Goal: Task Accomplishment & Management: Complete application form

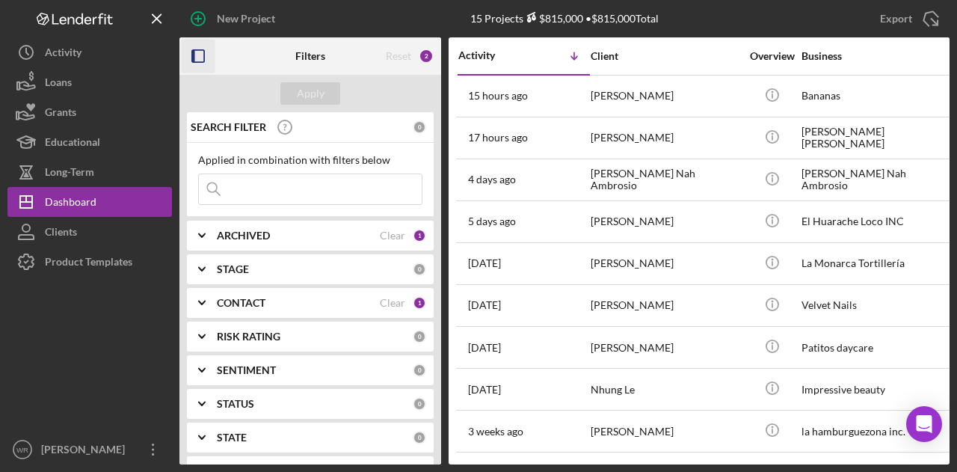
click at [193, 53] on rect "button" at bounding box center [193, 56] width 3 height 12
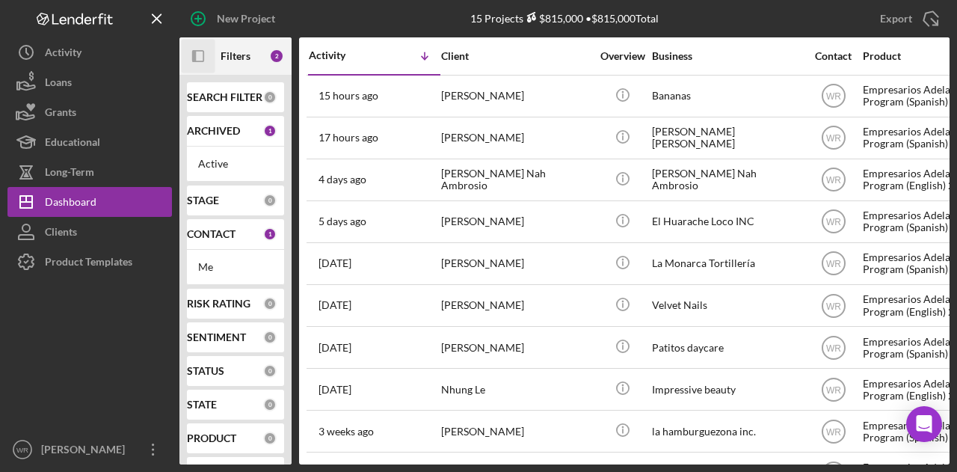
click at [193, 53] on icon "button" at bounding box center [194, 56] width 4 height 12
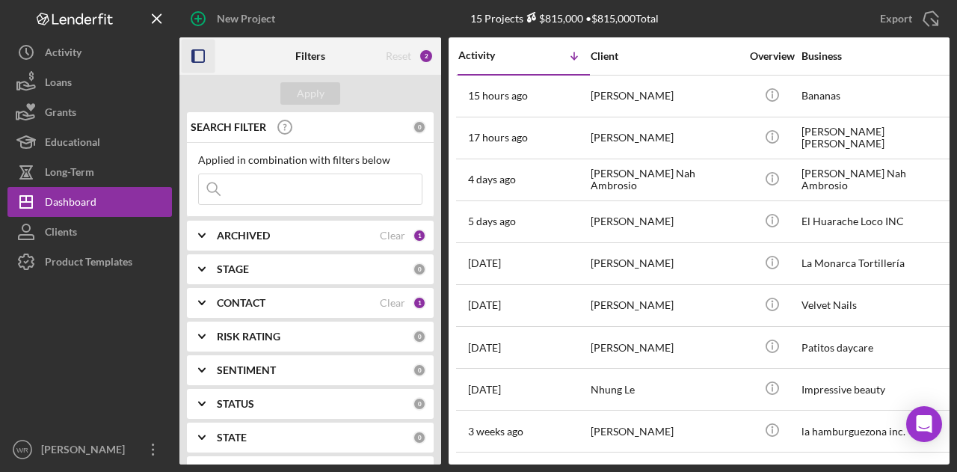
click at [193, 53] on rect "button" at bounding box center [193, 56] width 3 height 12
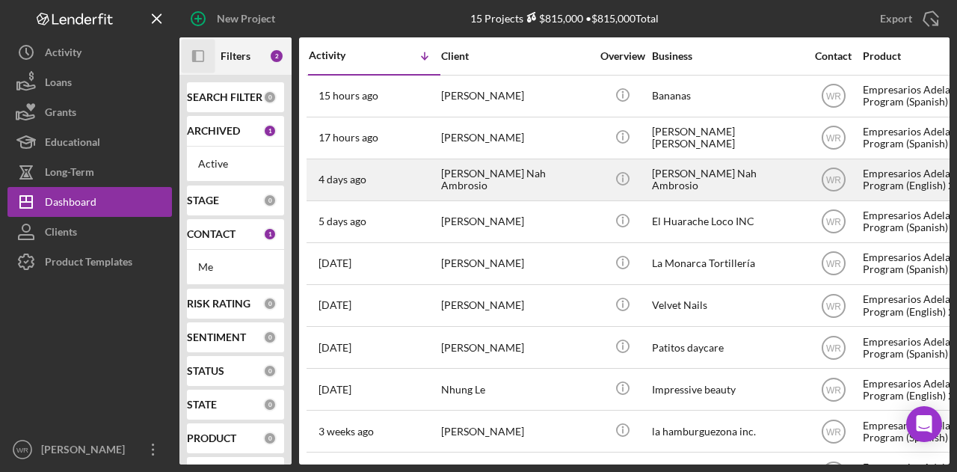
click at [503, 171] on div "[PERSON_NAME] Nah Ambrosio" at bounding box center [516, 180] width 150 height 40
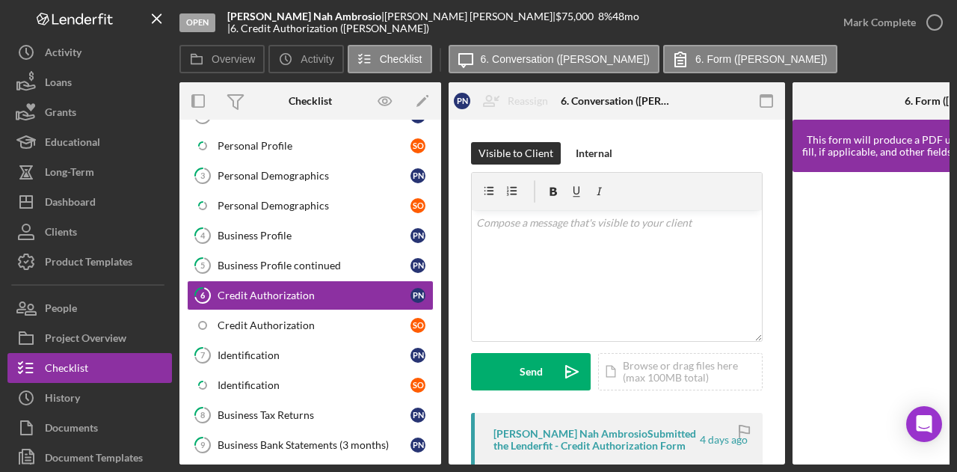
scroll to position [75, 0]
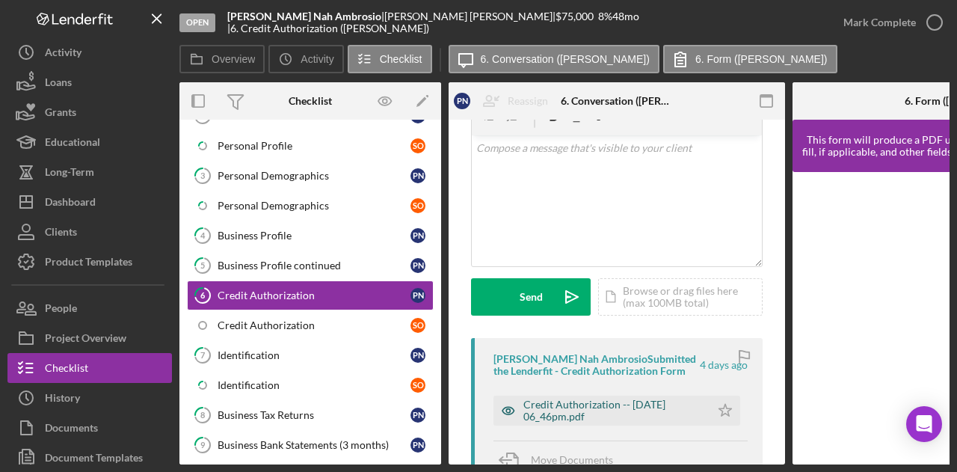
click at [599, 411] on div "Credit Authorization -- 2025-08-30 06_46pm.pdf" at bounding box center [614, 411] width 180 height 24
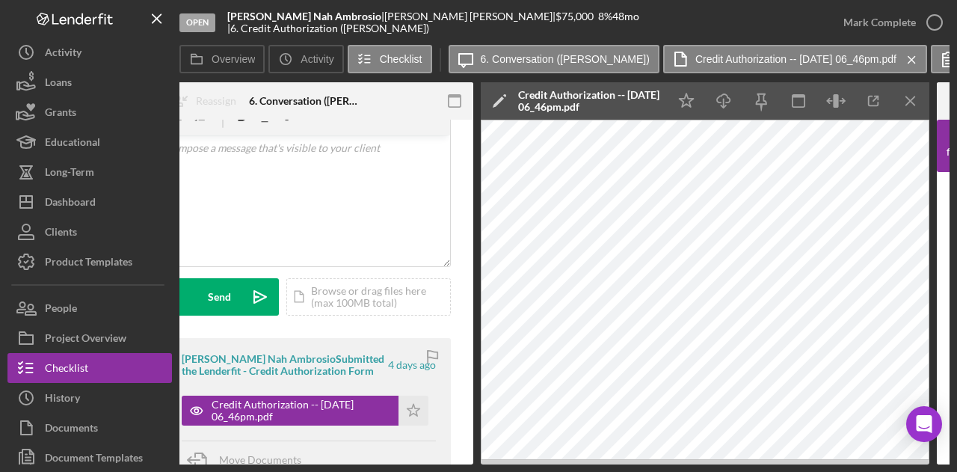
scroll to position [0, 327]
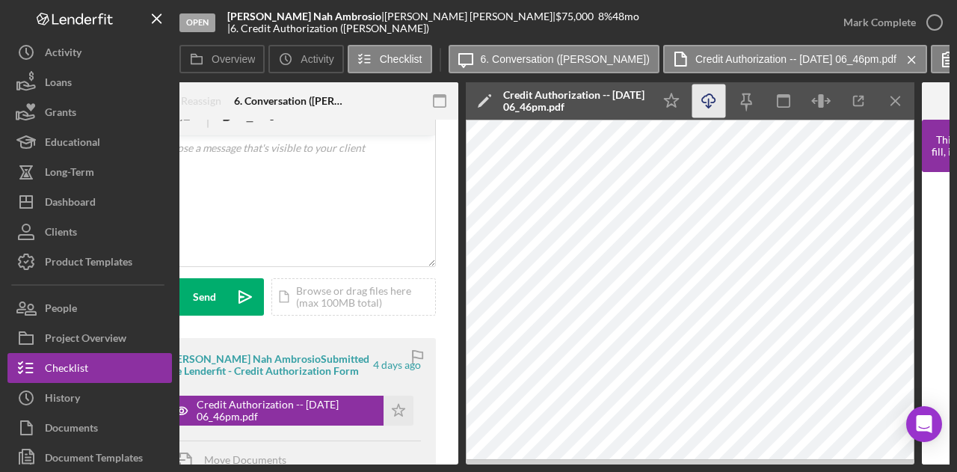
click at [715, 104] on icon "Icon/Download" at bounding box center [710, 102] width 34 height 34
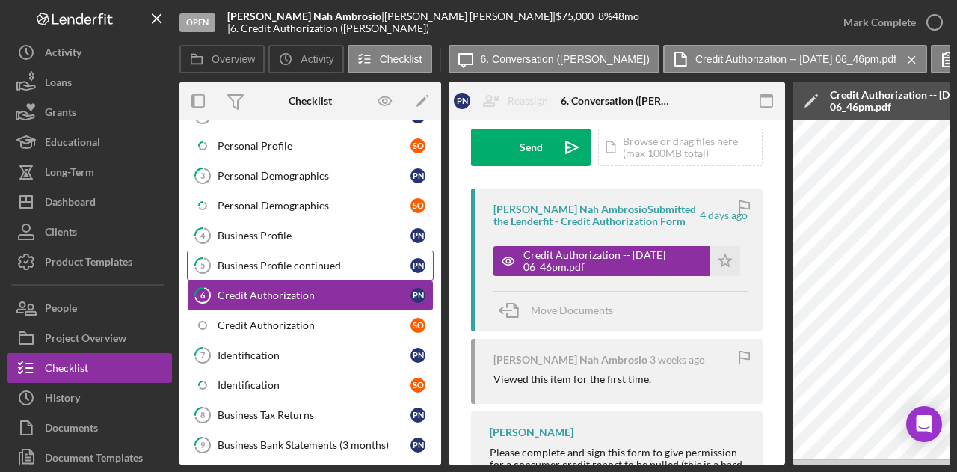
scroll to position [0, 0]
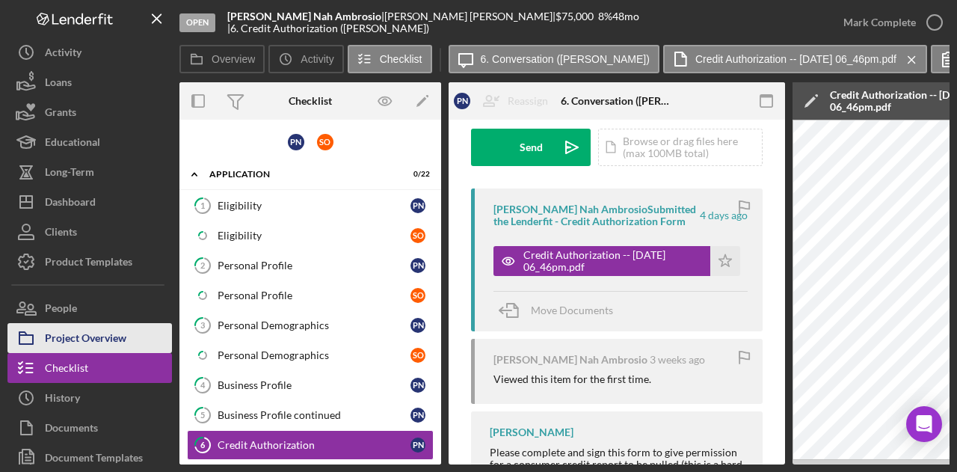
click at [118, 335] on div "Project Overview" at bounding box center [86, 340] width 82 height 34
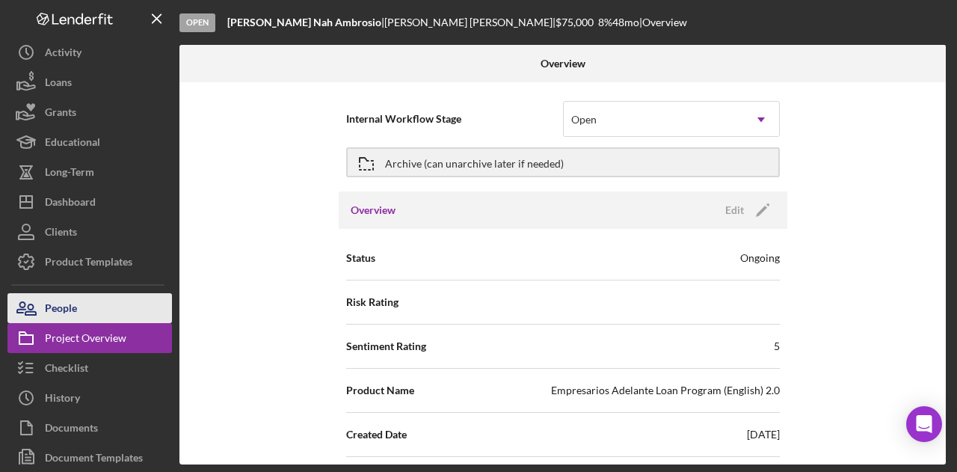
click at [105, 312] on button "People" at bounding box center [89, 308] width 165 height 30
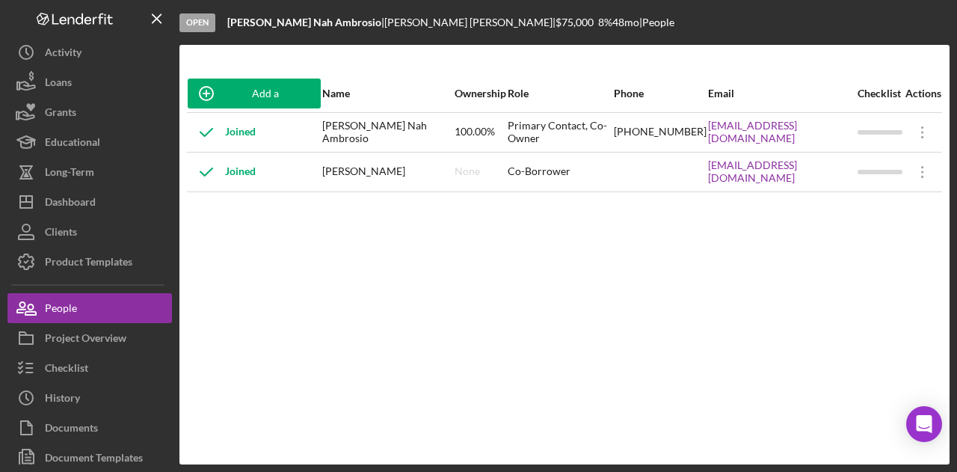
click at [701, 248] on div "Add a Participant Name Ownership Role Phone Email Checklist Actions Joined Poli…" at bounding box center [565, 255] width 770 height 360
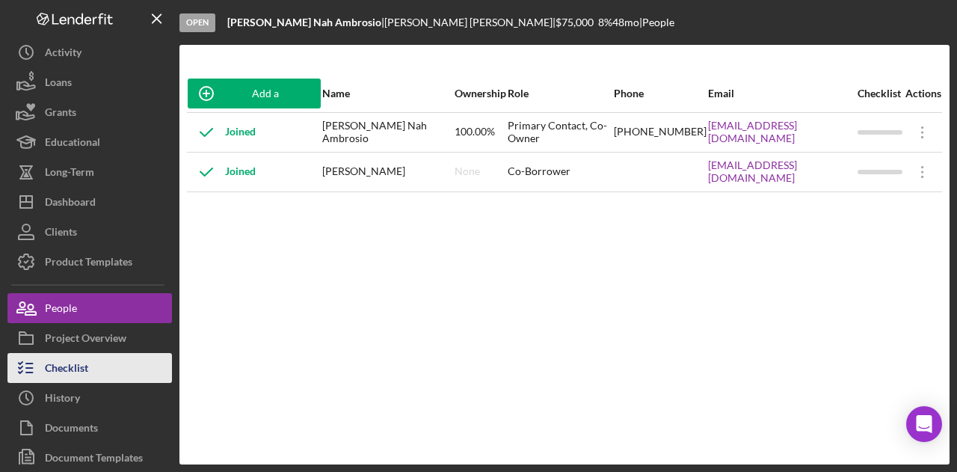
click at [88, 361] on button "Checklist" at bounding box center [89, 368] width 165 height 30
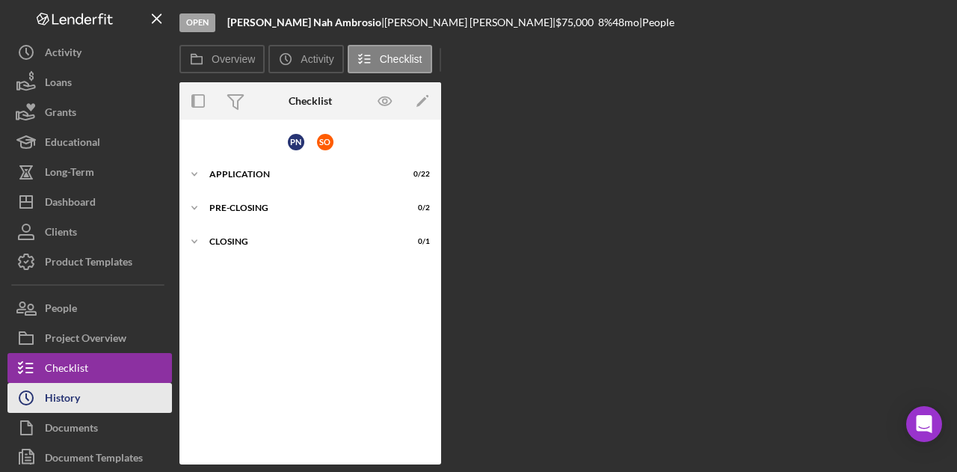
click at [91, 396] on button "Icon/History History" at bounding box center [89, 398] width 165 height 30
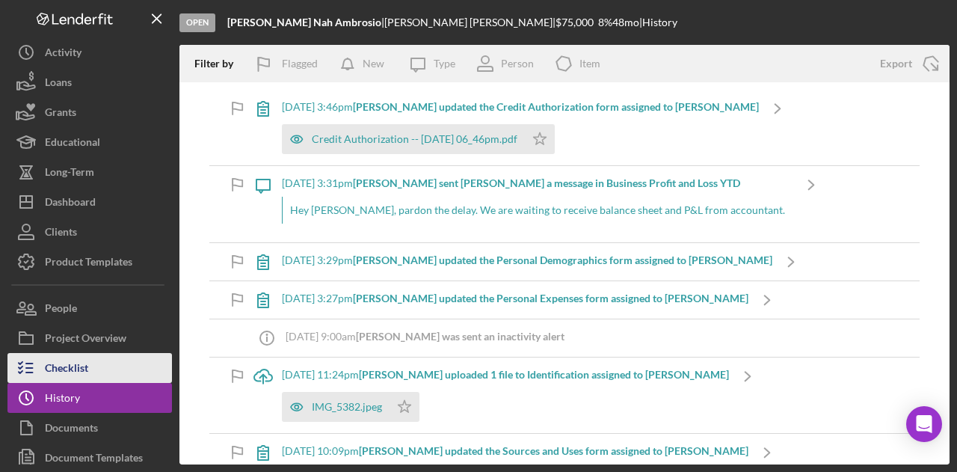
click at [91, 373] on button "Checklist" at bounding box center [89, 368] width 165 height 30
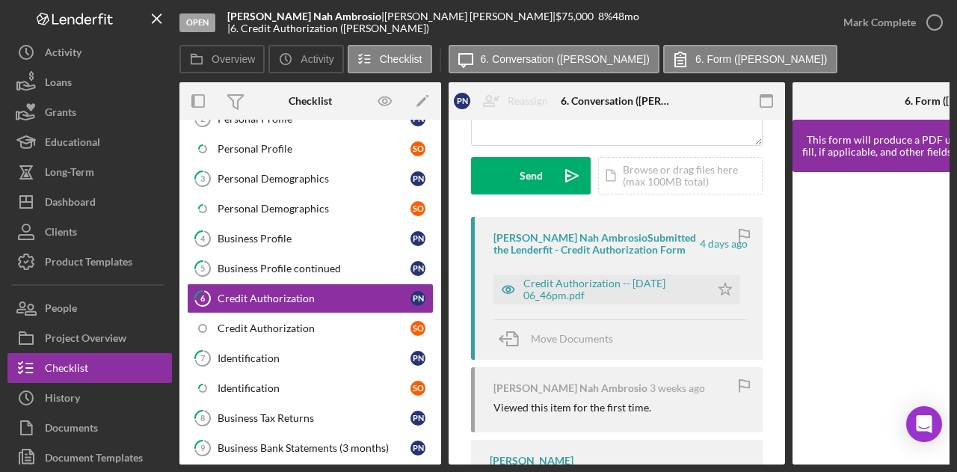
scroll to position [197, 0]
click at [597, 293] on div "Credit Authorization -- 2025-08-30 06_46pm.pdf" at bounding box center [614, 288] width 180 height 24
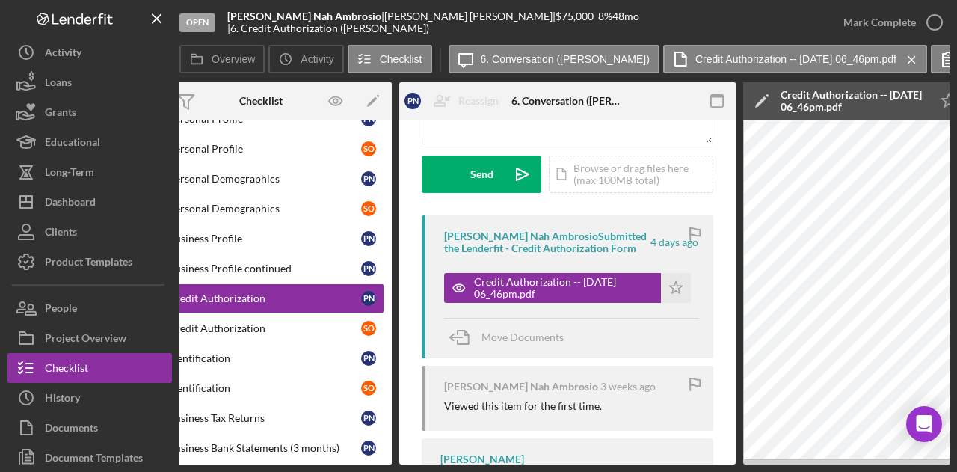
scroll to position [0, 0]
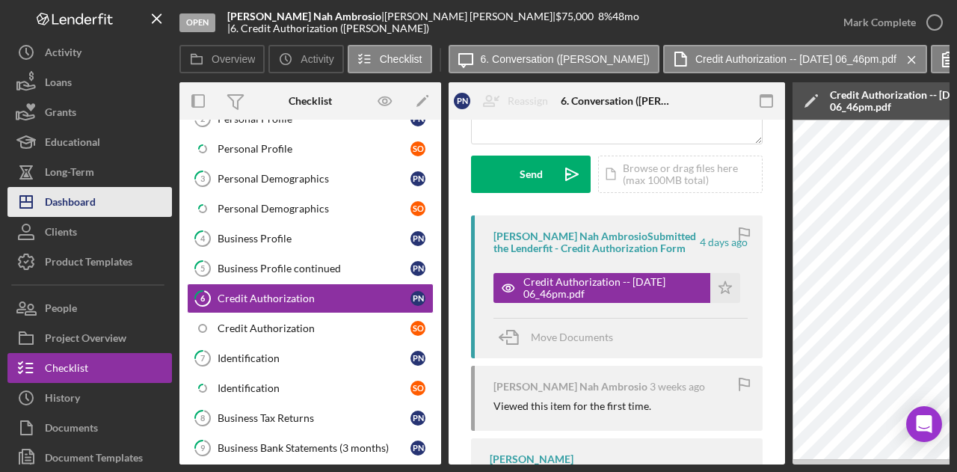
click at [94, 212] on div "Dashboard" at bounding box center [70, 204] width 51 height 34
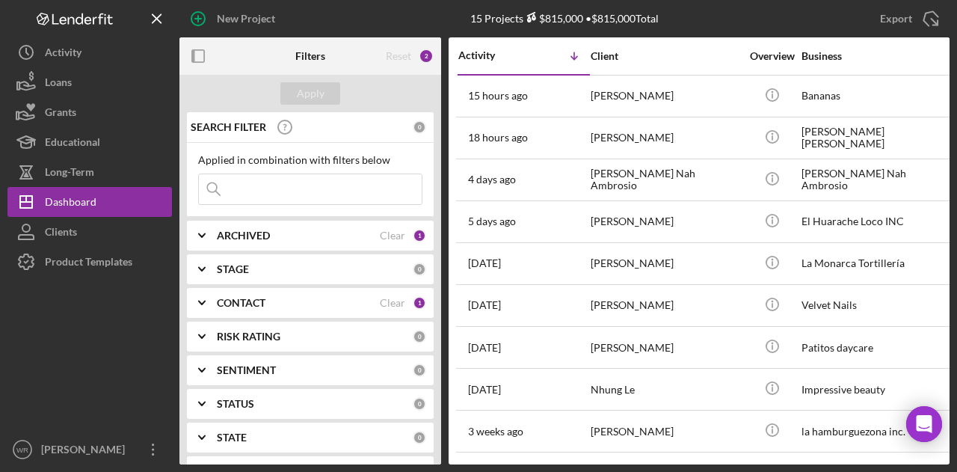
click at [194, 58] on rect "button" at bounding box center [193, 56] width 3 height 12
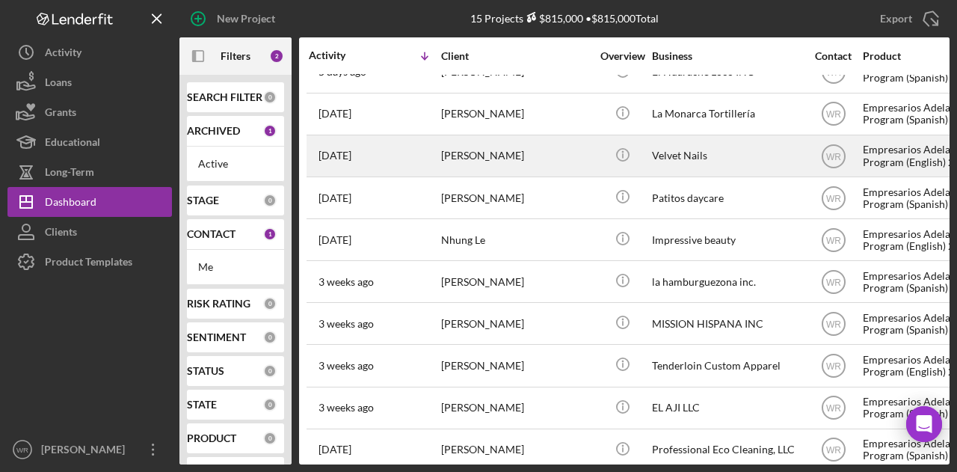
scroll to position [75, 0]
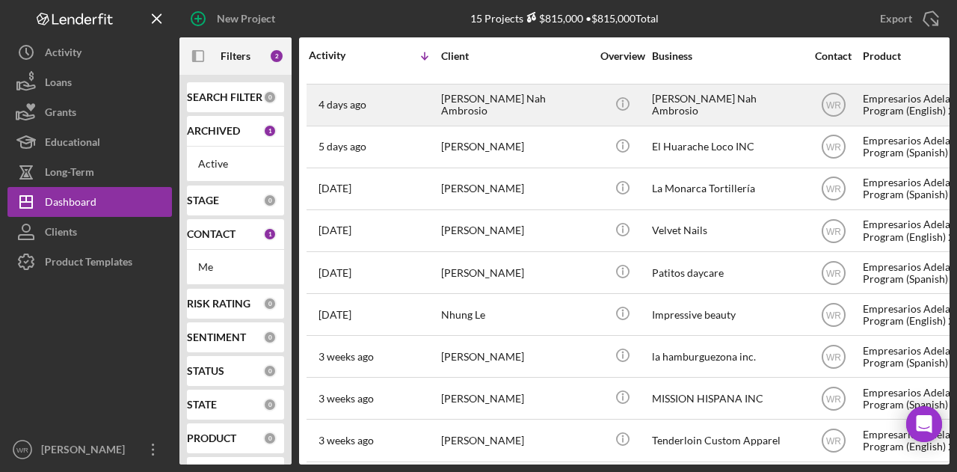
click at [484, 119] on div "[PERSON_NAME] Nah Ambrosio" at bounding box center [516, 105] width 150 height 40
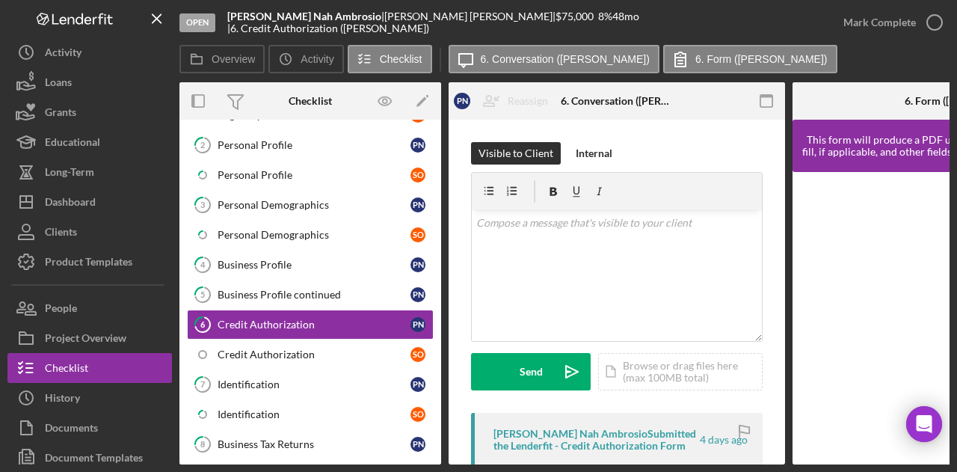
scroll to position [150, 0]
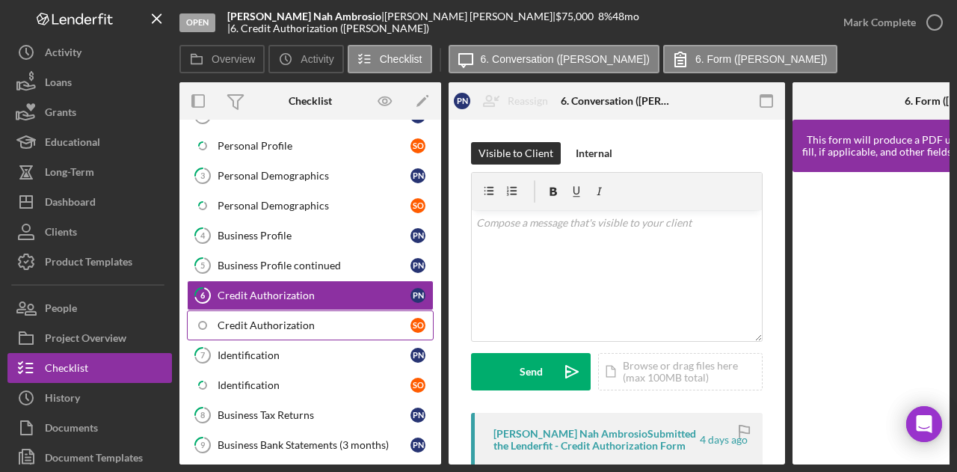
click at [282, 323] on div "Credit Authorization" at bounding box center [314, 325] width 193 height 12
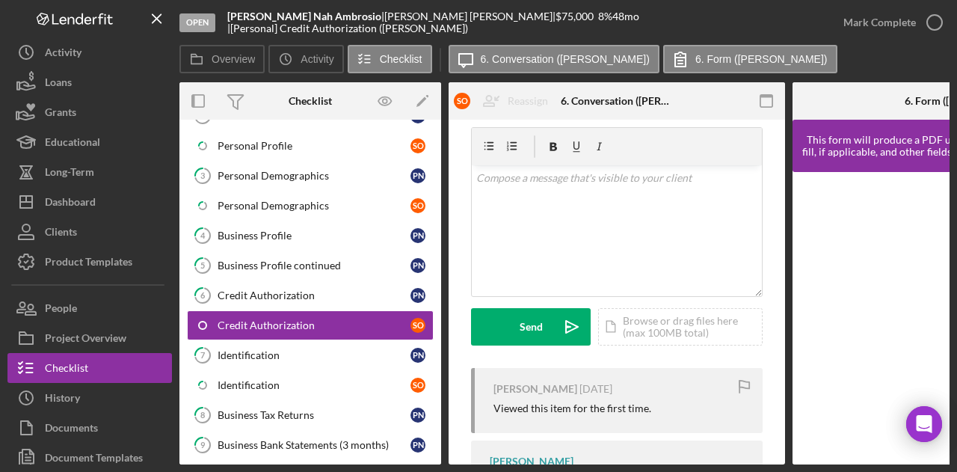
scroll to position [144, 0]
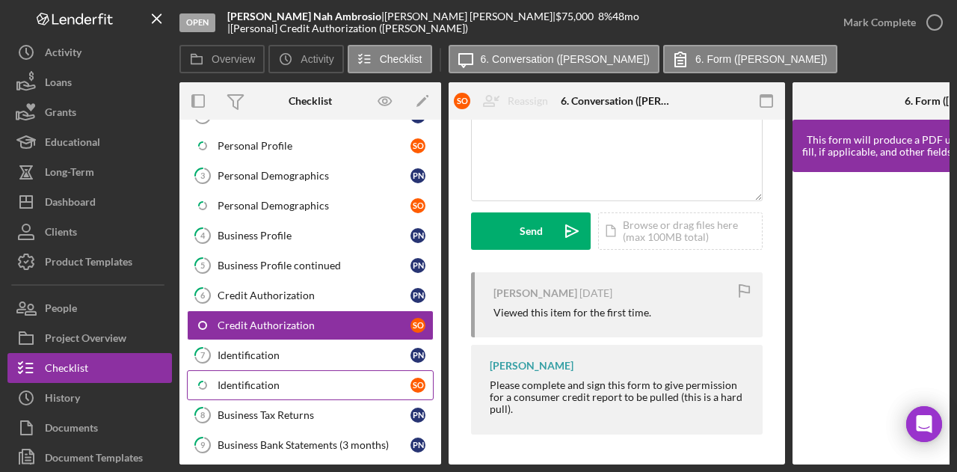
click at [274, 379] on div "Identification" at bounding box center [314, 385] width 193 height 12
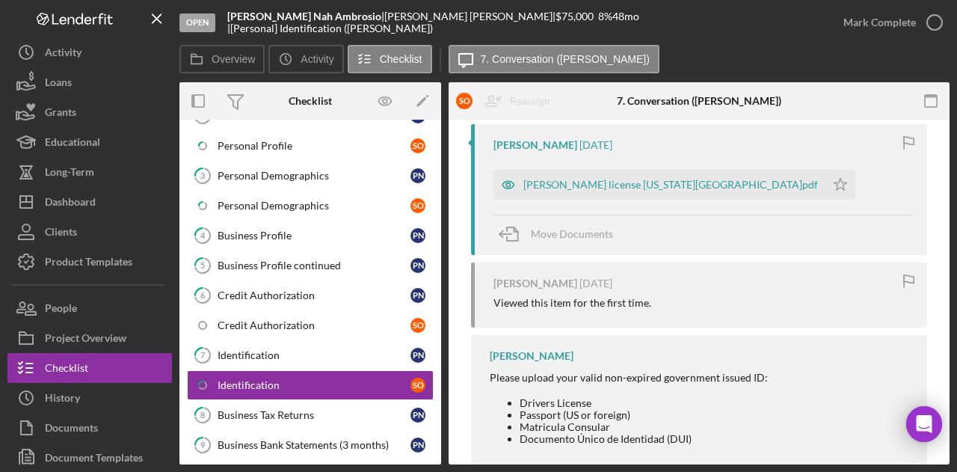
scroll to position [299, 0]
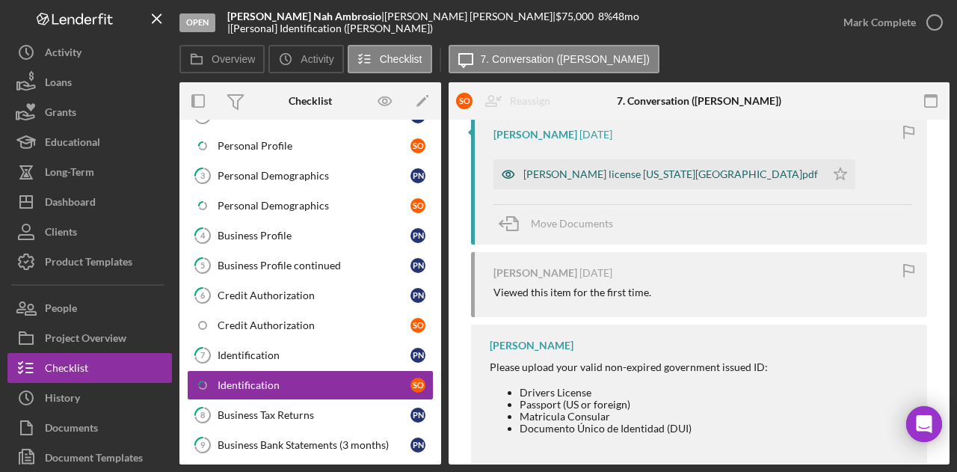
click at [580, 174] on div "Susie license California.pdf" at bounding box center [671, 174] width 295 height 12
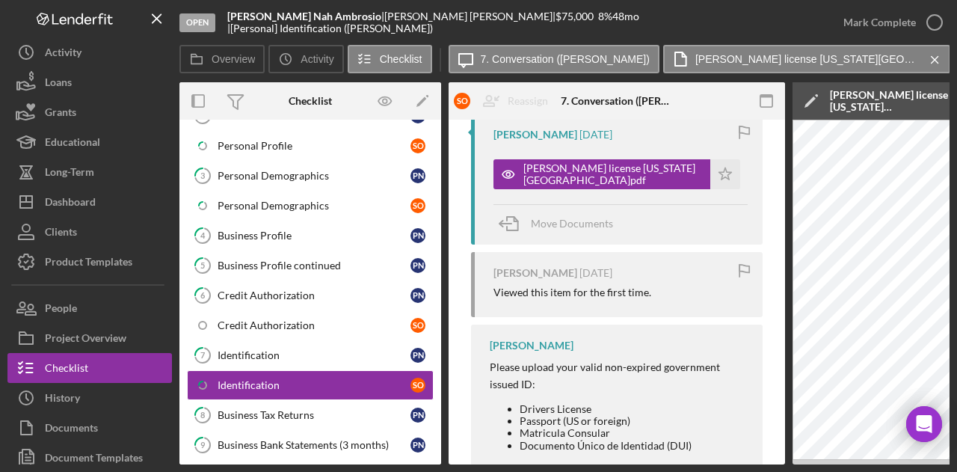
drag, startPoint x: 583, startPoint y: 465, endPoint x: 656, endPoint y: 461, distance: 72.7
click at [654, 461] on div "Overview Internal Workflow Stage Open Icon/Dropdown Arrow Archive (can unarchiv…" at bounding box center [565, 273] width 770 height 382
click at [755, 460] on div "Willan Rivera Please upload your valid non-expired government issued ID: Driver…" at bounding box center [617, 403] width 292 height 156
click at [755, 465] on div "Overview Internal Workflow Stage Open Icon/Dropdown Arrow Archive (can unarchiv…" at bounding box center [565, 273] width 770 height 382
click at [755, 459] on div "Willan Rivera Please upload your valid non-expired government issued ID: Driver…" at bounding box center [617, 403] width 292 height 156
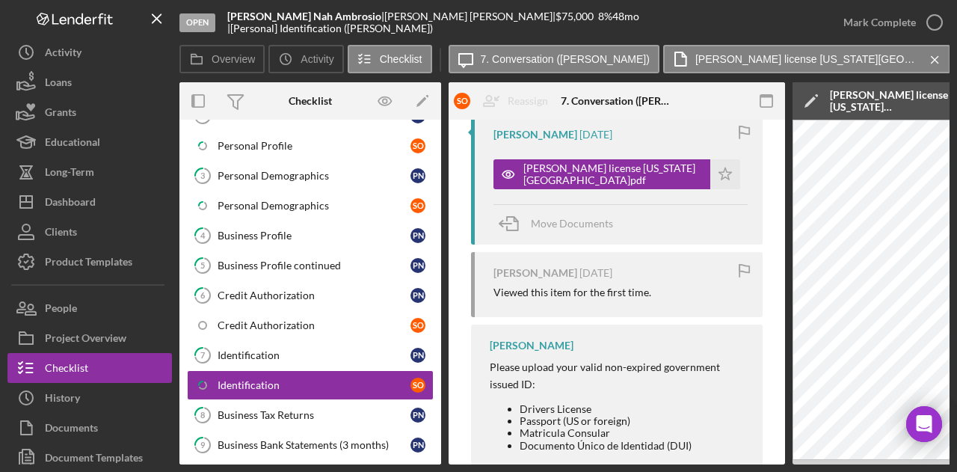
scroll to position [0, 292]
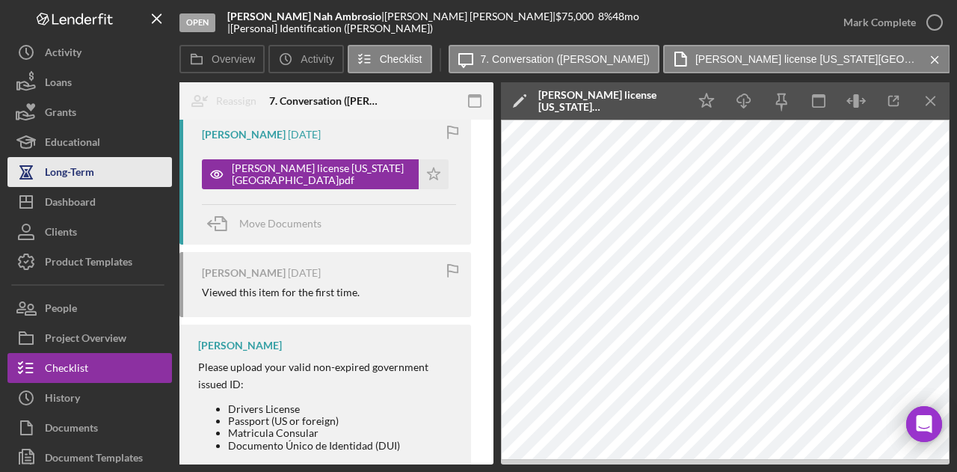
click at [118, 198] on button "Icon/Dashboard Dashboard" at bounding box center [89, 202] width 165 height 30
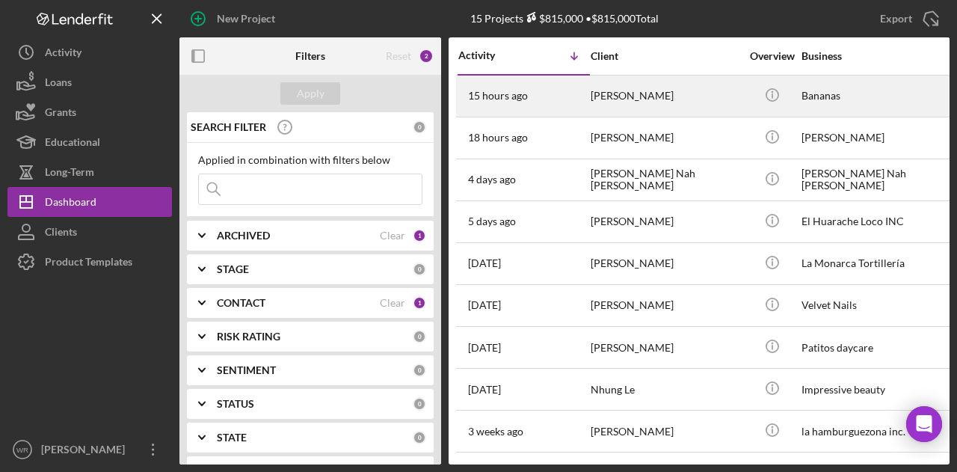
click at [613, 102] on div "[PERSON_NAME]" at bounding box center [666, 96] width 150 height 40
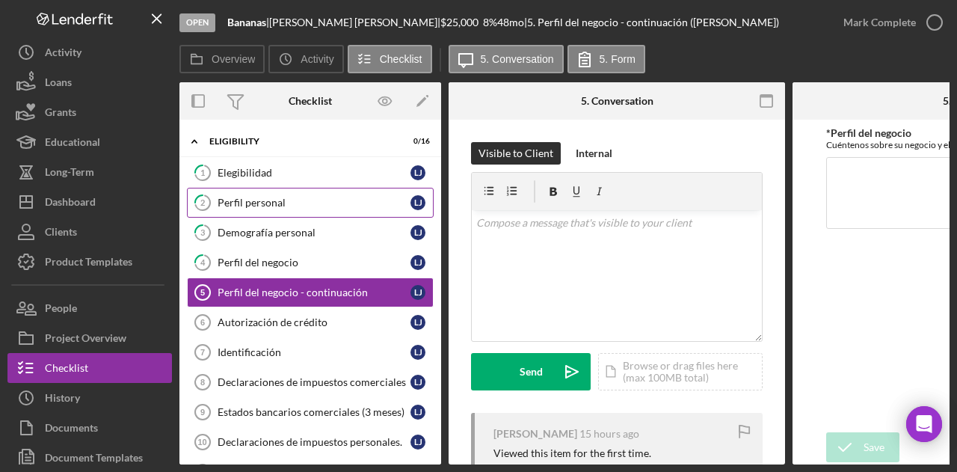
click at [304, 208] on link "2 Perfil personal L J" at bounding box center [310, 203] width 247 height 30
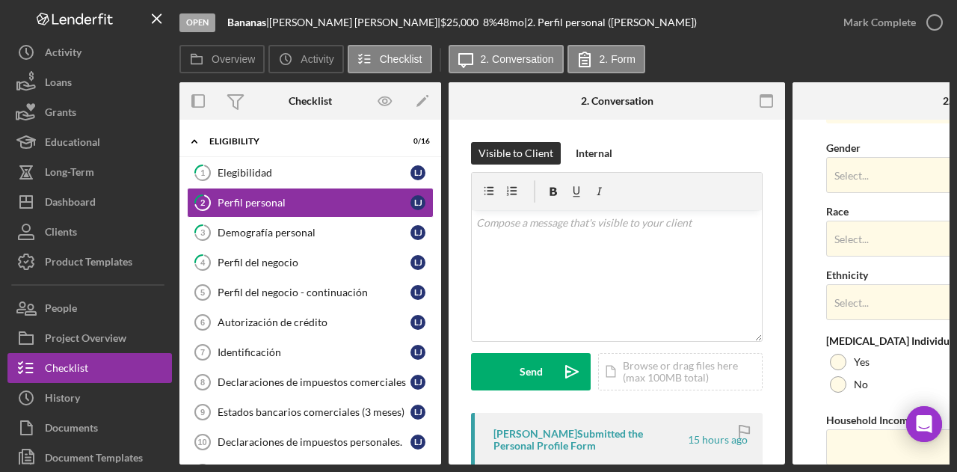
scroll to position [654, 0]
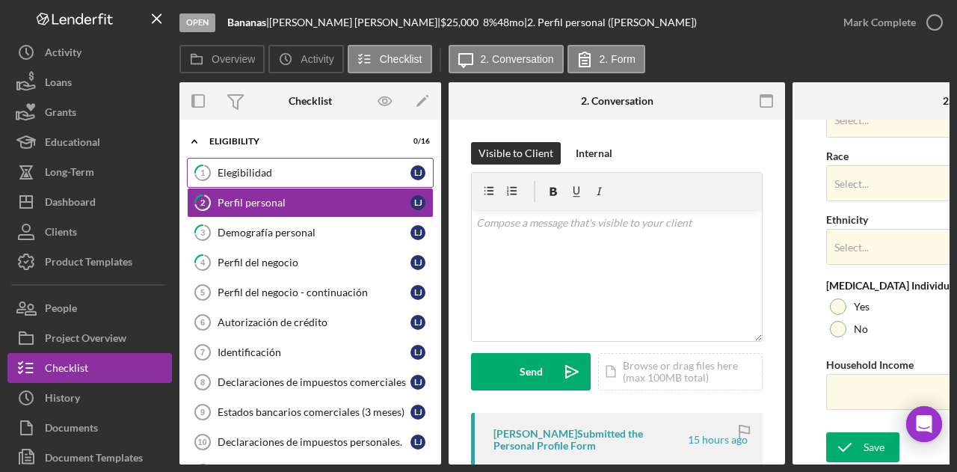
click at [320, 163] on link "1 Elegibilidad L J" at bounding box center [310, 173] width 247 height 30
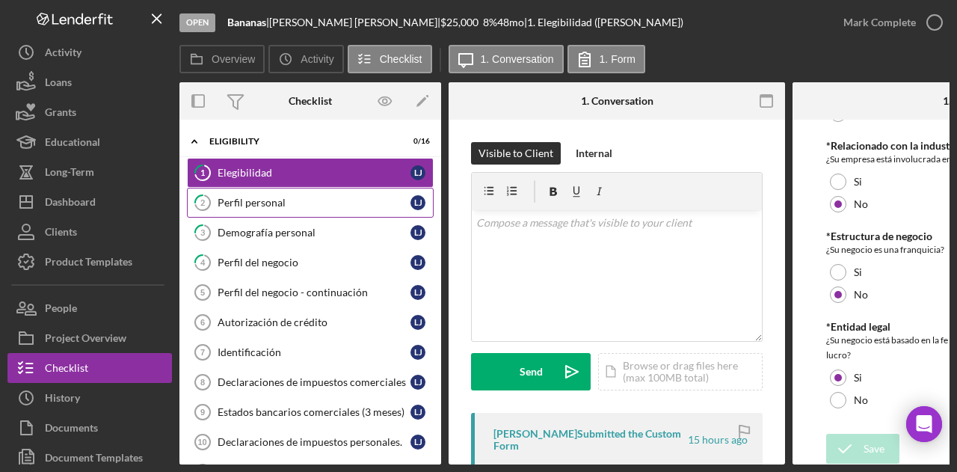
click at [310, 203] on div "Perfil personal" at bounding box center [314, 203] width 193 height 12
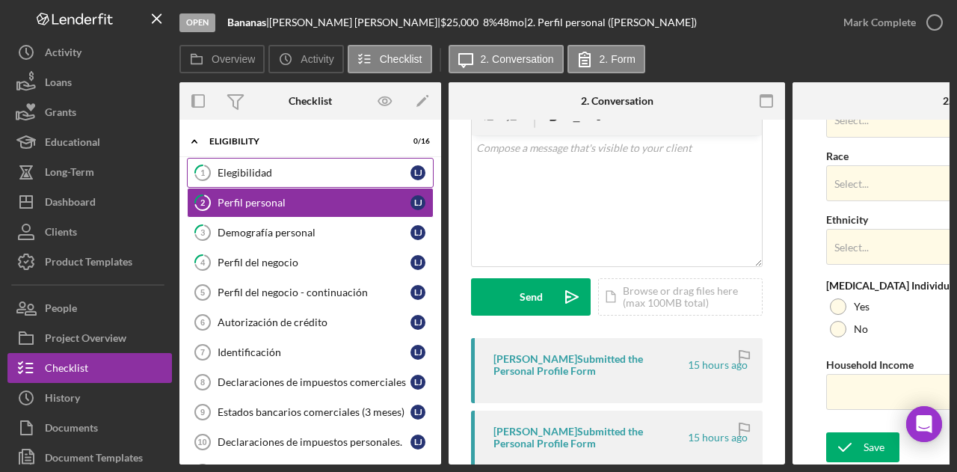
click at [313, 178] on div "Elegibilidad" at bounding box center [314, 173] width 193 height 12
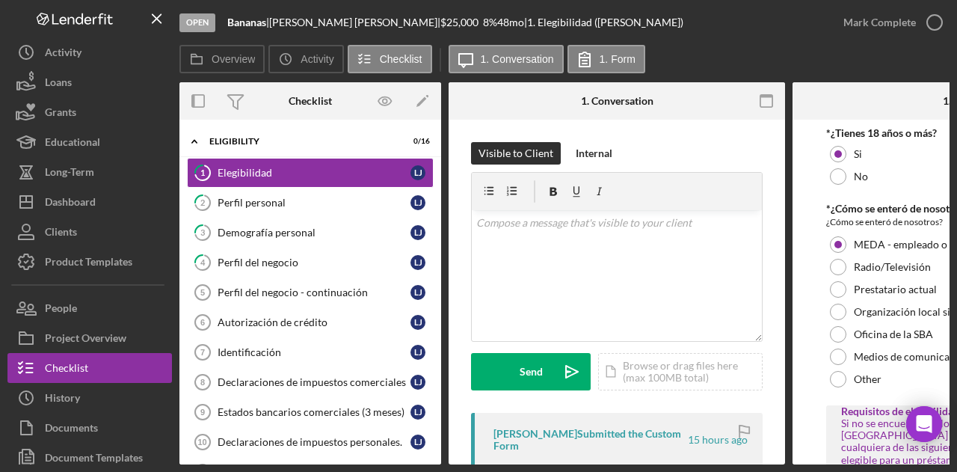
scroll to position [19, 0]
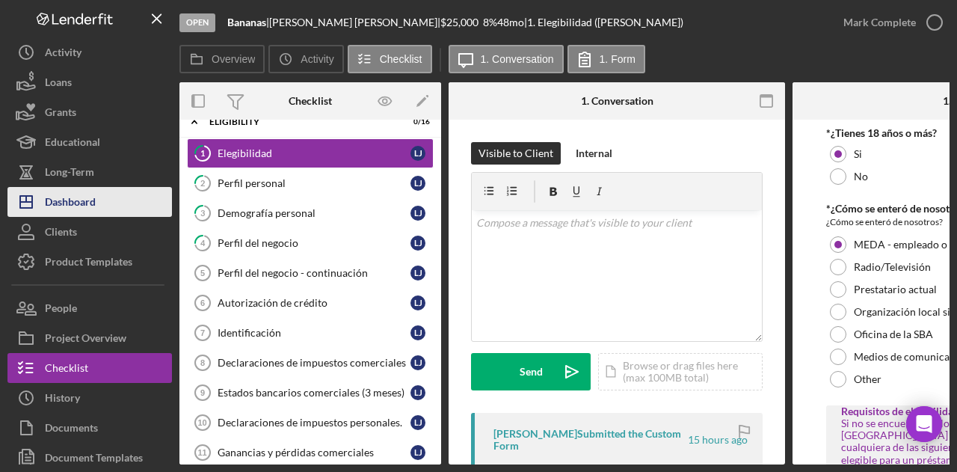
click at [97, 194] on button "Icon/Dashboard Dashboard" at bounding box center [89, 202] width 165 height 30
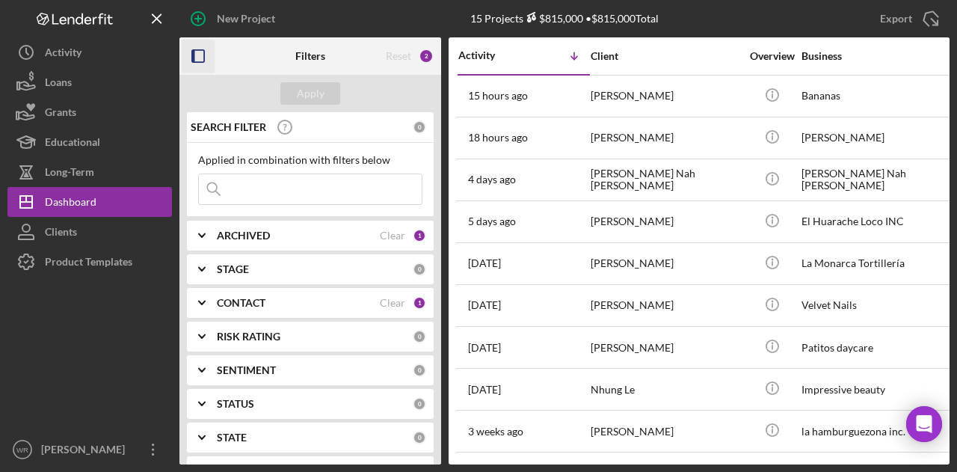
click at [201, 55] on icon "button" at bounding box center [199, 57] width 34 height 34
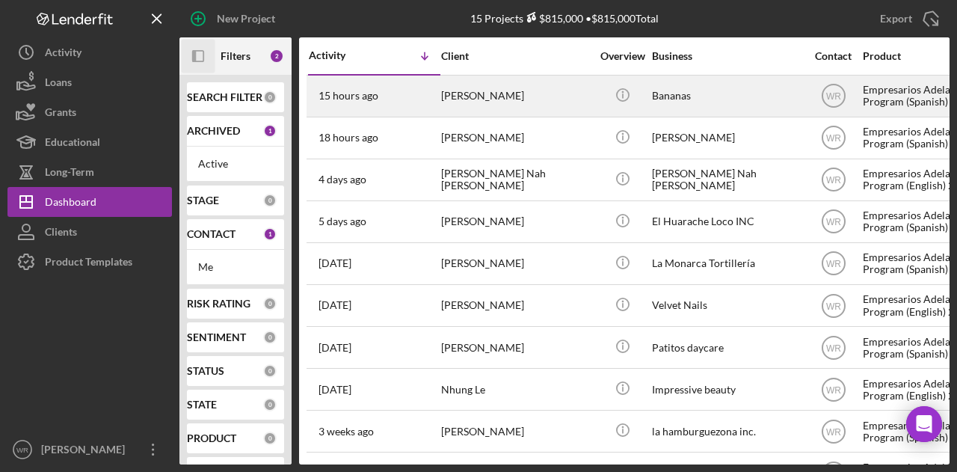
click at [524, 91] on div "[PERSON_NAME]" at bounding box center [516, 96] width 150 height 40
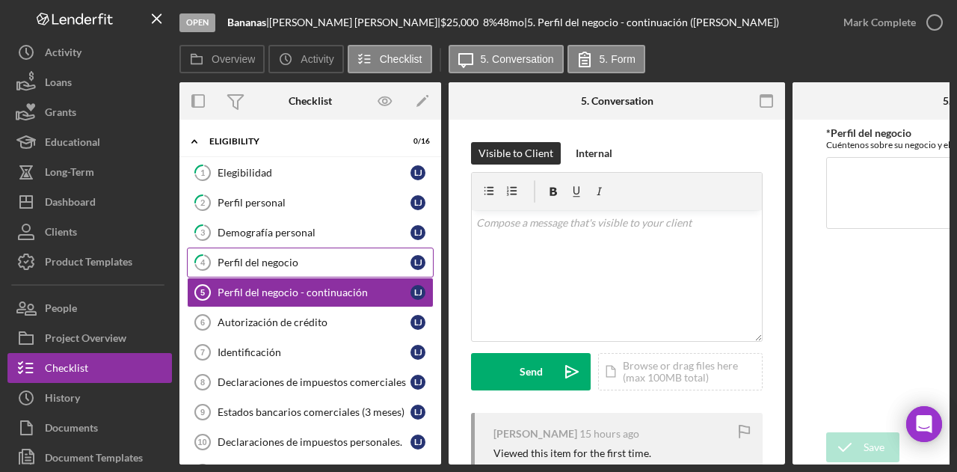
click at [267, 257] on div "Perfil del negocio" at bounding box center [314, 263] width 193 height 12
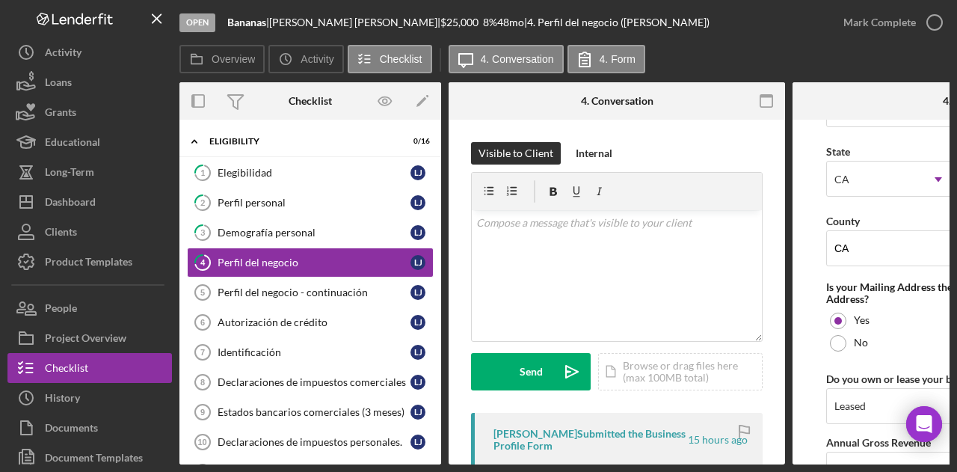
scroll to position [1122, 0]
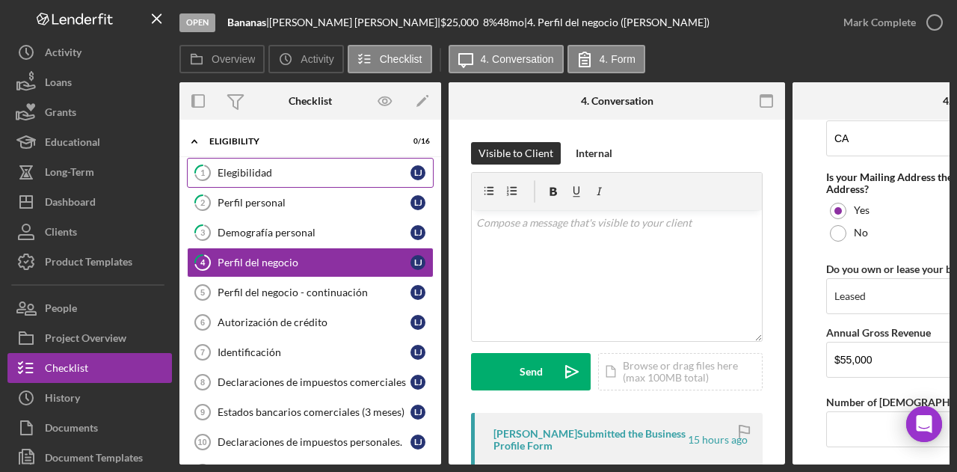
click at [215, 173] on icon "1" at bounding box center [202, 172] width 37 height 37
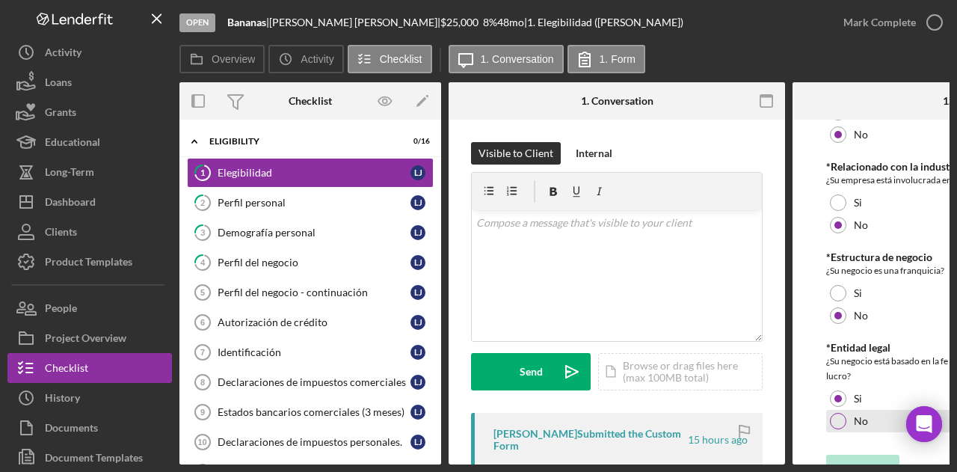
scroll to position [739, 0]
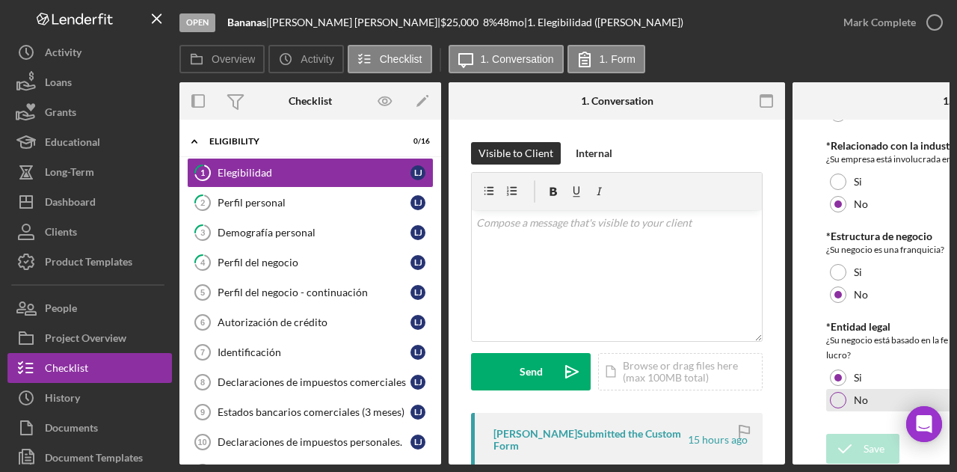
click at [860, 400] on label "No" at bounding box center [861, 400] width 14 height 12
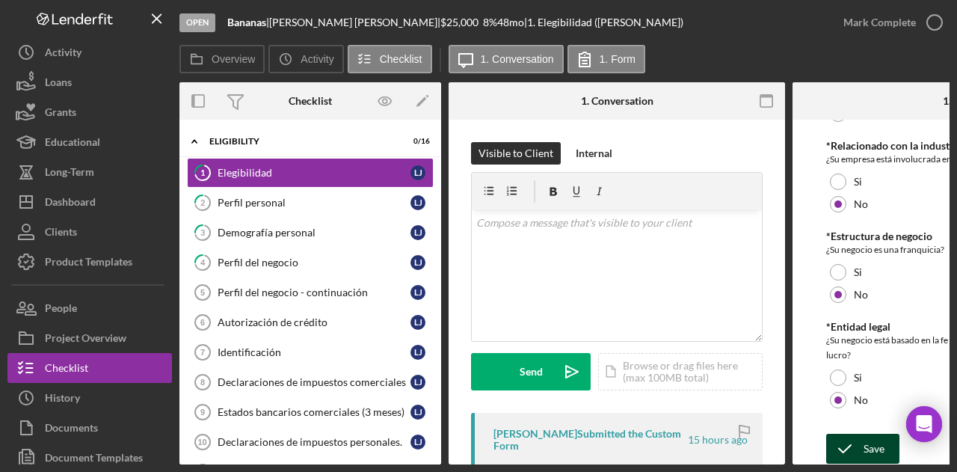
click at [874, 439] on div "Save" at bounding box center [874, 449] width 21 height 30
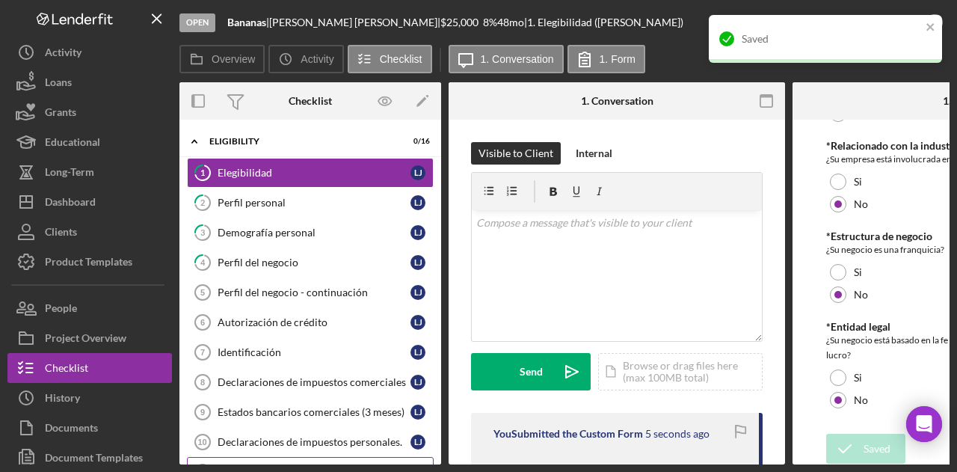
drag, startPoint x: 328, startPoint y: 459, endPoint x: 233, endPoint y: 454, distance: 94.4
click at [237, 457] on link "Ganancias y pérdidas comerciales 11 Ganancias y pérdidas comerciales L J" at bounding box center [310, 472] width 247 height 30
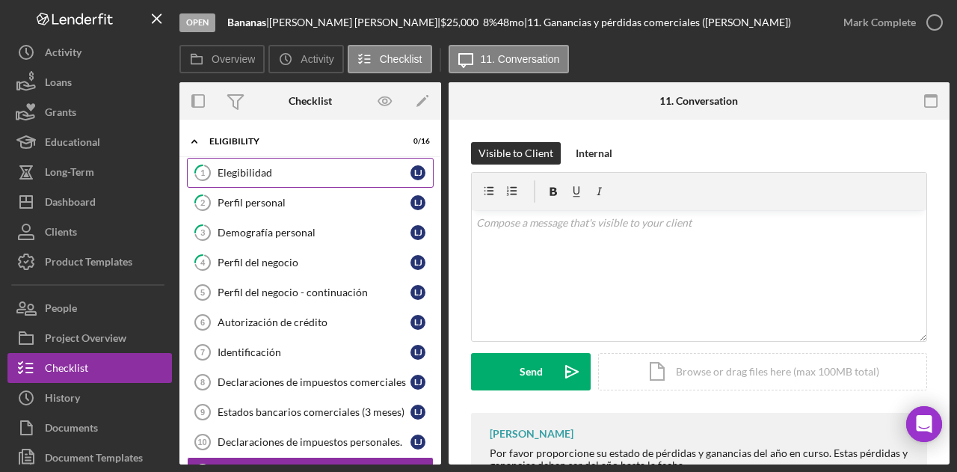
click at [251, 161] on link "1 Elegibilidad L J" at bounding box center [310, 173] width 247 height 30
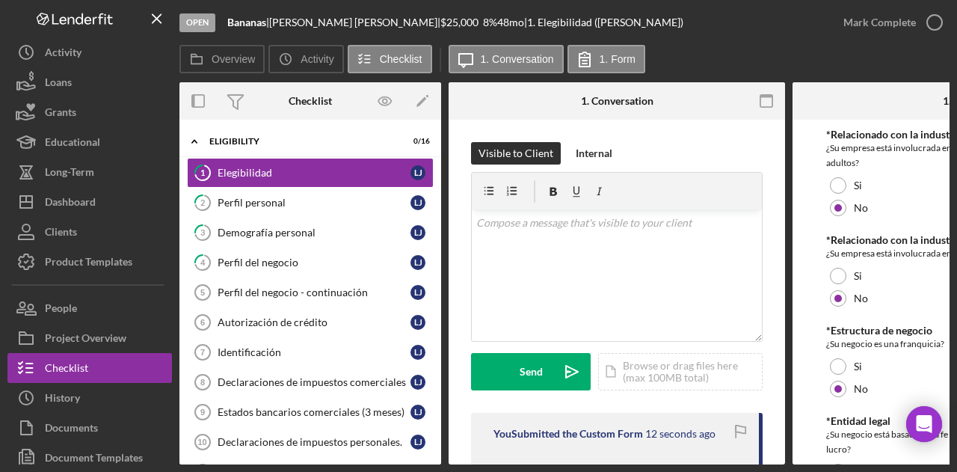
scroll to position [739, 0]
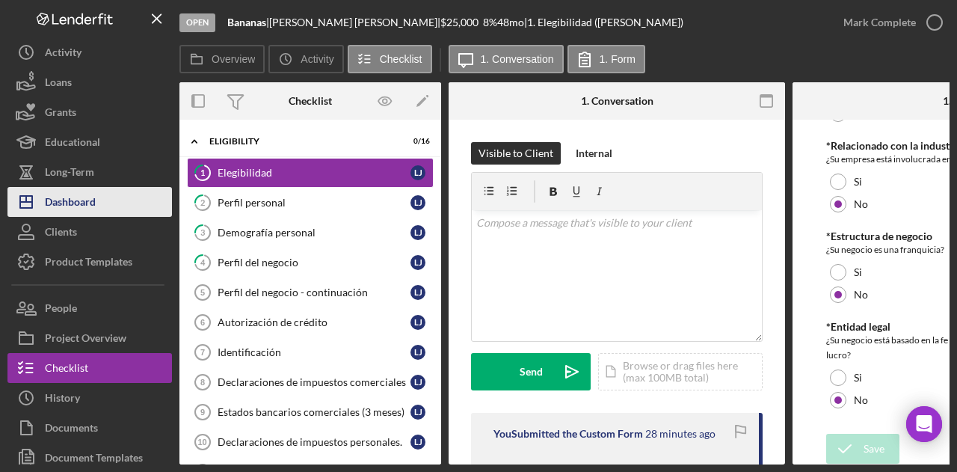
click at [124, 201] on button "Icon/Dashboard Dashboard" at bounding box center [89, 202] width 165 height 30
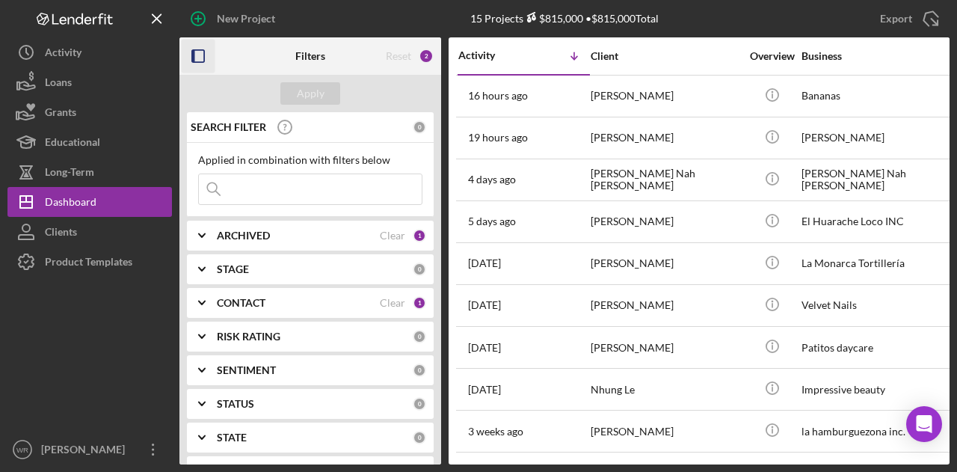
click at [198, 50] on rect "button" at bounding box center [198, 56] width 12 height 12
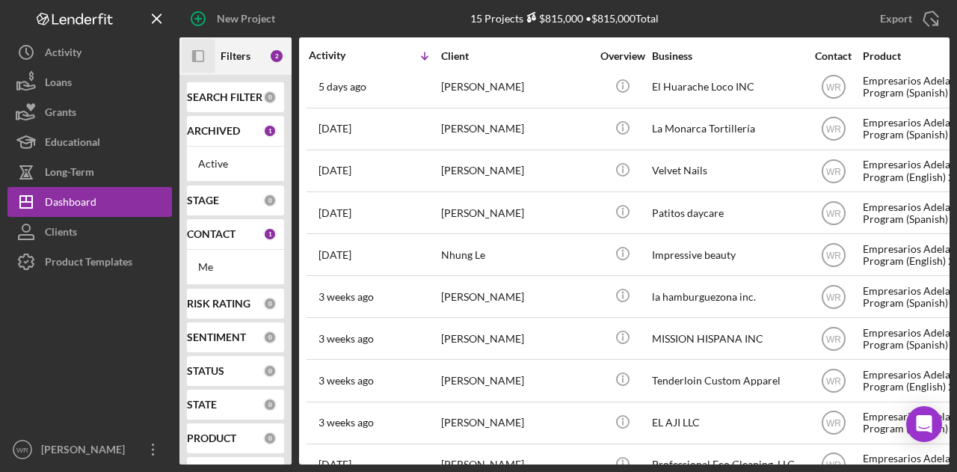
scroll to position [251, 0]
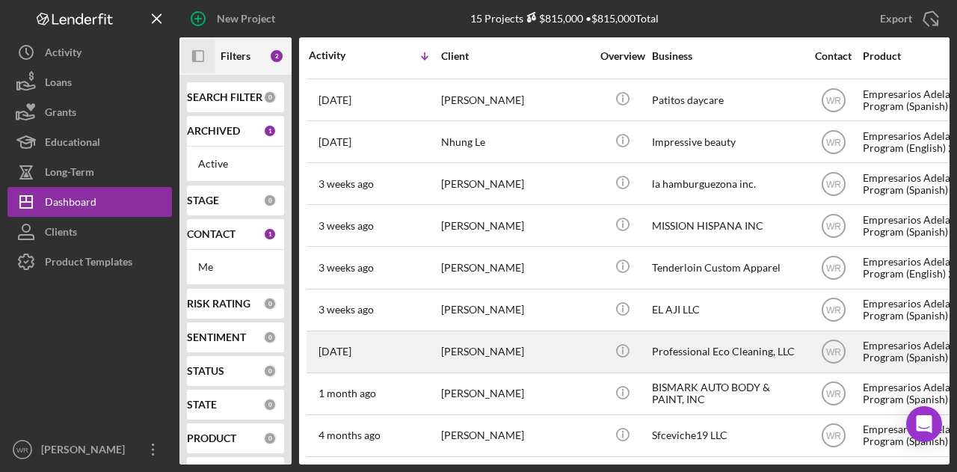
click at [470, 339] on div "[PERSON_NAME]" at bounding box center [516, 352] width 150 height 40
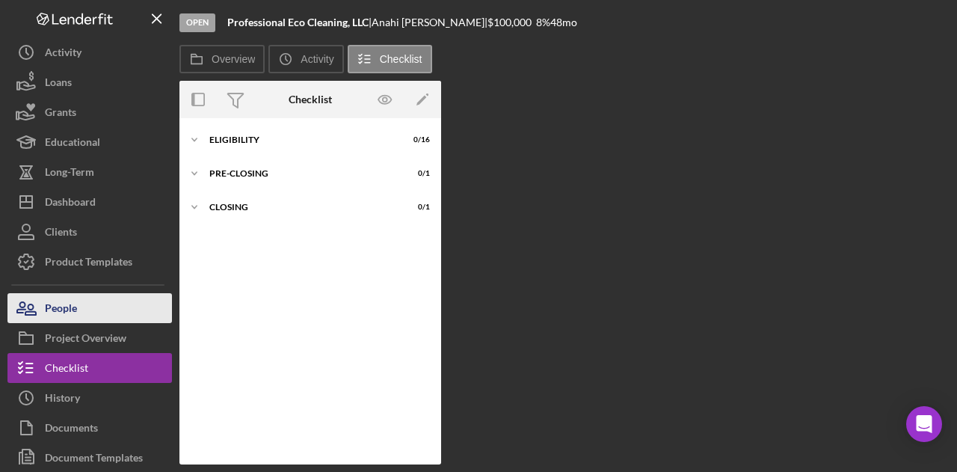
click at [90, 310] on button "People" at bounding box center [89, 308] width 165 height 30
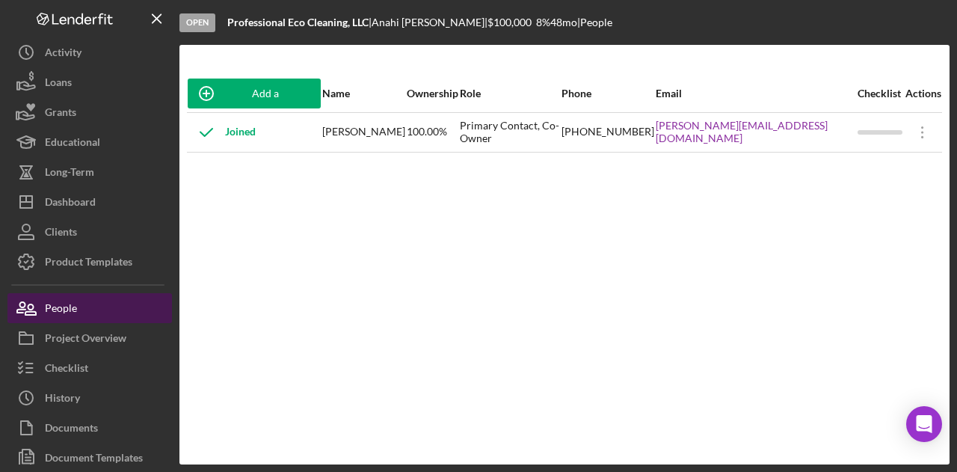
click at [91, 321] on button "People" at bounding box center [89, 308] width 165 height 30
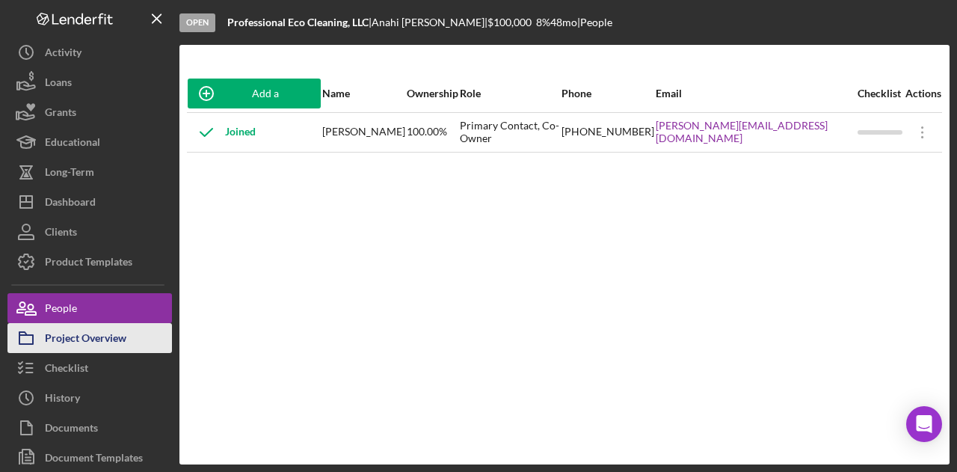
click at [91, 333] on div "Project Overview" at bounding box center [86, 340] width 82 height 34
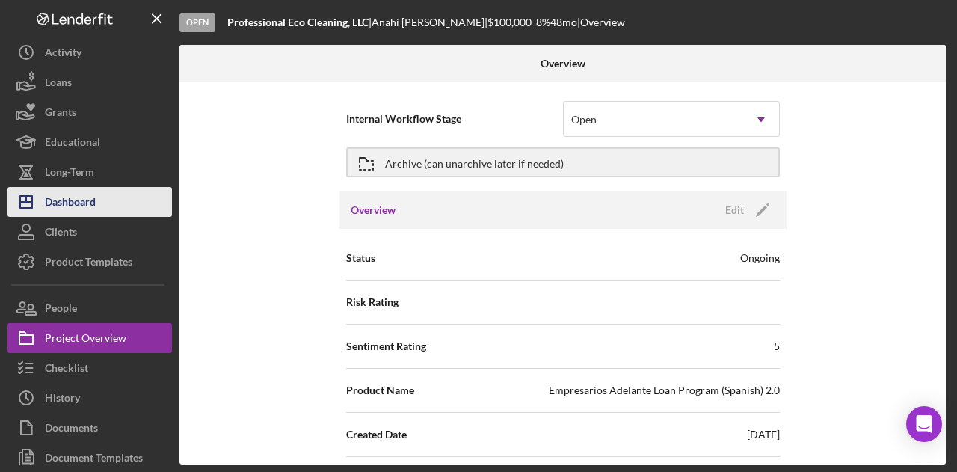
click at [121, 203] on button "Icon/Dashboard Dashboard" at bounding box center [89, 202] width 165 height 30
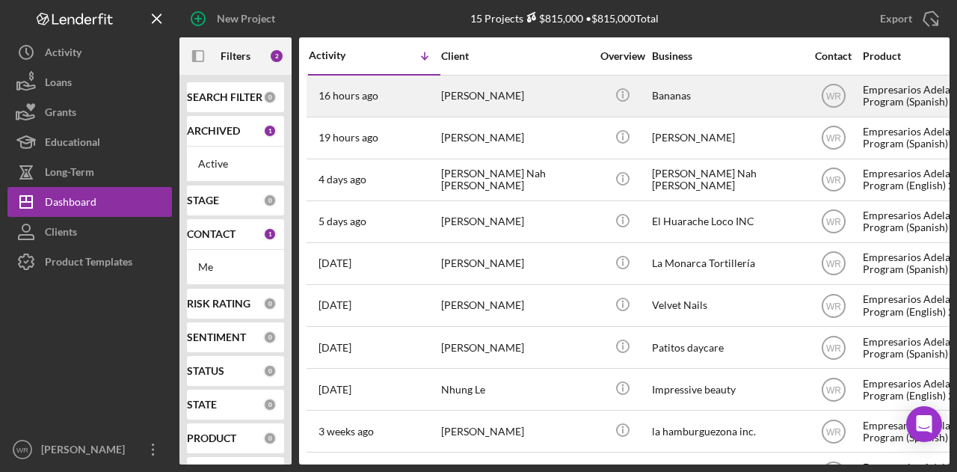
click at [547, 111] on div "[PERSON_NAME]" at bounding box center [516, 96] width 150 height 40
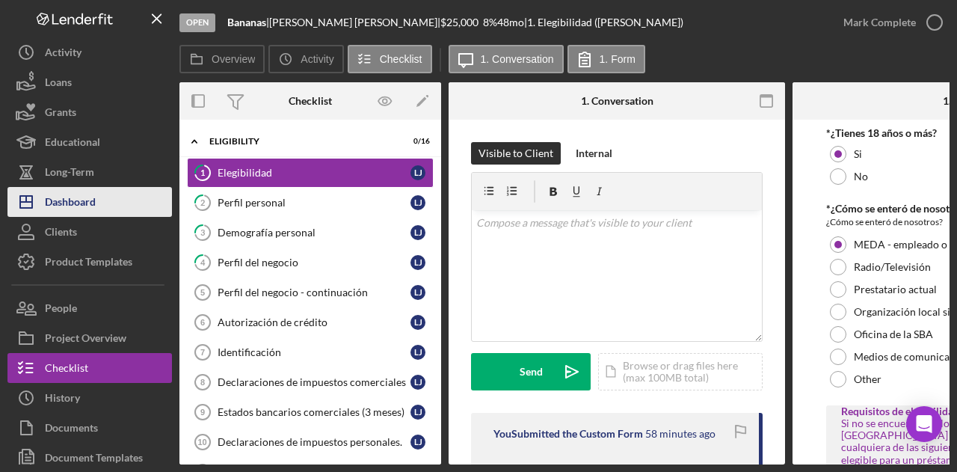
click at [112, 201] on button "Icon/Dashboard Dashboard" at bounding box center [89, 202] width 165 height 30
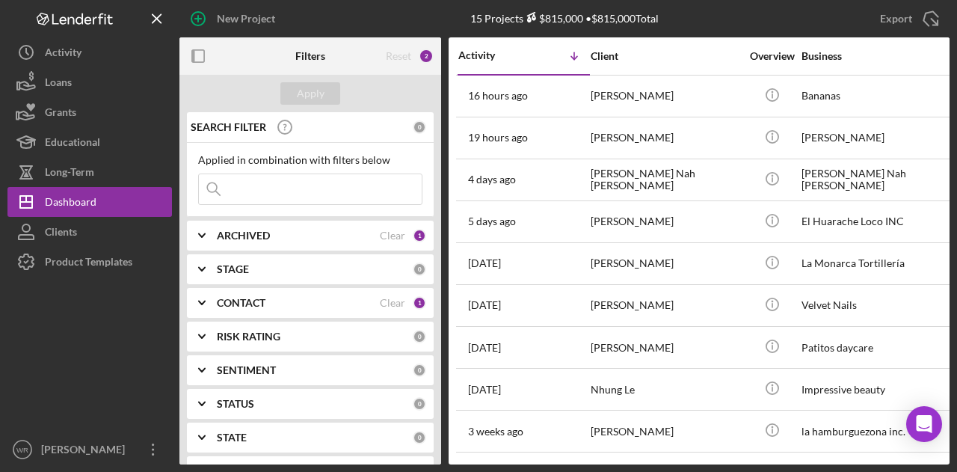
click at [276, 298] on div "CONTACT" at bounding box center [298, 303] width 163 height 12
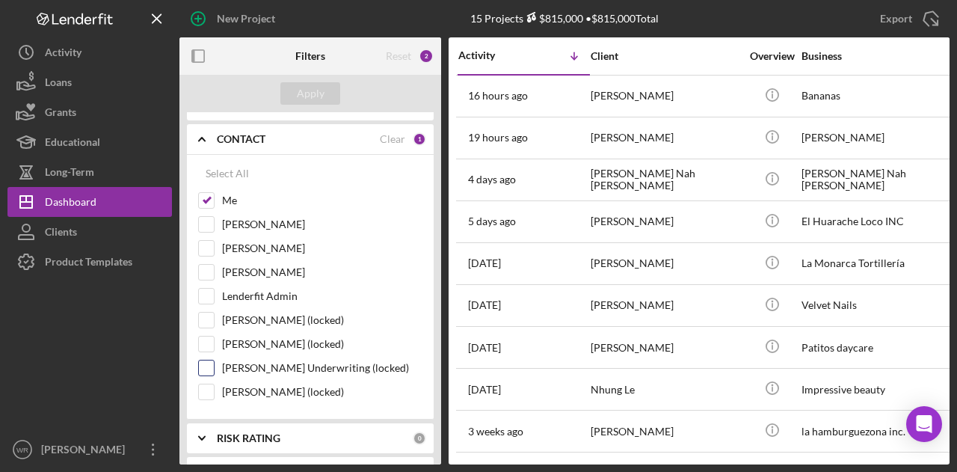
scroll to position [224, 0]
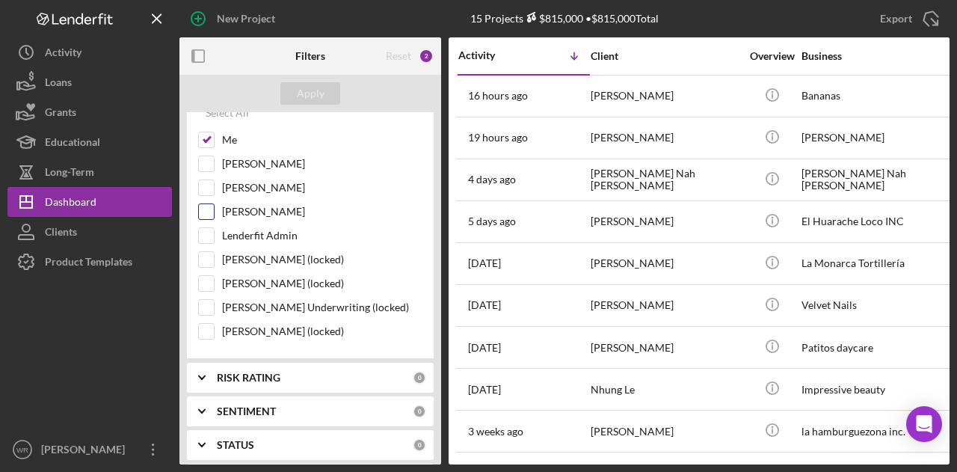
click at [292, 204] on label "Gloria Murillo" at bounding box center [322, 211] width 200 height 15
click at [214, 204] on input "Gloria Murillo" at bounding box center [206, 211] width 15 height 15
click at [320, 92] on div "Apply" at bounding box center [311, 93] width 28 height 22
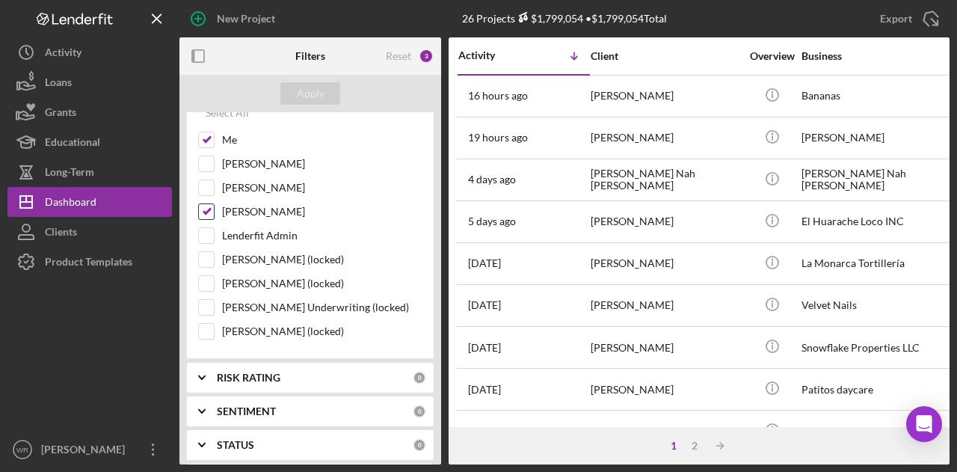
click at [275, 208] on label "Gloria Murillo" at bounding box center [322, 211] width 200 height 15
click at [214, 208] on input "Gloria Murillo" at bounding box center [206, 211] width 15 height 15
checkbox input "false"
click at [302, 91] on div "Apply" at bounding box center [311, 93] width 28 height 22
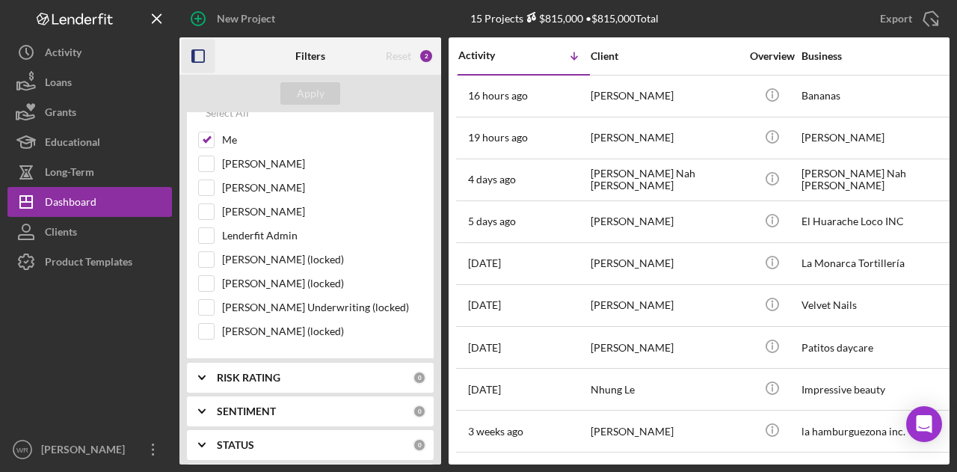
click at [209, 56] on icon "button" at bounding box center [199, 57] width 34 height 34
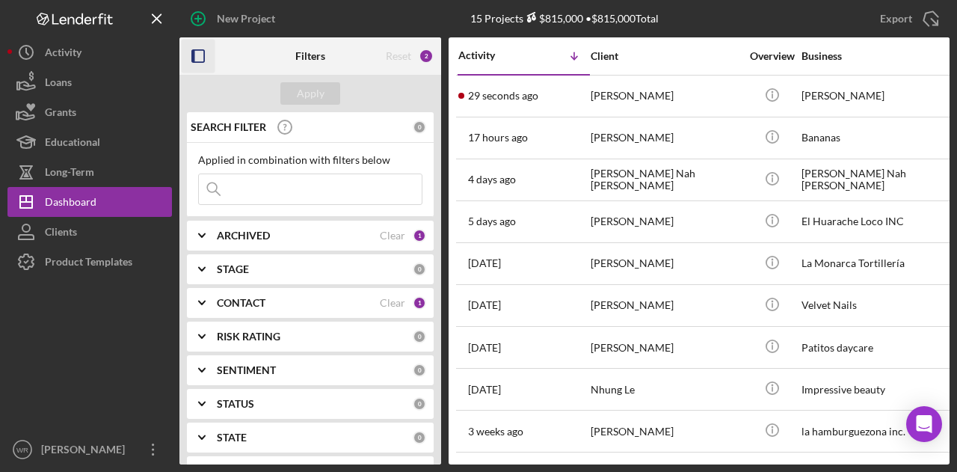
click at [194, 61] on rect "button" at bounding box center [193, 56] width 3 height 12
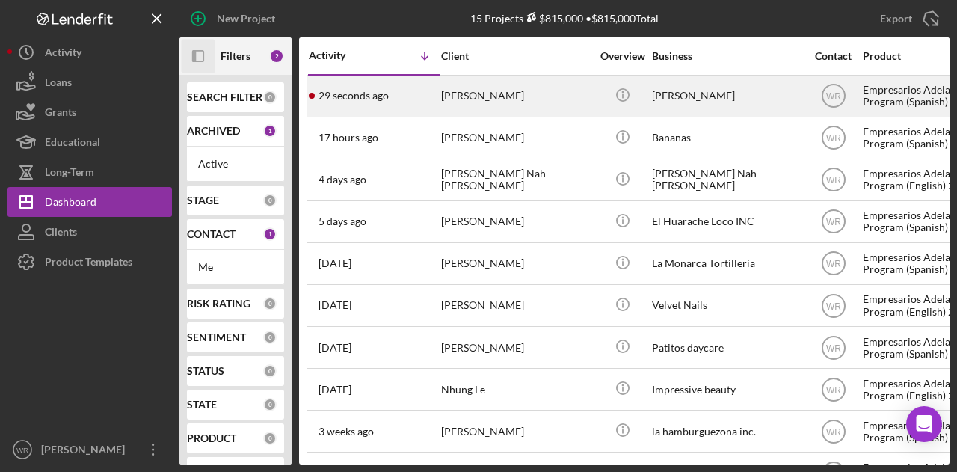
click at [437, 101] on div "29 seconds ago MEDARDO GARCIA" at bounding box center [374, 96] width 131 height 40
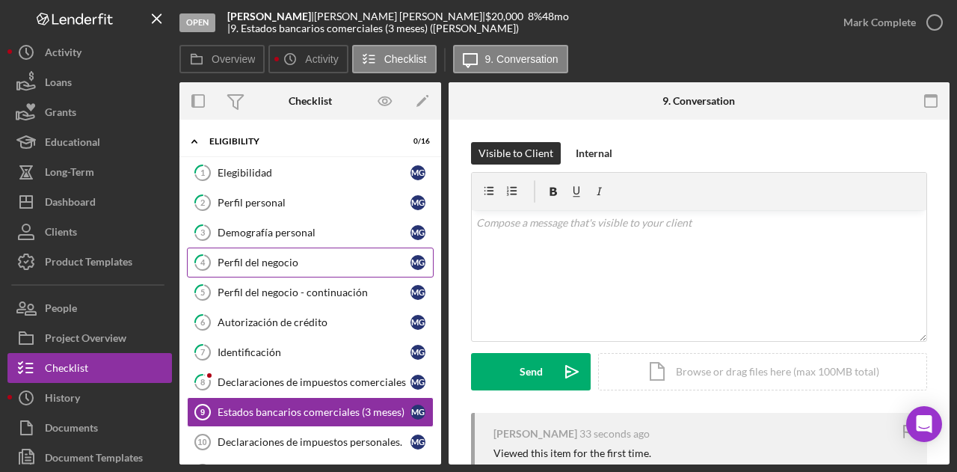
click at [298, 265] on div "Perfil del negocio" at bounding box center [314, 263] width 193 height 12
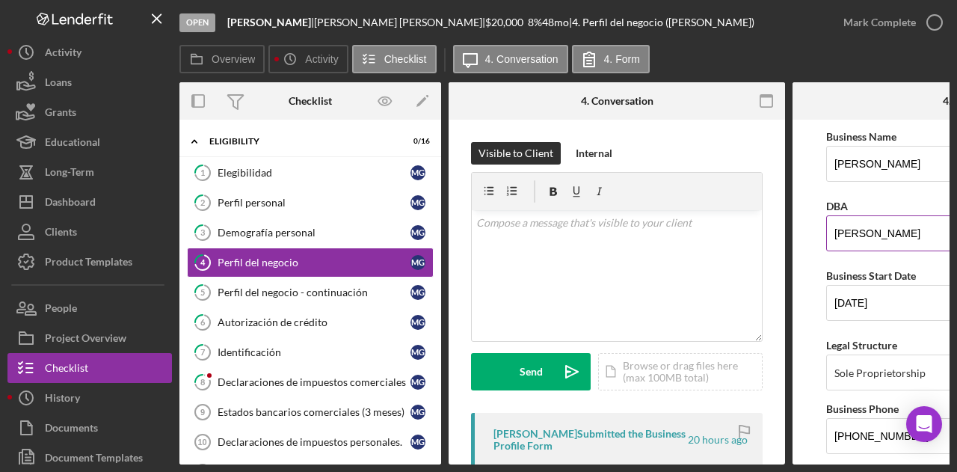
click at [920, 238] on input "Medardo Garcia" at bounding box center [961, 233] width 269 height 36
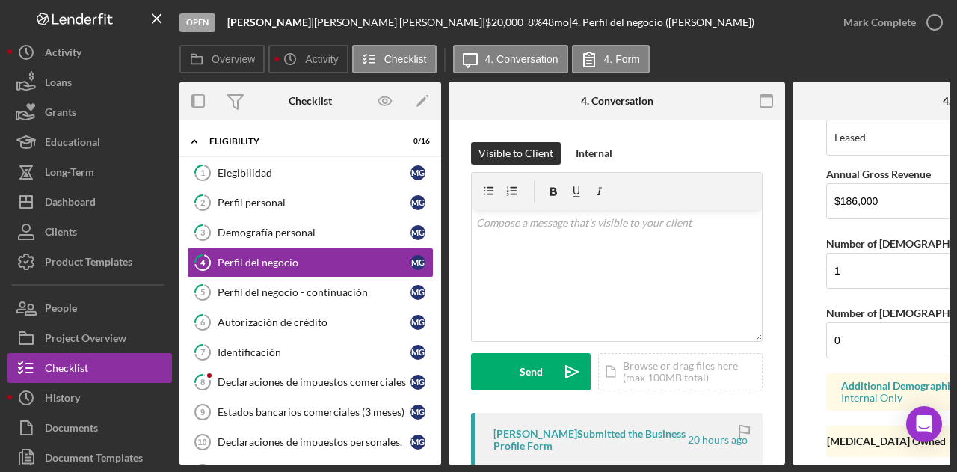
scroll to position [1322, 0]
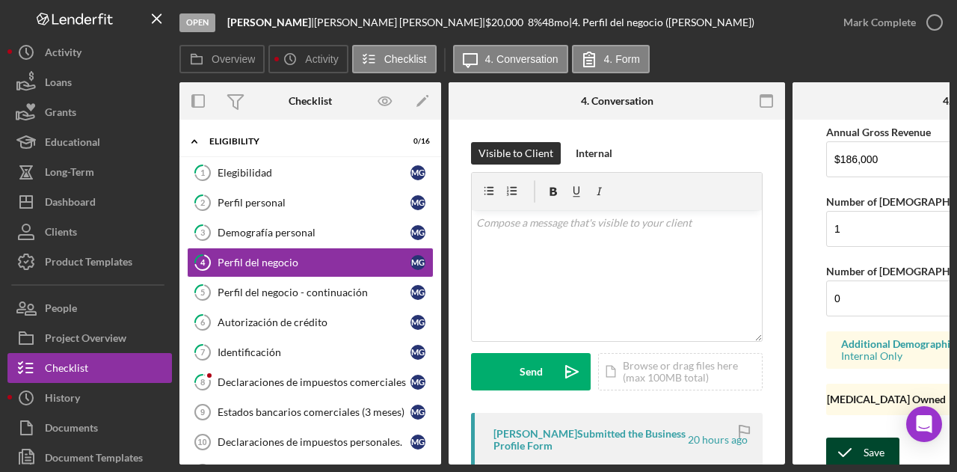
type input "Medardo Garcia Lemus"
click at [864, 438] on div "Save" at bounding box center [874, 453] width 21 height 30
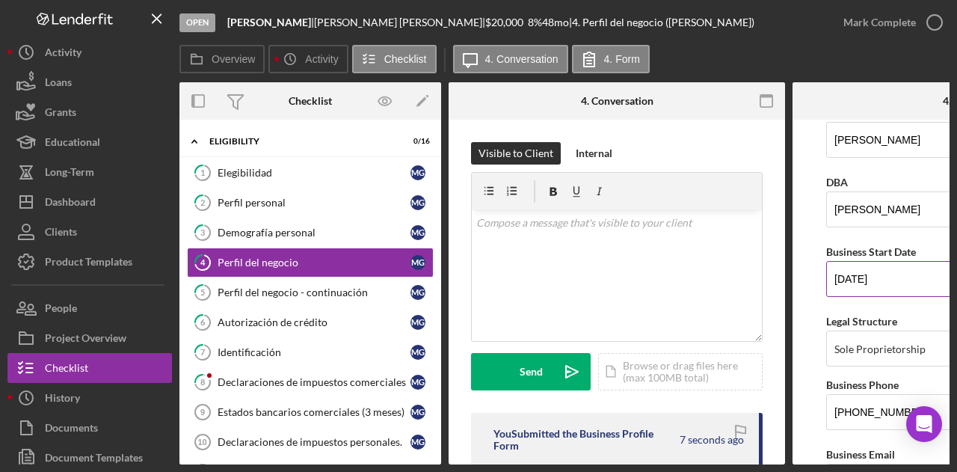
scroll to position [0, 0]
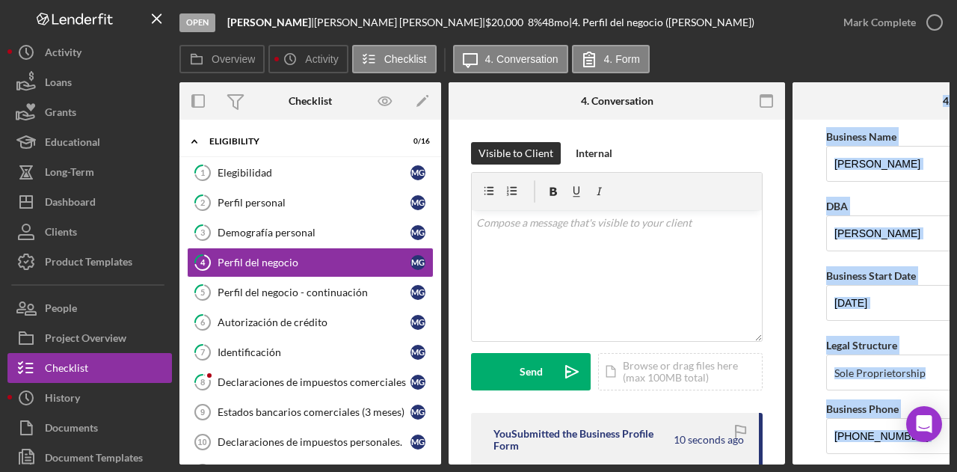
drag, startPoint x: 767, startPoint y: 459, endPoint x: 898, endPoint y: 462, distance: 130.2
click at [898, 462] on div "Overview Internal Workflow Stage Open Icon/Dropdown Arrow Archive (can unarchiv…" at bounding box center [565, 273] width 770 height 382
click at [814, 427] on form "Business Name Medardo Fabricio Garcia Lemus DBA Medardo Garcia Lemus Business S…" at bounding box center [961, 292] width 337 height 345
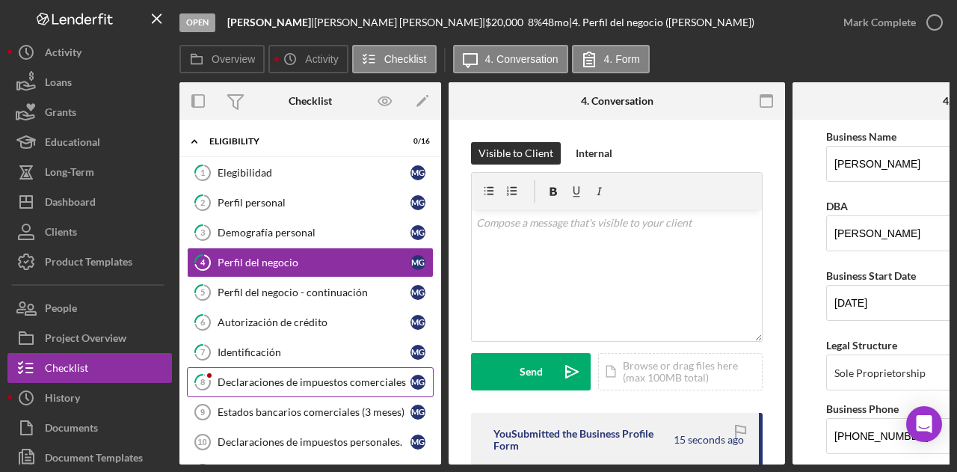
click at [283, 368] on link "8 Declaraciones de impuestos comerciales M G" at bounding box center [310, 382] width 247 height 30
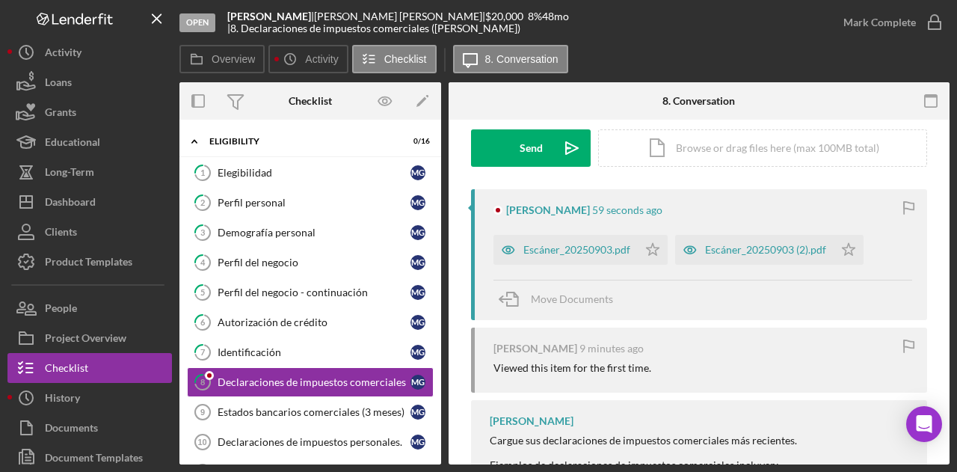
scroll to position [224, 0]
click at [589, 254] on div "Escáner_20250903.pdf" at bounding box center [577, 249] width 107 height 12
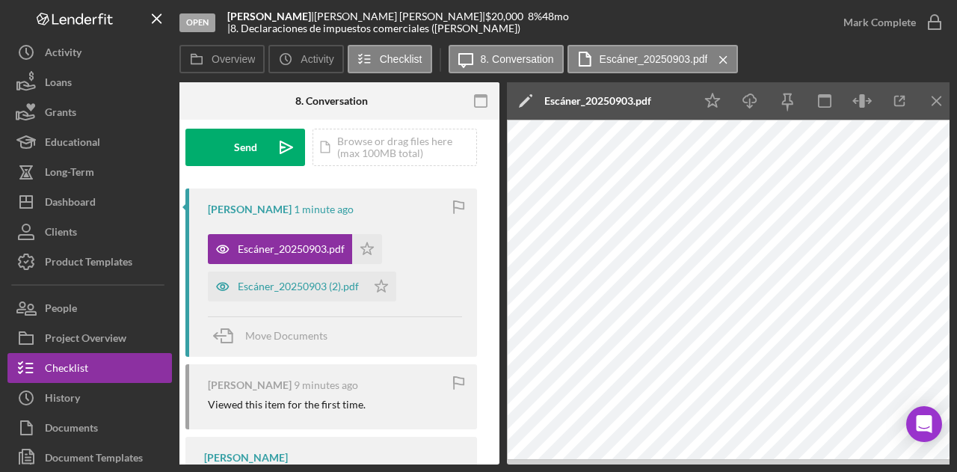
scroll to position [0, 292]
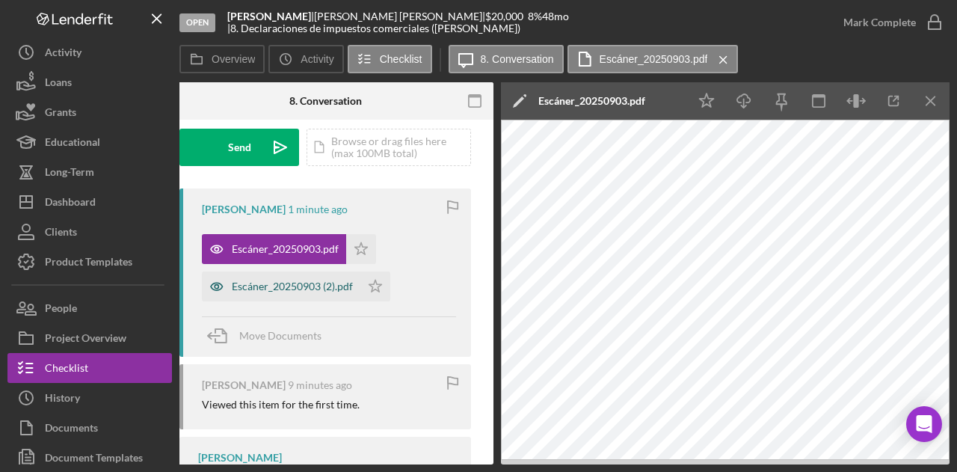
click at [298, 282] on div "Escáner_20250903 (2).pdf" at bounding box center [292, 287] width 121 height 12
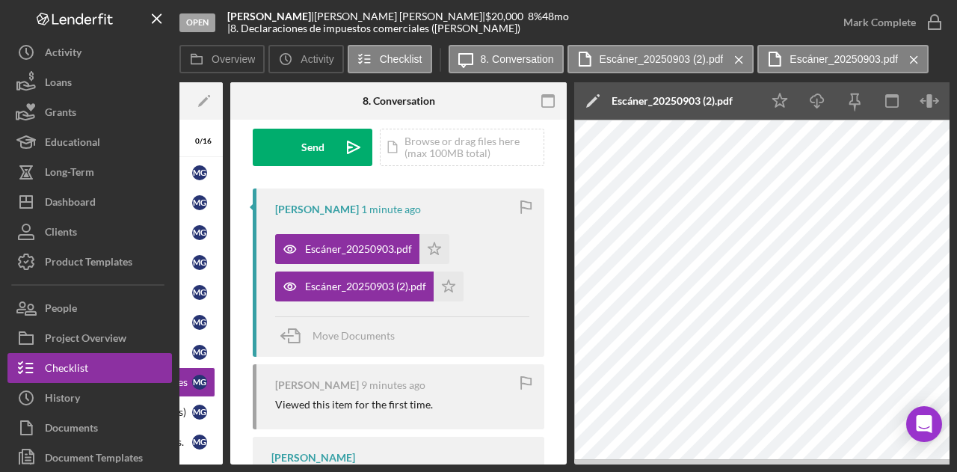
scroll to position [0, 221]
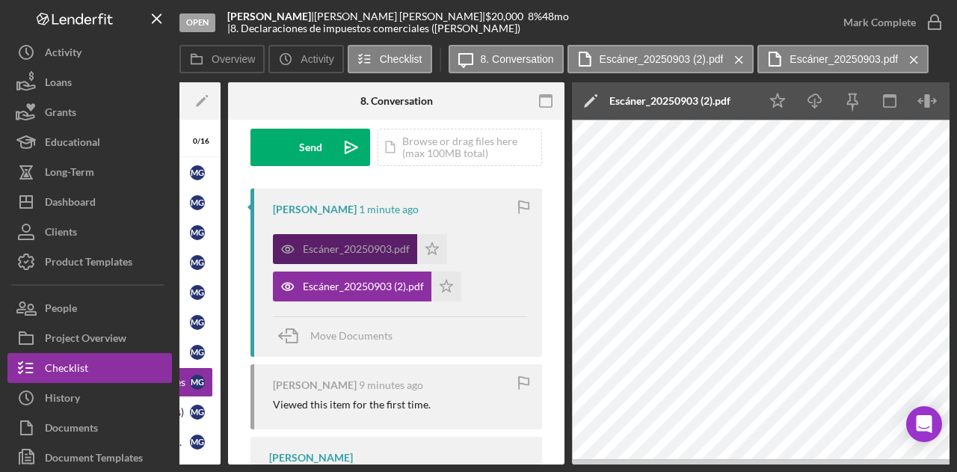
click at [377, 251] on div "Escáner_20250903.pdf" at bounding box center [356, 249] width 107 height 12
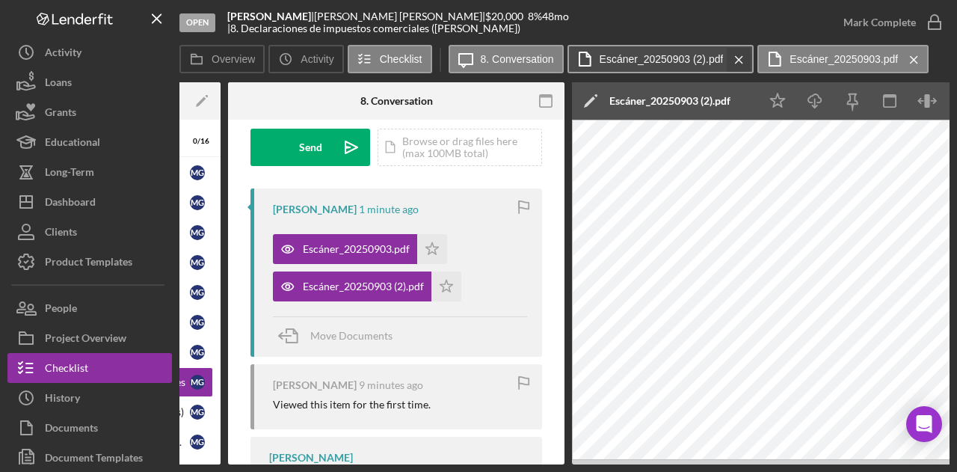
click at [742, 56] on icon "Icon/Menu Close" at bounding box center [739, 59] width 26 height 37
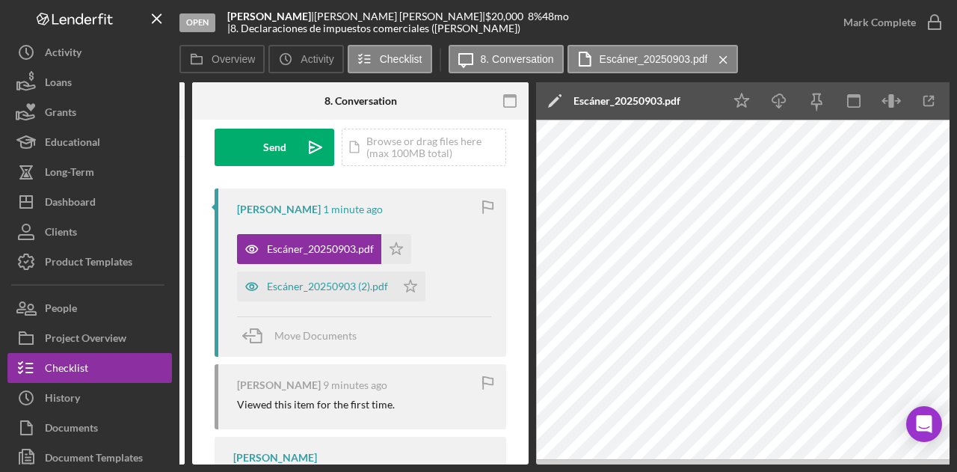
scroll to position [0, 292]
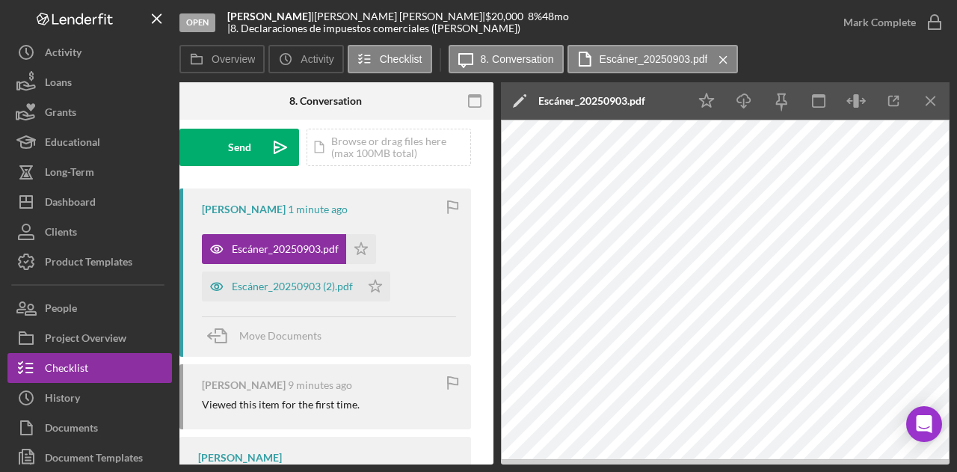
click at [248, 466] on div "Open Medardo Fabricio Garcia Lemus | MEDARDO GARCIA | $20,000 $20,000 8 % 48 mo…" at bounding box center [478, 236] width 957 height 472
click at [259, 466] on div "Open Medardo Fabricio Garcia Lemus | MEDARDO GARCIA | $20,000 $20,000 8 % 48 mo…" at bounding box center [478, 236] width 957 height 472
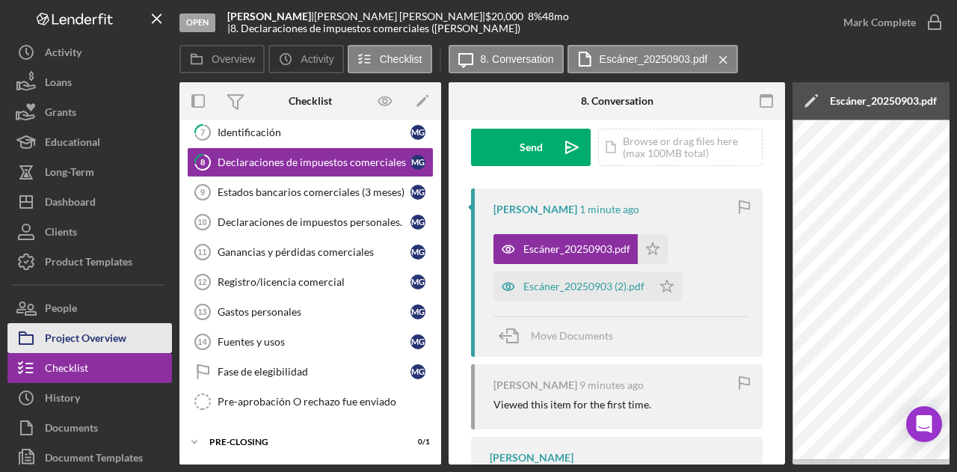
scroll to position [224, 0]
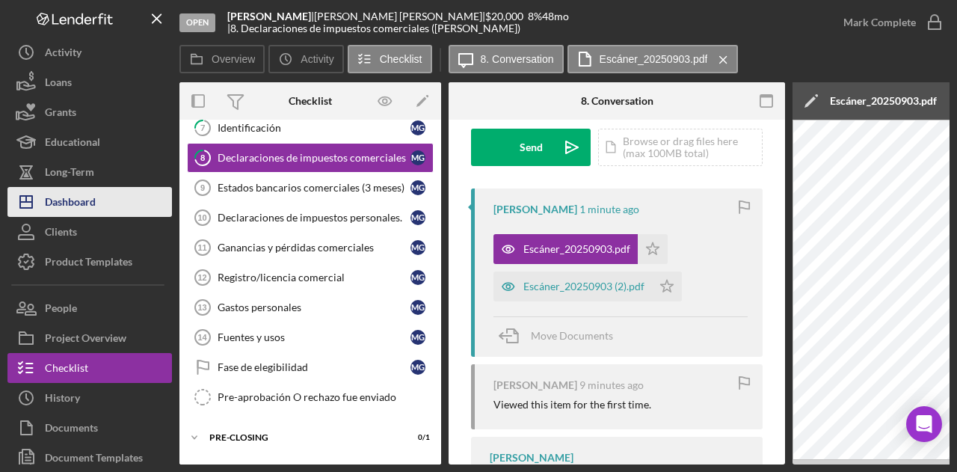
click at [99, 207] on button "Icon/Dashboard Dashboard" at bounding box center [89, 202] width 165 height 30
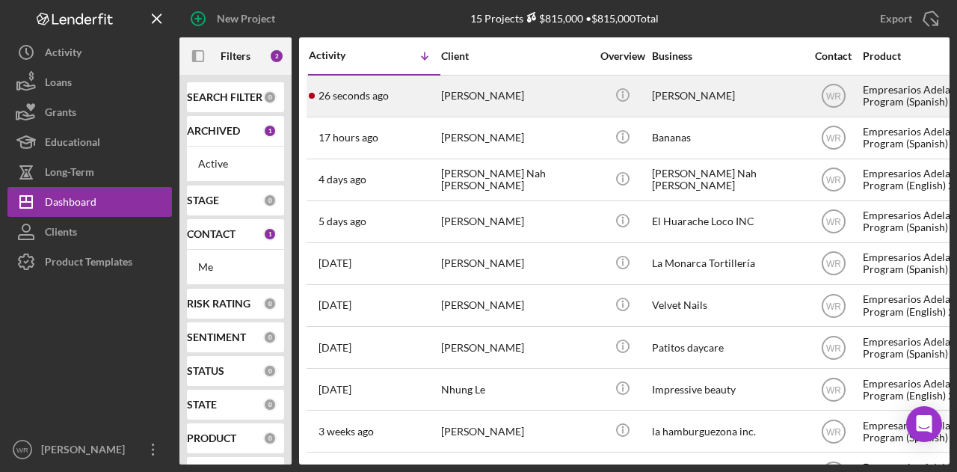
click at [508, 88] on div "MEDARDO GARCIA" at bounding box center [516, 96] width 150 height 40
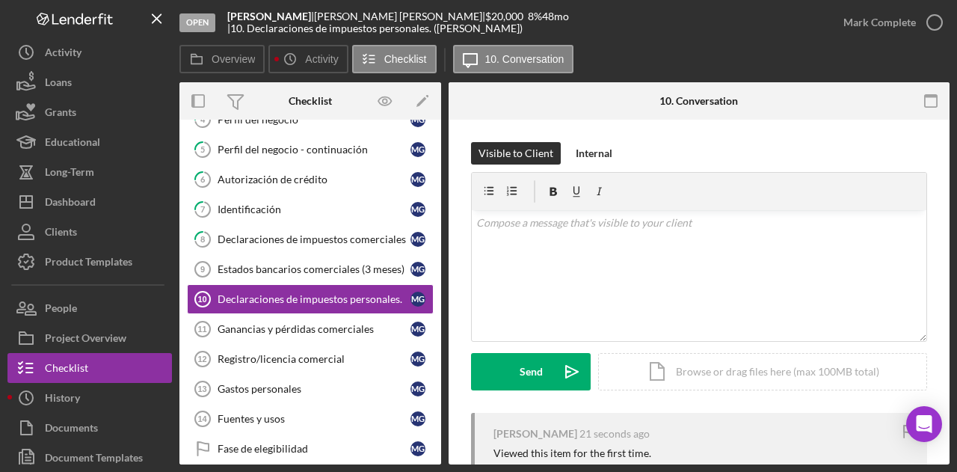
scroll to position [144, 0]
click at [286, 263] on div "Estados bancarios comerciales (3 meses)" at bounding box center [314, 269] width 193 height 12
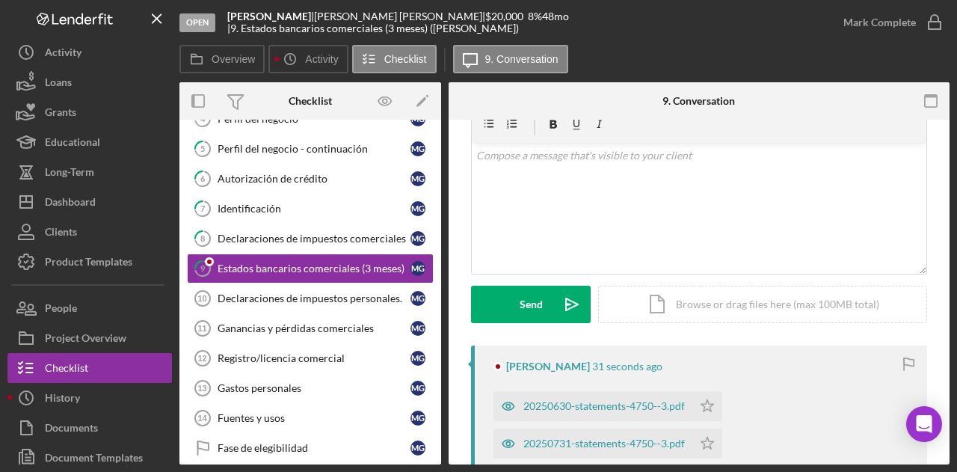
scroll to position [150, 0]
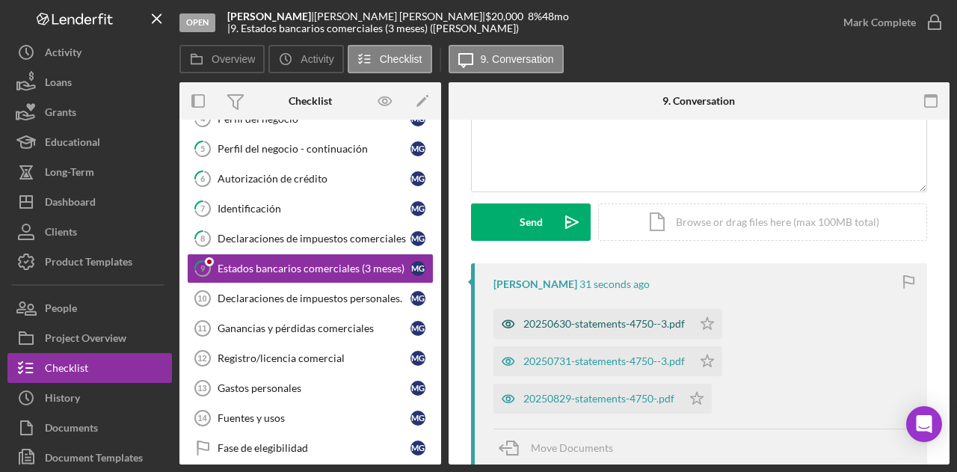
click at [567, 322] on div "20250630-statements-4750--3.pdf" at bounding box center [605, 324] width 162 height 12
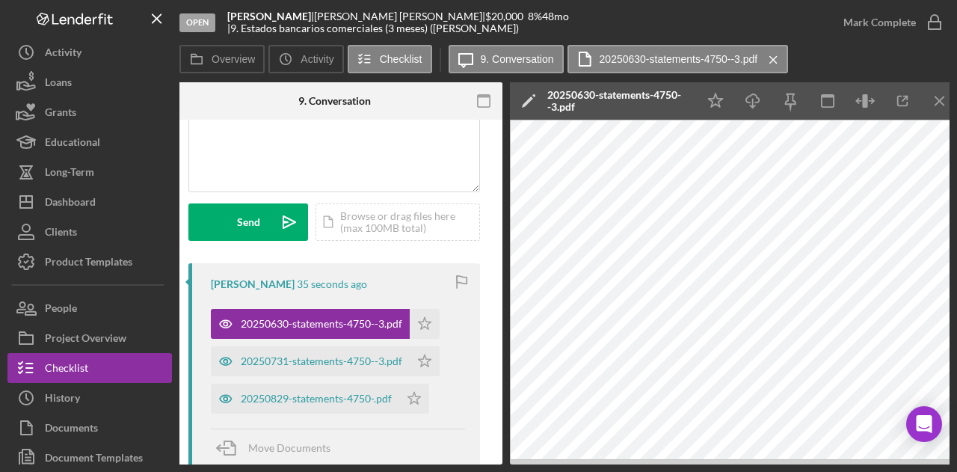
scroll to position [0, 292]
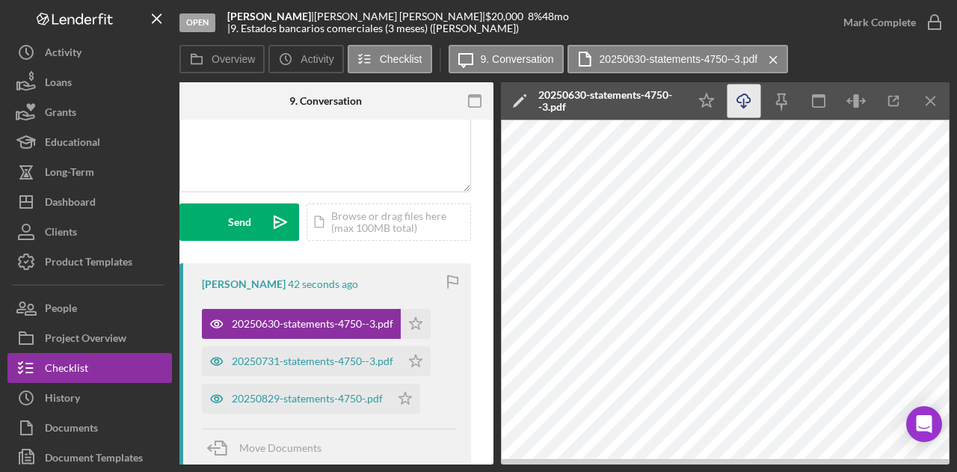
click at [735, 96] on icon "Icon/Download" at bounding box center [745, 102] width 34 height 34
click at [292, 354] on div "20250731-statements-4750--3.pdf" at bounding box center [301, 361] width 199 height 30
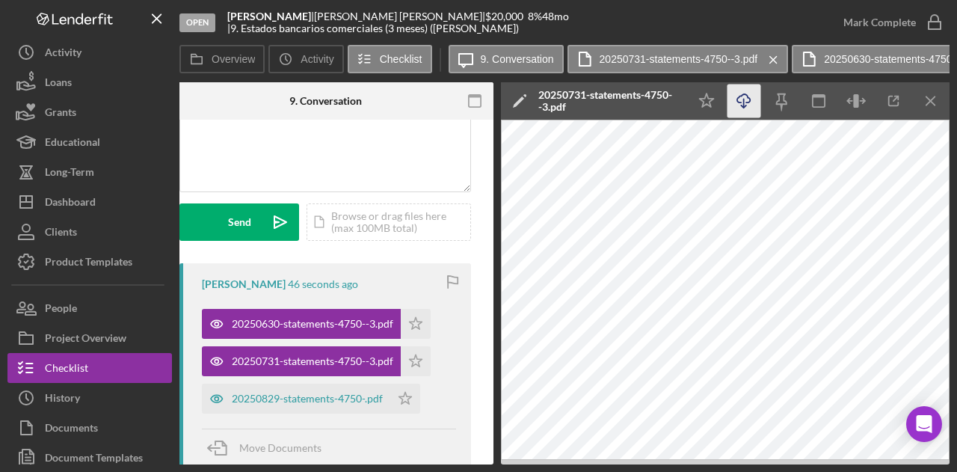
click at [740, 103] on icon "Icon/Download" at bounding box center [745, 102] width 34 height 34
click at [272, 390] on div "20250829-statements-4750-.pdf" at bounding box center [296, 399] width 188 height 30
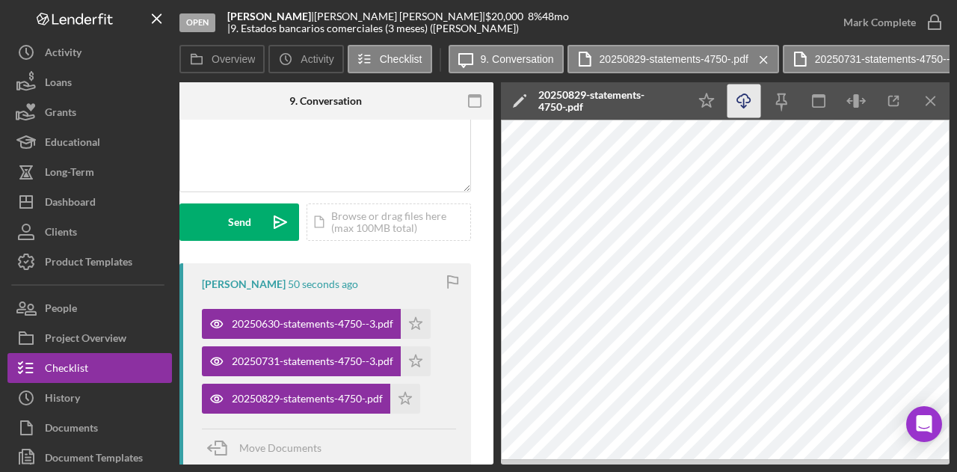
click at [749, 101] on icon "Icon/Download" at bounding box center [745, 102] width 34 height 34
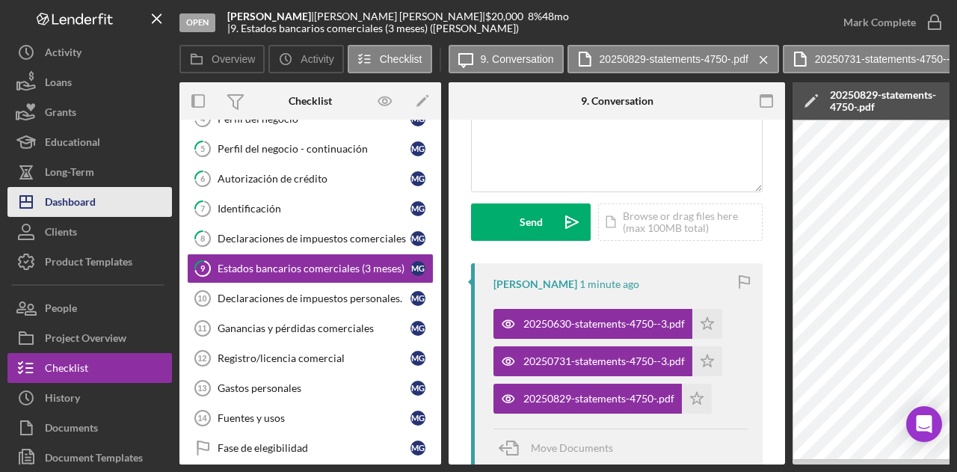
click at [145, 209] on button "Icon/Dashboard Dashboard" at bounding box center [89, 202] width 165 height 30
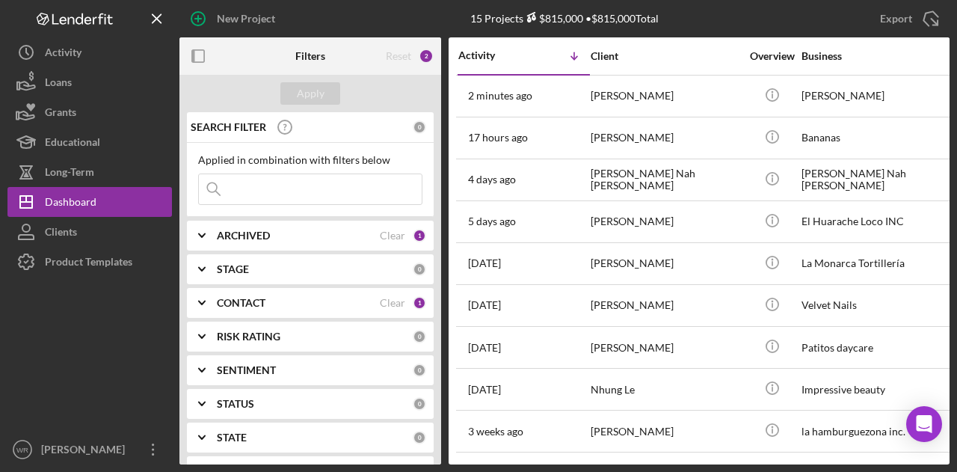
click at [192, 55] on rect "button" at bounding box center [198, 56] width 12 height 12
click at [208, 53] on icon "button" at bounding box center [199, 57] width 34 height 34
click at [197, 58] on icon "button" at bounding box center [199, 57] width 34 height 34
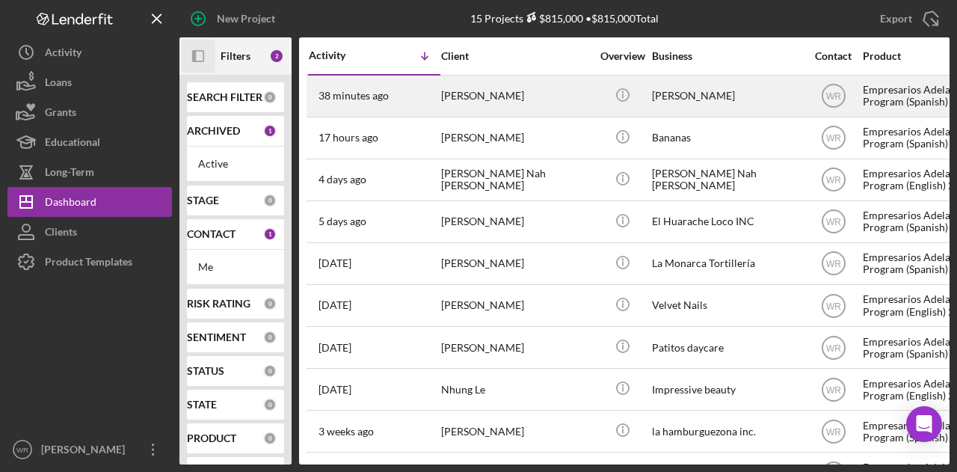
click at [467, 104] on div "[PERSON_NAME]" at bounding box center [516, 96] width 150 height 40
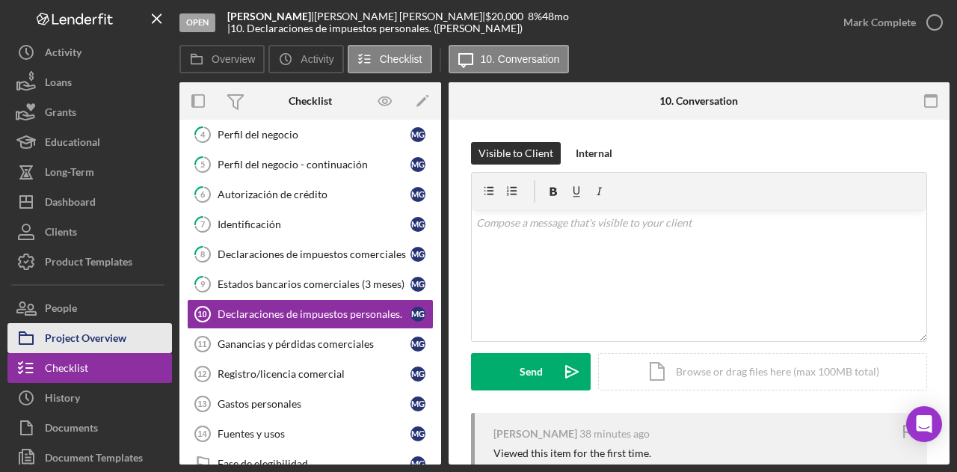
scroll to position [145, 0]
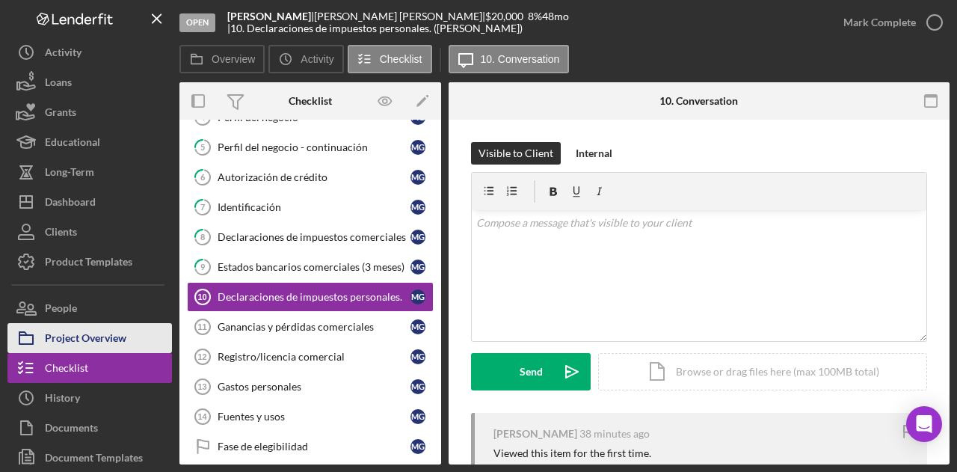
click at [90, 336] on div "Project Overview" at bounding box center [86, 340] width 82 height 34
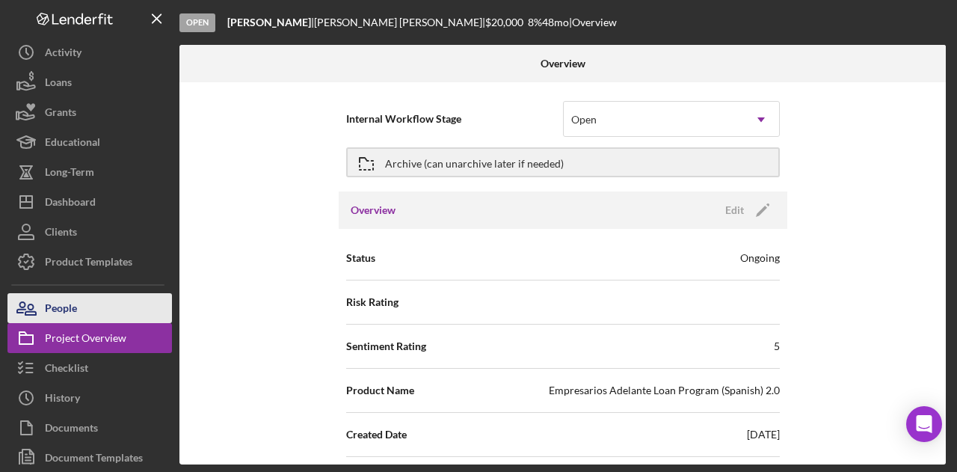
click at [69, 311] on div "People" at bounding box center [61, 310] width 32 height 34
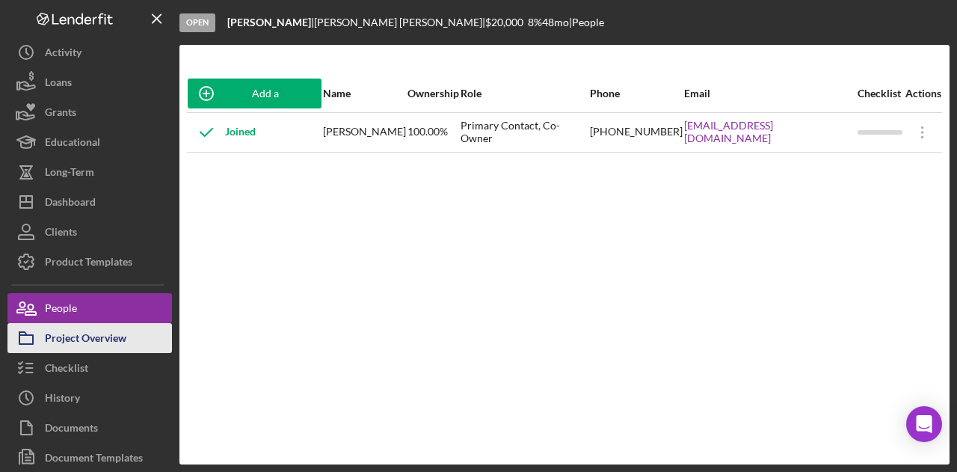
click at [73, 341] on div "Project Overview" at bounding box center [86, 340] width 82 height 34
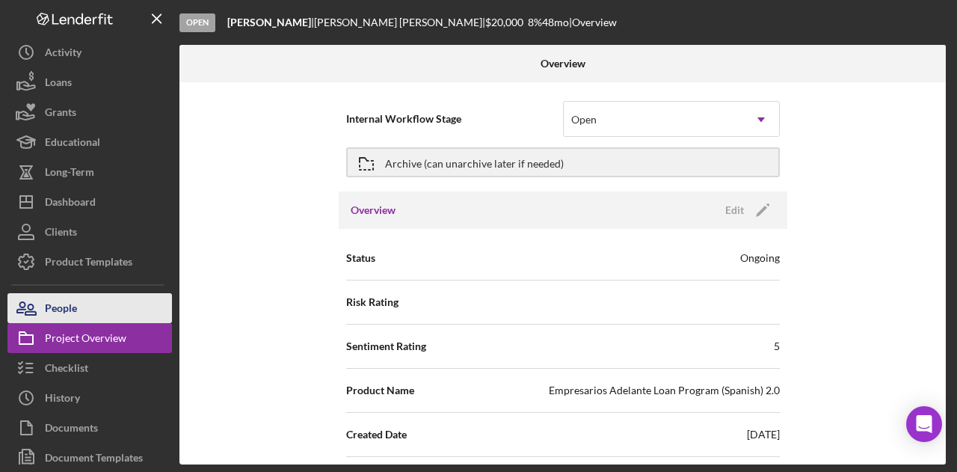
click at [76, 313] on div "People" at bounding box center [61, 310] width 32 height 34
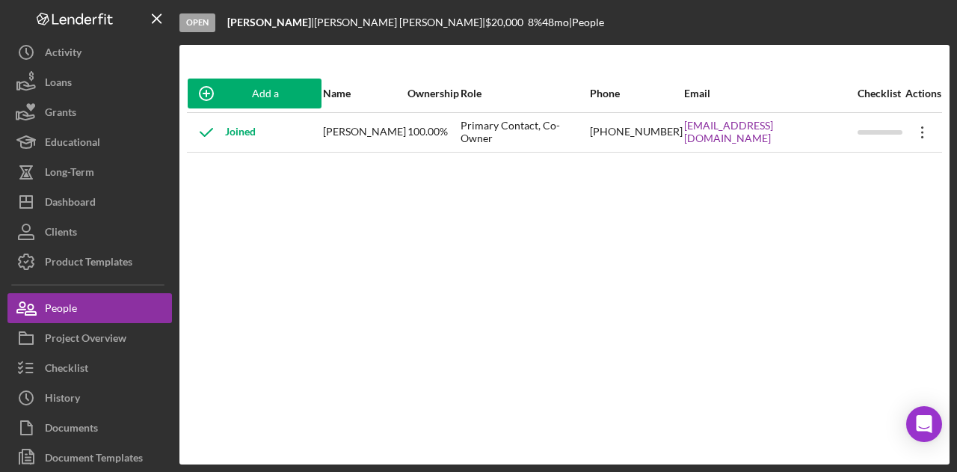
click at [916, 131] on icon "Icon/Overflow" at bounding box center [922, 132] width 37 height 37
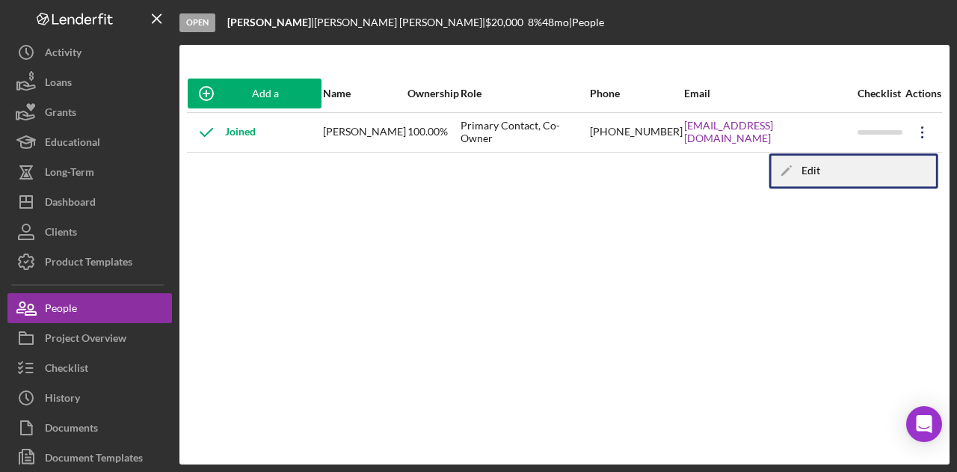
click at [832, 166] on div "Icon/Edit Edit" at bounding box center [854, 171] width 165 height 31
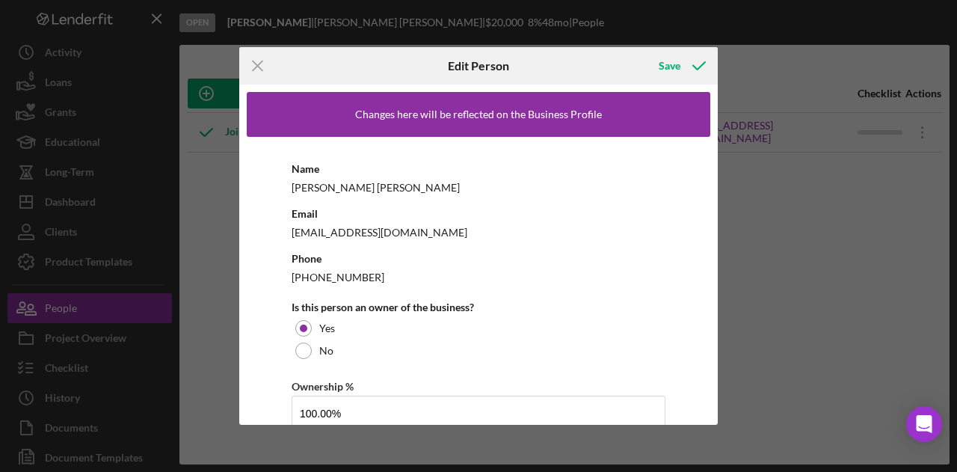
click at [366, 174] on div "Name MEDARDO GARCIA" at bounding box center [479, 177] width 374 height 37
click at [251, 66] on icon "Icon/Menu Close" at bounding box center [257, 65] width 37 height 37
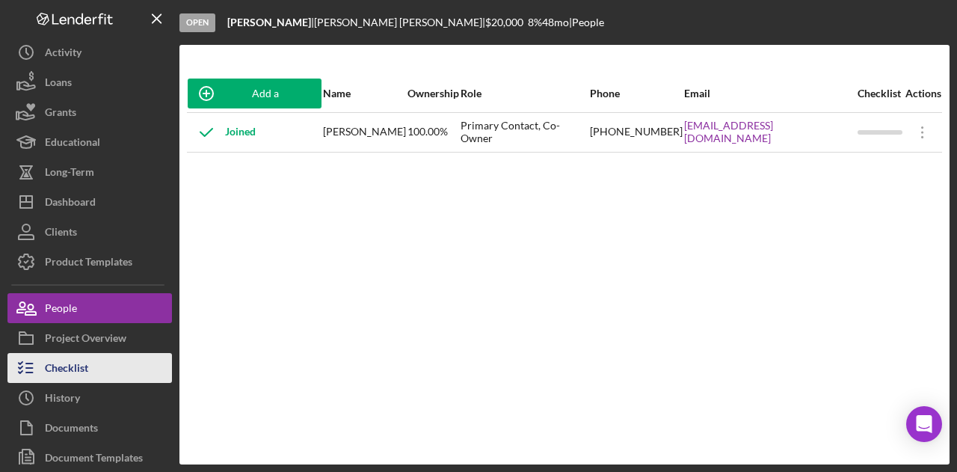
click at [82, 364] on div "Checklist" at bounding box center [66, 370] width 43 height 34
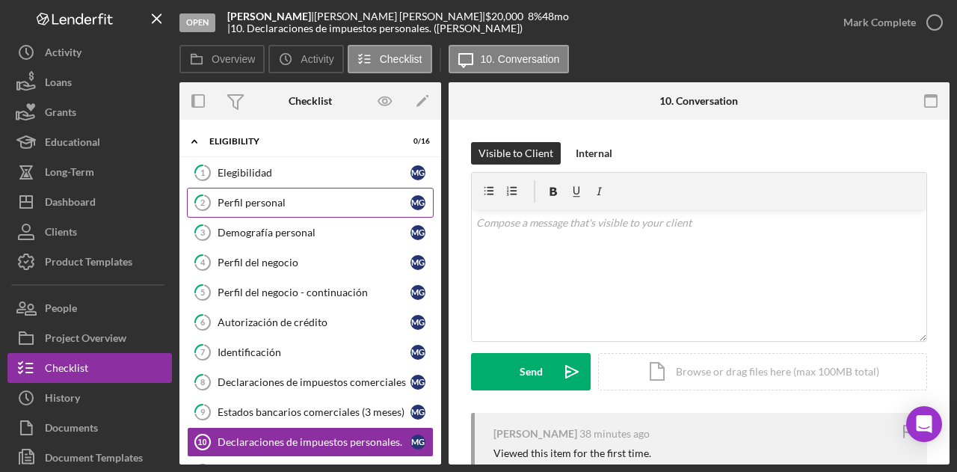
click at [293, 191] on link "2 Perfil personal M G" at bounding box center [310, 203] width 247 height 30
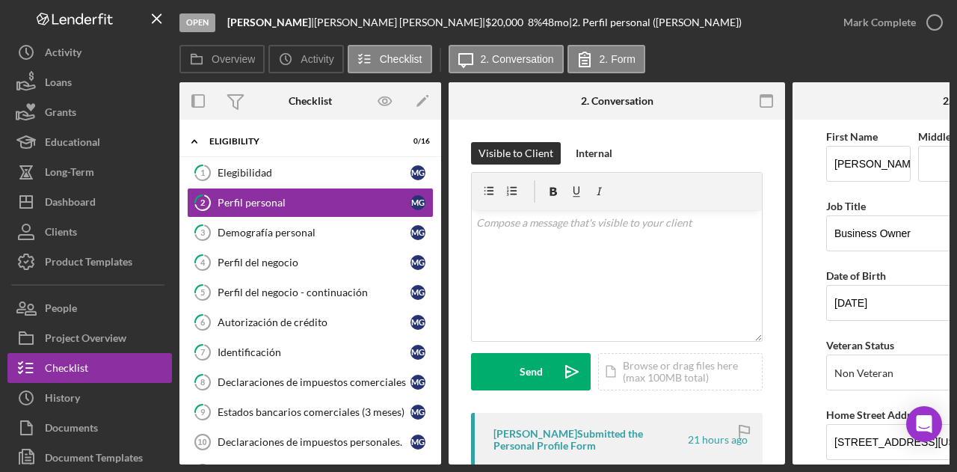
click at [820, 466] on div "Open Medardo Fabricio Garcia Lemus | MEDARDO GARCIA | $20,000 $20,000 8 % 48 mo…" at bounding box center [478, 236] width 957 height 472
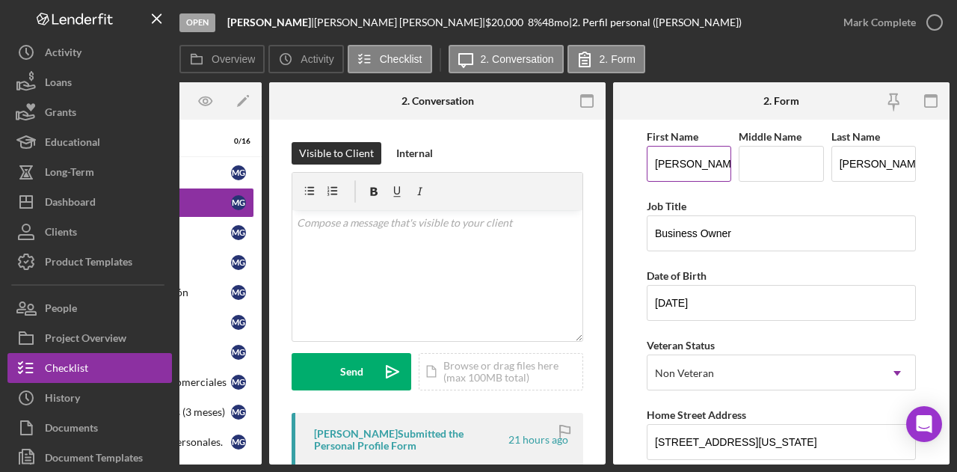
click at [715, 170] on input "MEDARDO" at bounding box center [689, 164] width 85 height 36
type input "[PERSON_NAME]"
type input "Fabricio"
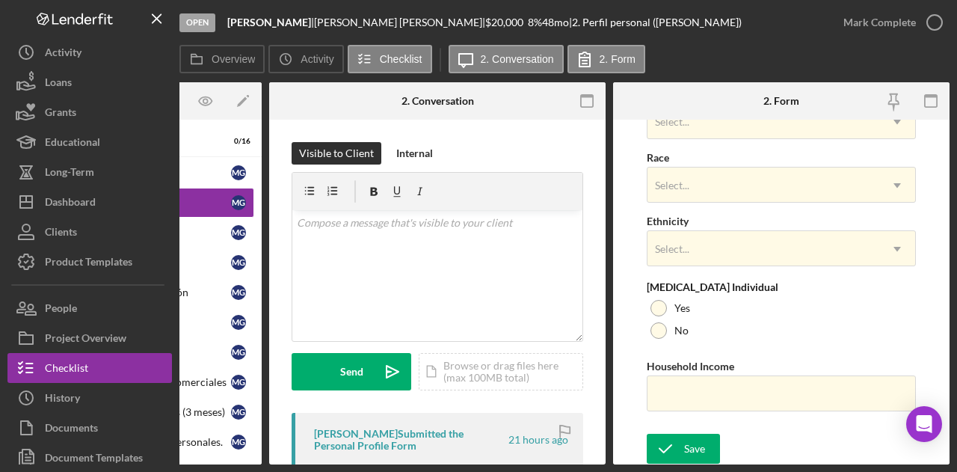
scroll to position [654, 0]
type input "[PERSON_NAME]"
click at [712, 432] on button "Save" at bounding box center [683, 447] width 73 height 30
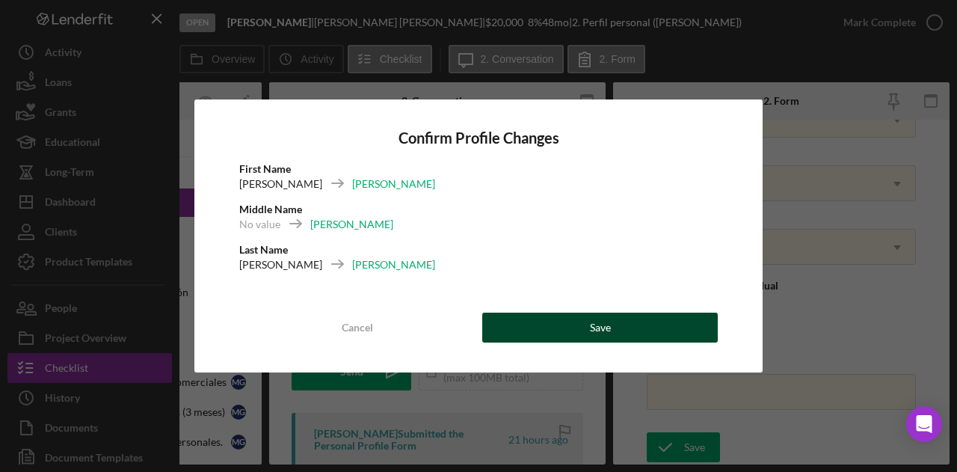
click at [613, 325] on button "Save" at bounding box center [600, 328] width 236 height 30
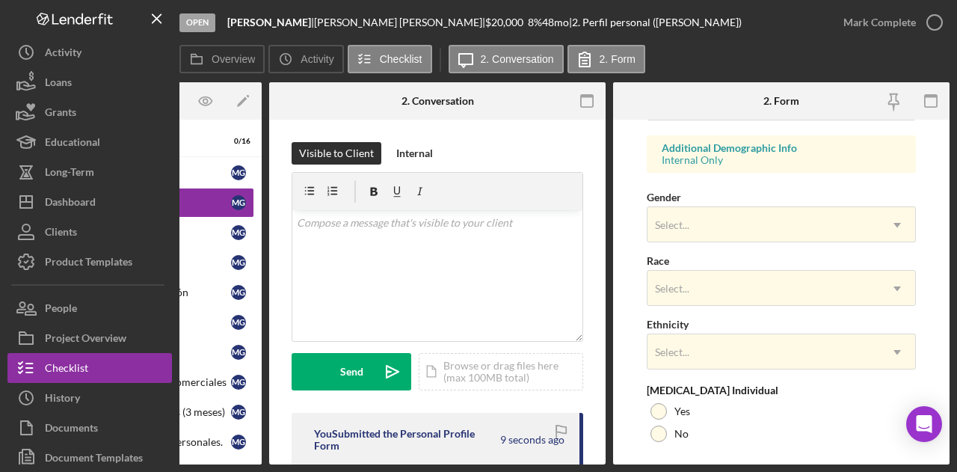
scroll to position [598, 0]
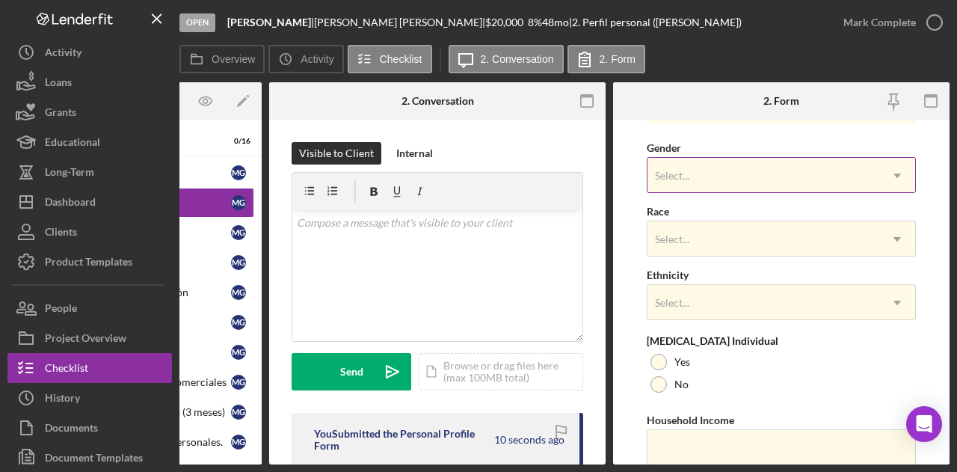
click at [747, 165] on div "Select..." at bounding box center [764, 176] width 232 height 34
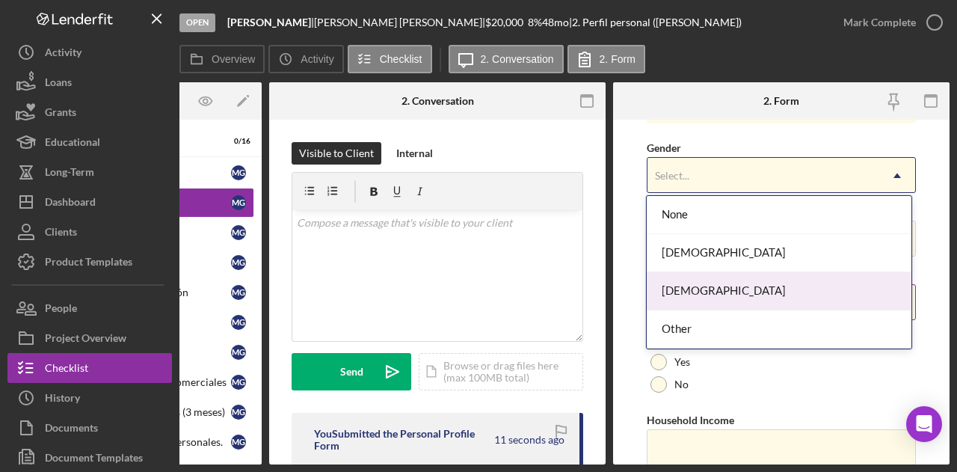
click at [722, 281] on div "Male" at bounding box center [779, 291] width 264 height 38
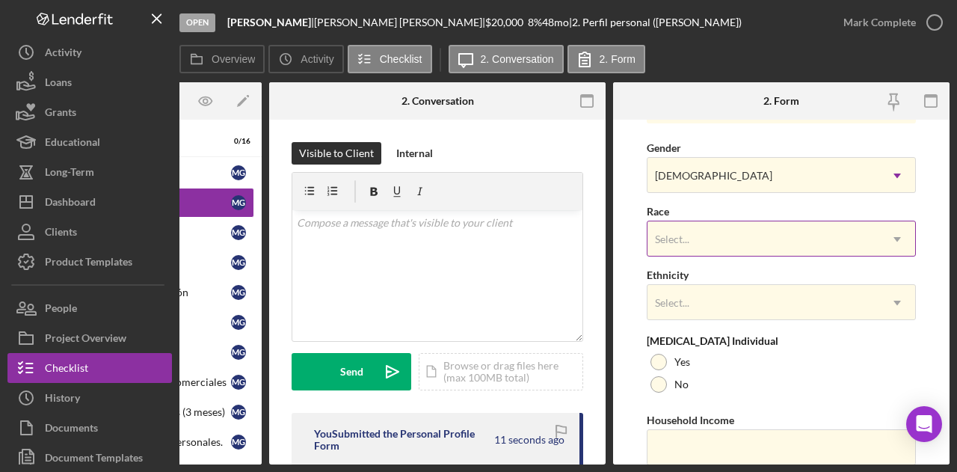
click at [750, 236] on div "Select..." at bounding box center [764, 239] width 232 height 34
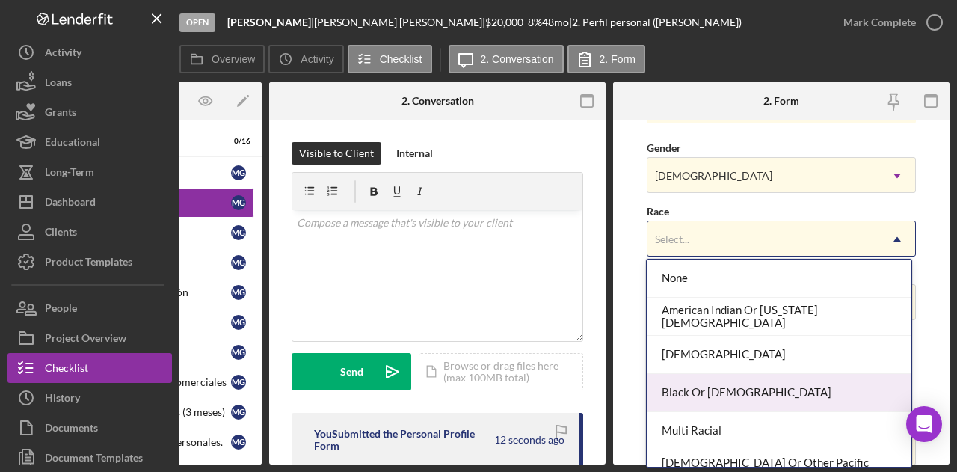
scroll to position [96, 0]
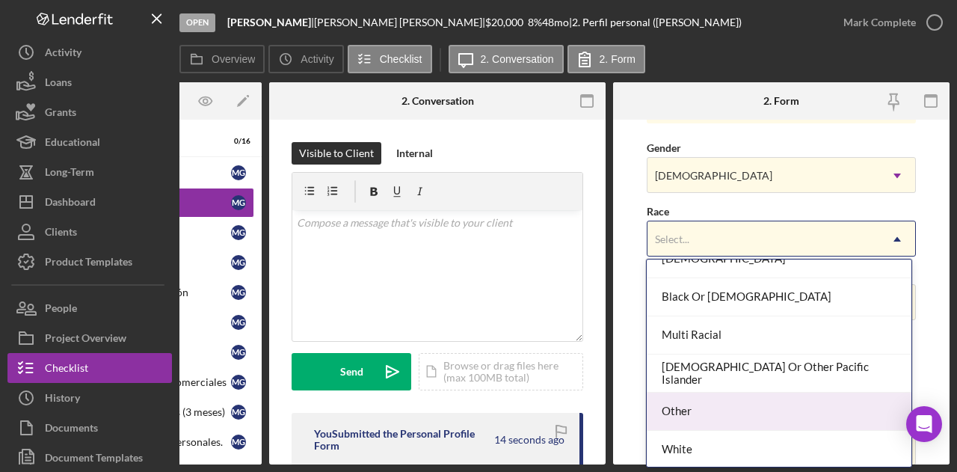
click at [727, 408] on div "Other" at bounding box center [779, 412] width 264 height 38
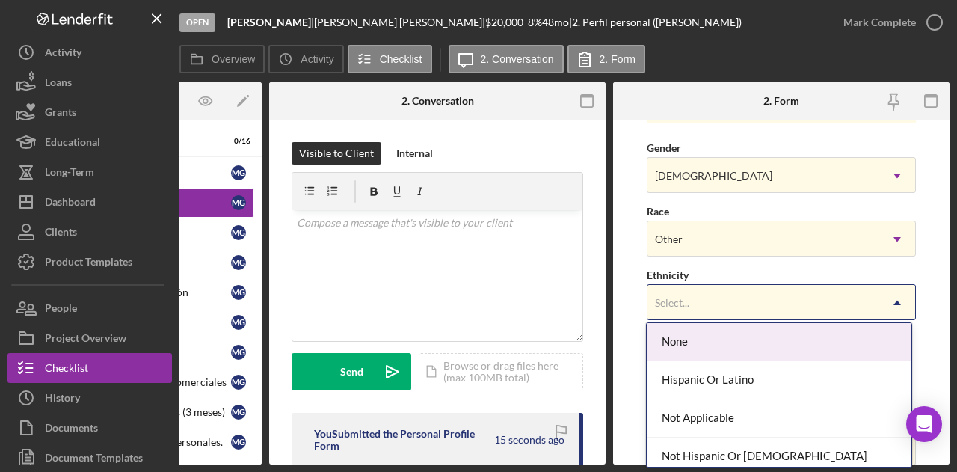
click at [719, 302] on div "Select..." at bounding box center [764, 303] width 232 height 34
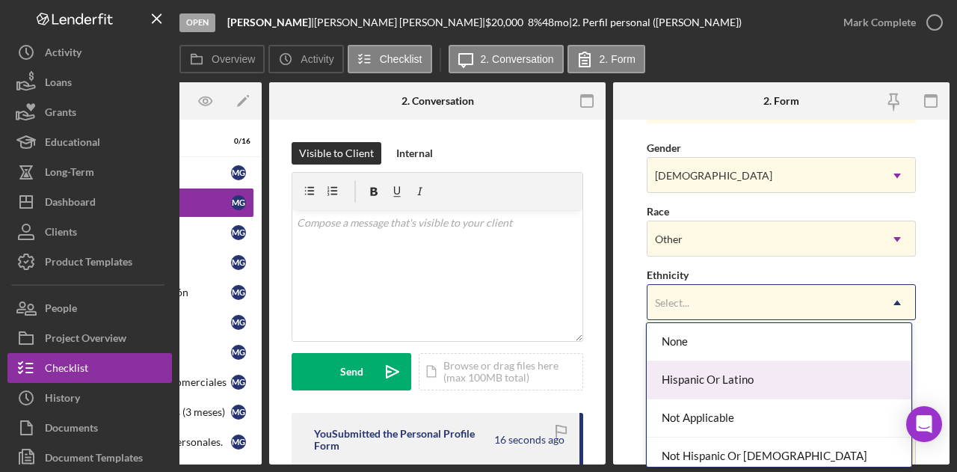
click at [715, 379] on div "Hispanic Or Latino" at bounding box center [779, 380] width 264 height 38
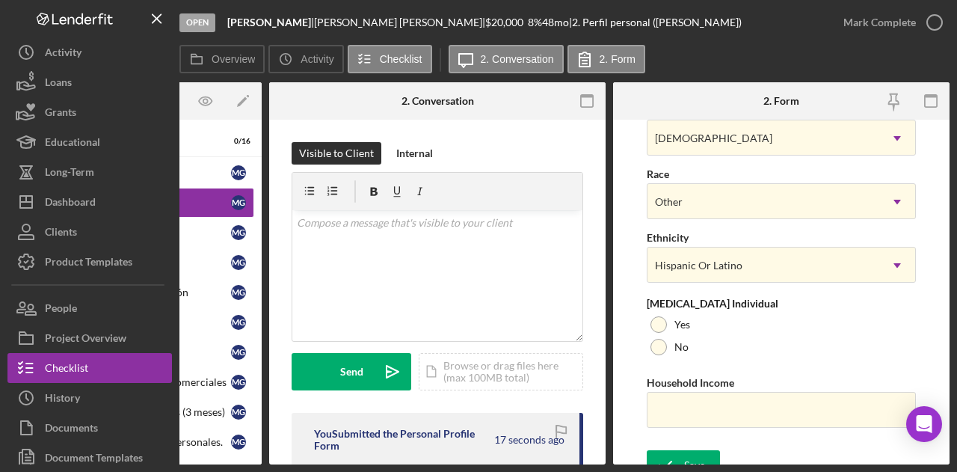
scroll to position [654, 0]
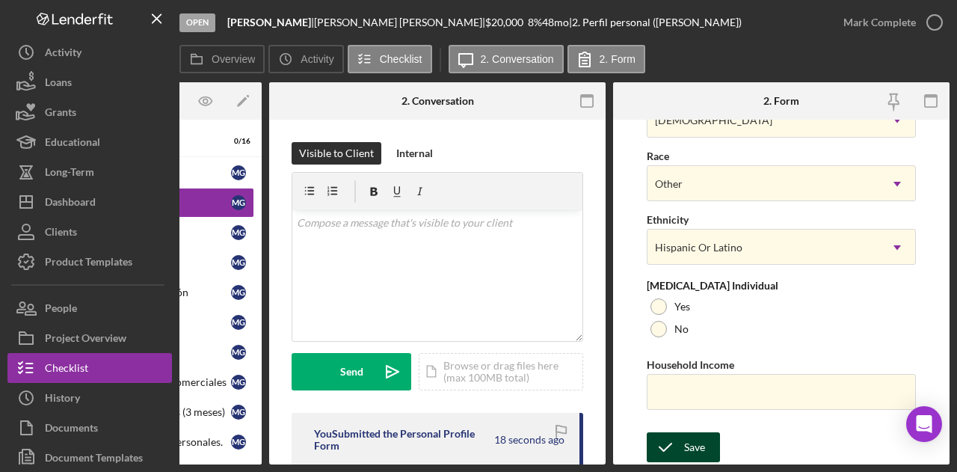
click at [703, 443] on div "Save" at bounding box center [694, 447] width 21 height 30
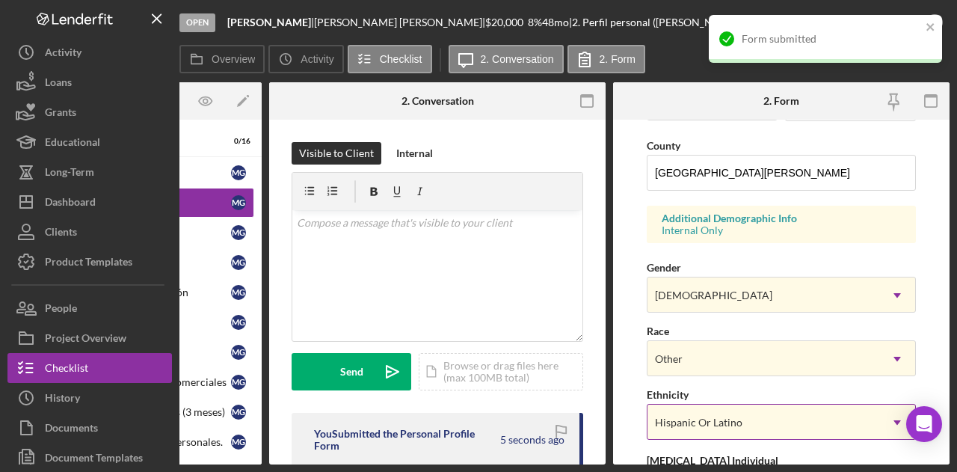
scroll to position [429, 0]
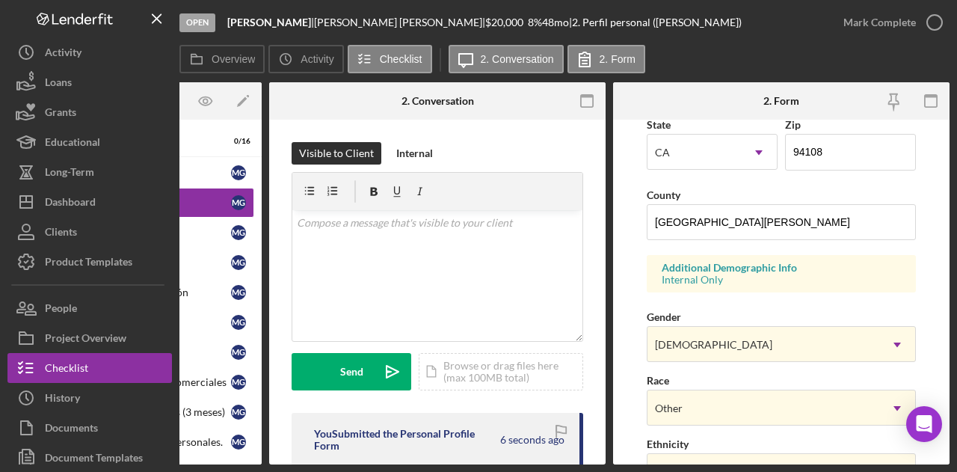
drag, startPoint x: 630, startPoint y: 465, endPoint x: 337, endPoint y: 462, distance: 293.2
click at [337, 462] on div "Overview Internal Workflow Stage Open Icon/Dropdown Arrow Archive (can unarchiv…" at bounding box center [565, 273] width 770 height 382
click at [277, 467] on div "Open Medardo Fabricio Garcia Lemus | Medardo Garcia Lemus | $20,000 $20,000 8 %…" at bounding box center [478, 236] width 957 height 472
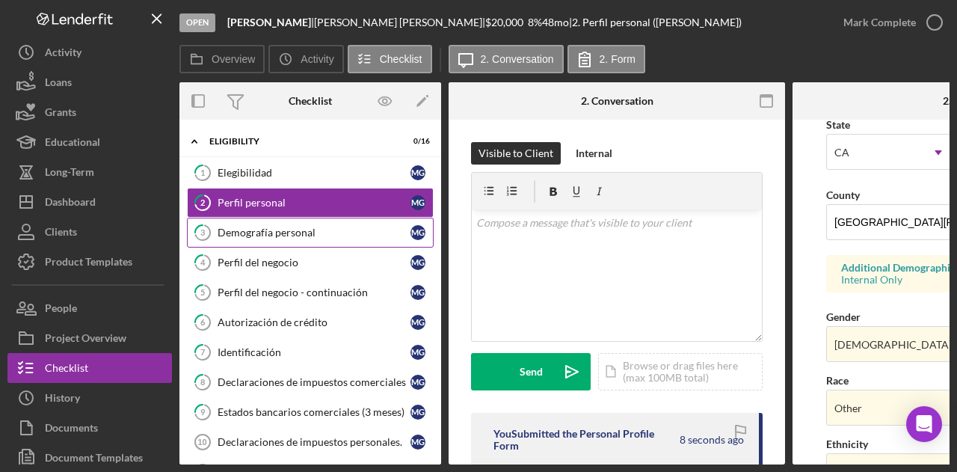
click at [275, 240] on link "3 Demografía personal M G" at bounding box center [310, 233] width 247 height 30
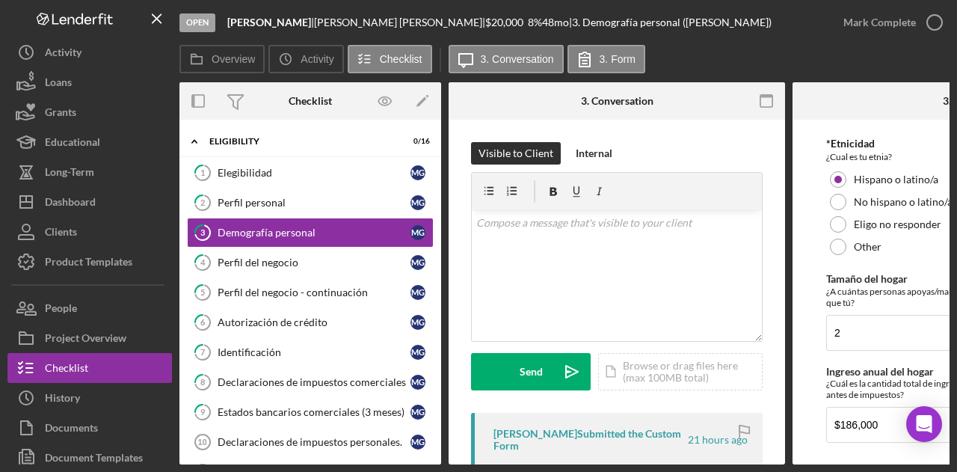
scroll to position [483, 0]
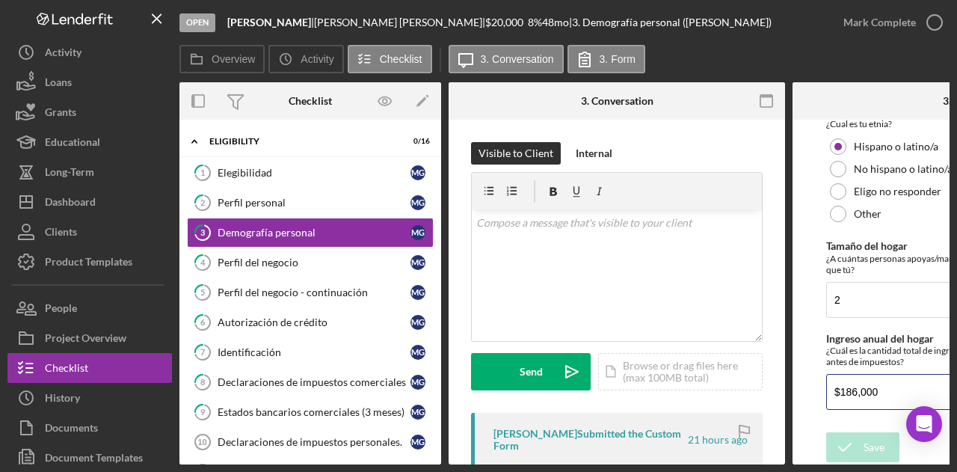
drag, startPoint x: 904, startPoint y: 393, endPoint x: 818, endPoint y: 397, distance: 85.4
click at [818, 397] on form "Información demográfica *Raza Cual es su raza? Indio/a americano o nativo de Al…" at bounding box center [961, 292] width 337 height 345
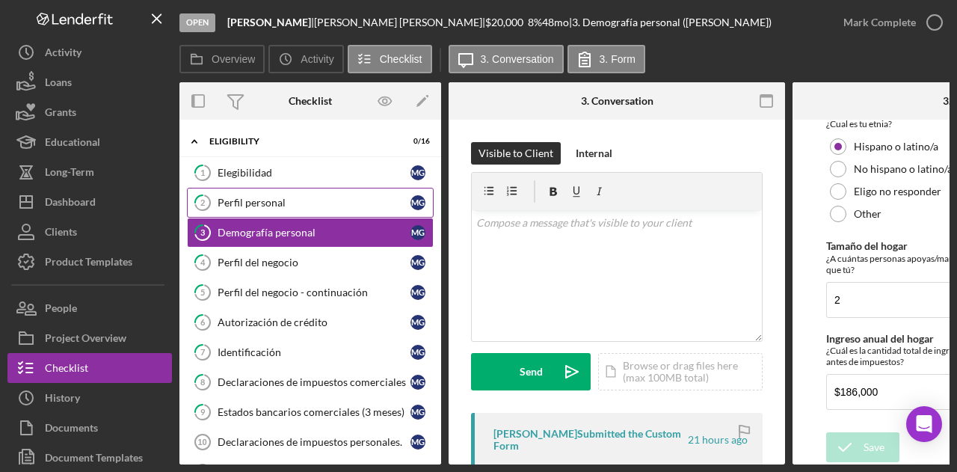
click at [320, 207] on div "Perfil personal" at bounding box center [314, 203] width 193 height 12
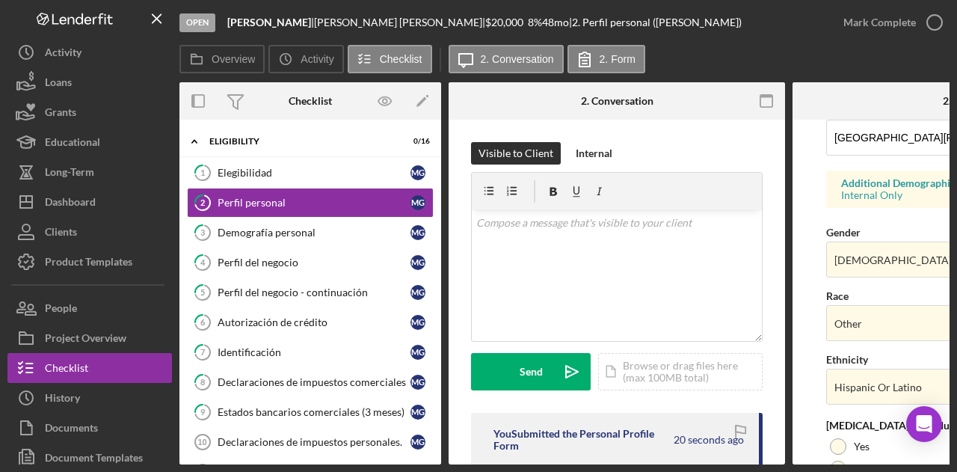
scroll to position [654, 0]
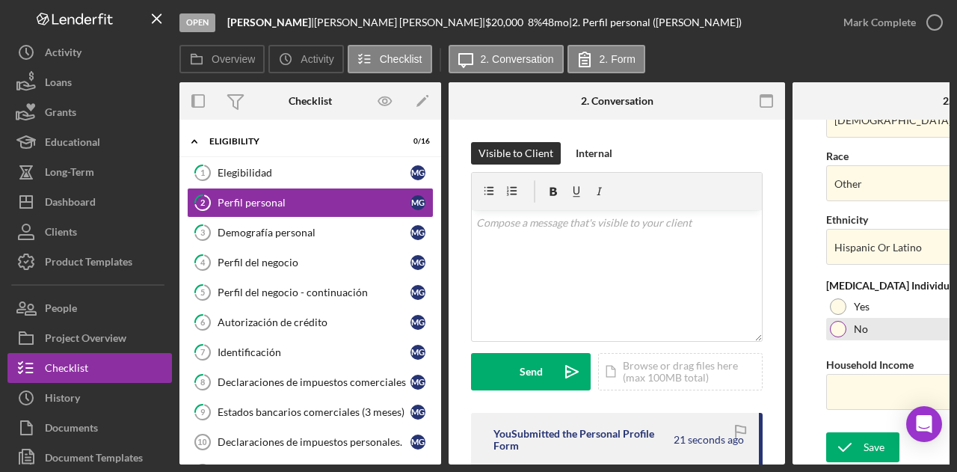
click at [842, 328] on div at bounding box center [838, 329] width 16 height 16
click at [859, 386] on input "Household Income" at bounding box center [961, 392] width 269 height 36
paste input "$186,000"
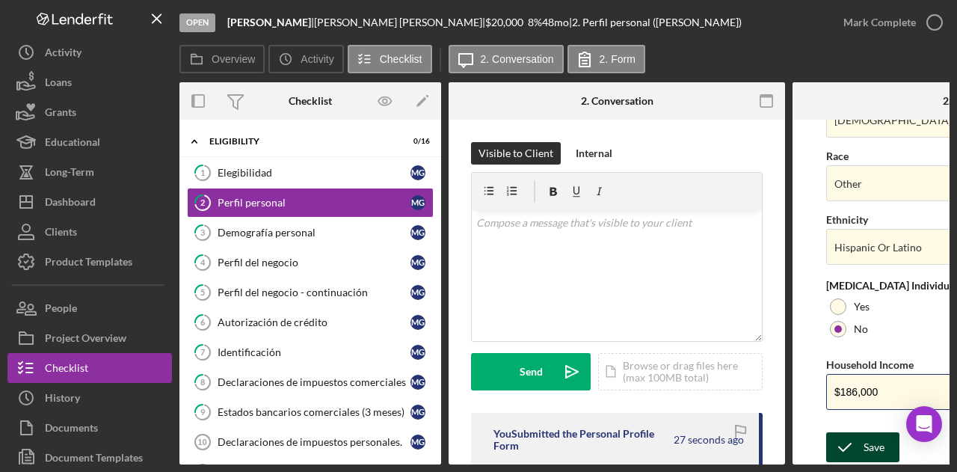
type input "$186,000"
click at [865, 435] on div "Save" at bounding box center [874, 447] width 21 height 30
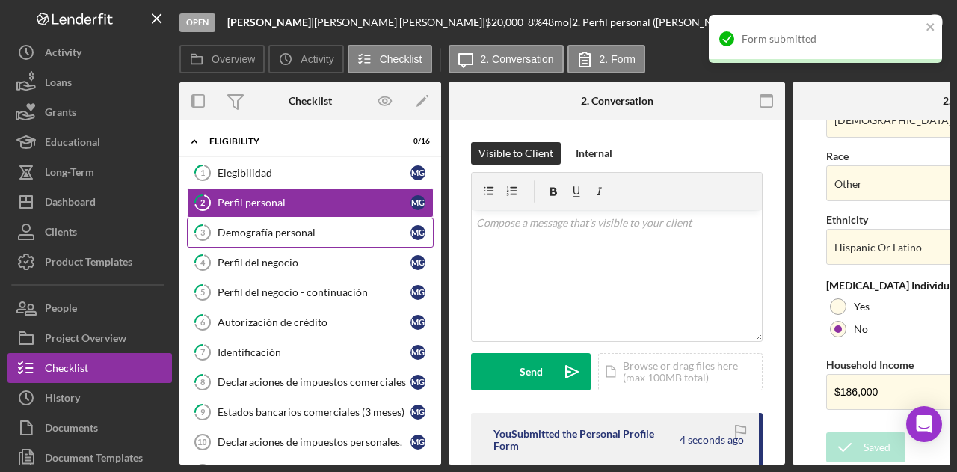
click at [245, 245] on link "3 Demografía personal M G" at bounding box center [310, 233] width 247 height 30
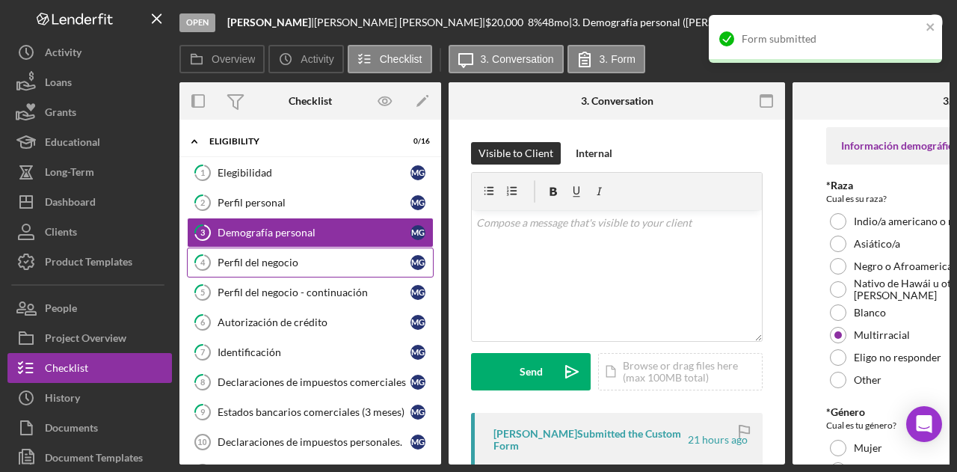
click at [253, 257] on div "Perfil del negocio" at bounding box center [314, 263] width 193 height 12
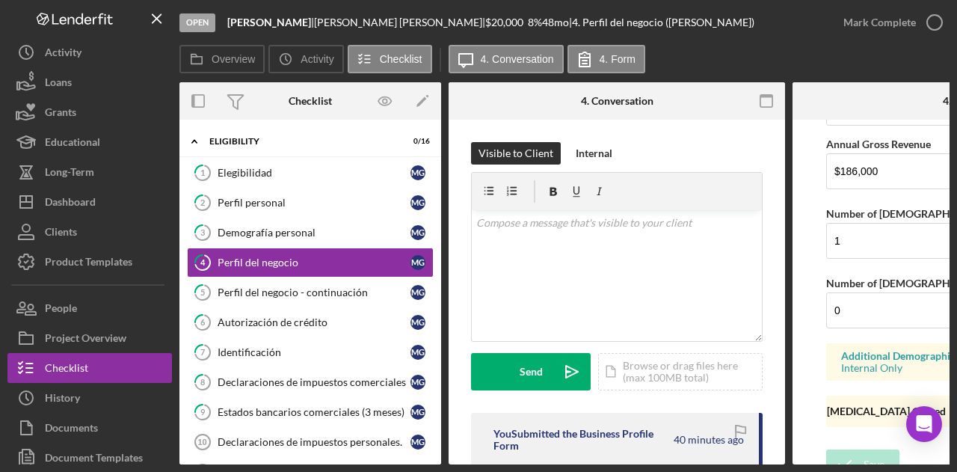
scroll to position [1322, 0]
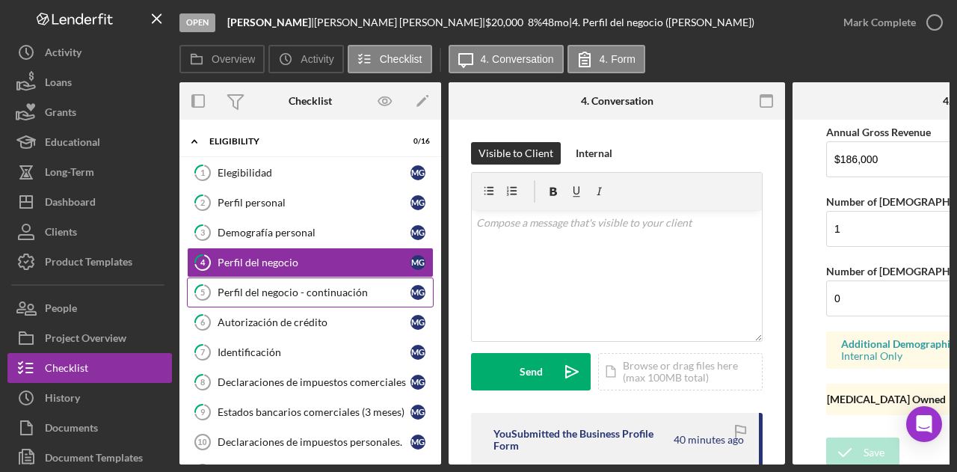
click at [308, 279] on link "5 Perfil del negocio - continuación M G" at bounding box center [310, 293] width 247 height 30
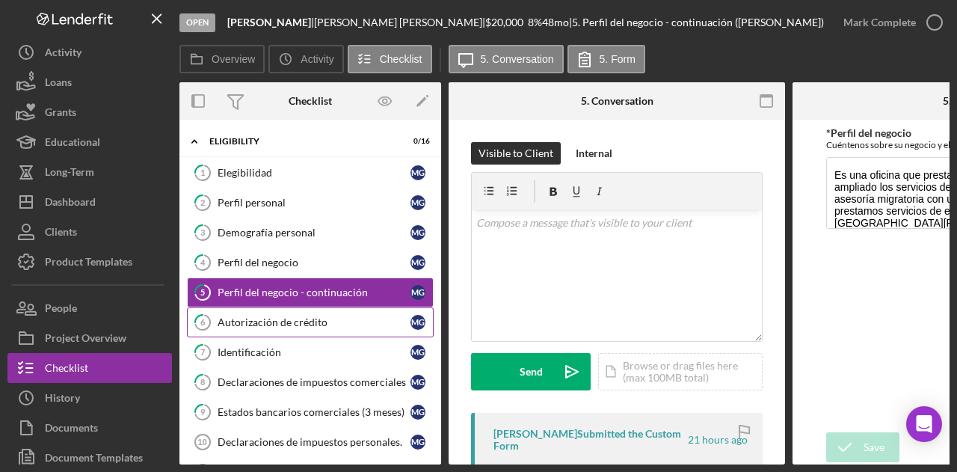
click at [322, 328] on link "6 Autorización de crédito M G" at bounding box center [310, 322] width 247 height 30
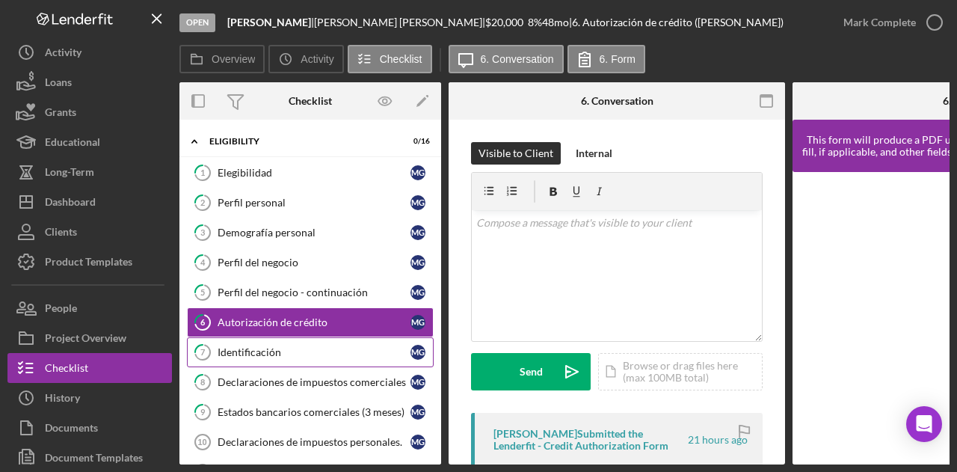
click at [269, 348] on div "Identificación" at bounding box center [314, 352] width 193 height 12
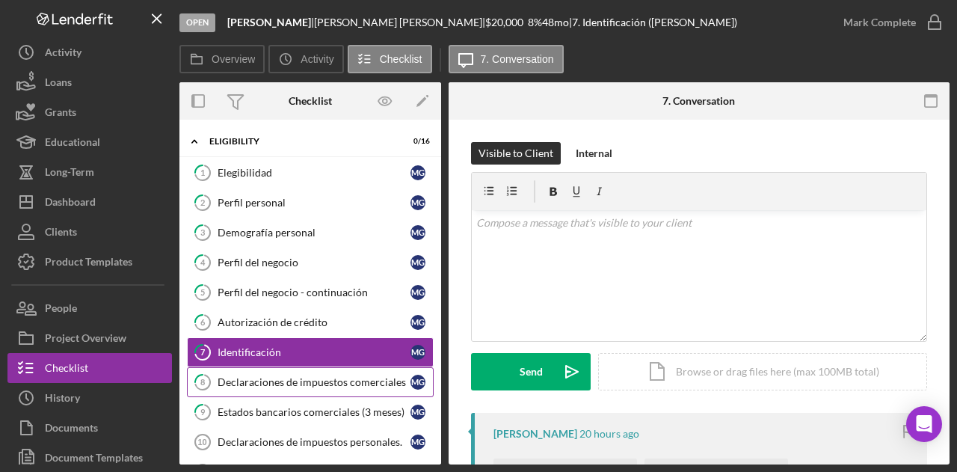
click at [275, 381] on div "Declaraciones de impuestos comerciales" at bounding box center [314, 382] width 193 height 12
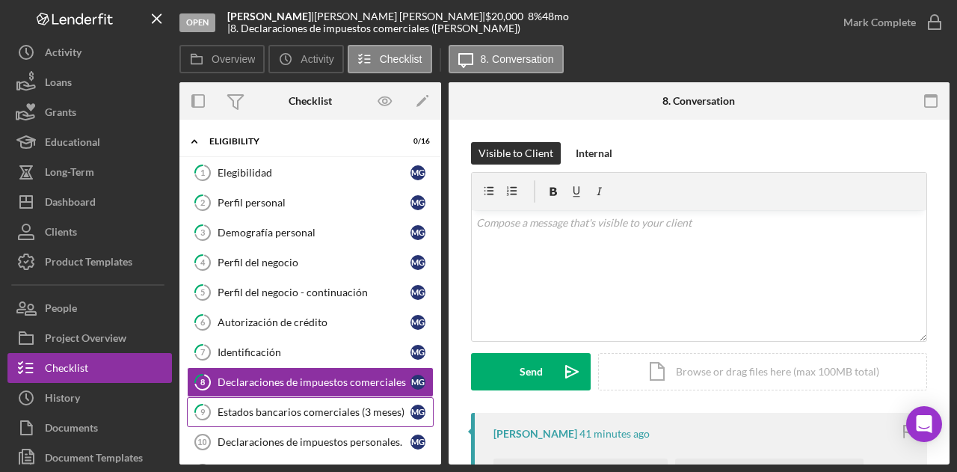
click at [277, 406] on div "Estados bancarios comerciales (3 meses)" at bounding box center [314, 412] width 193 height 12
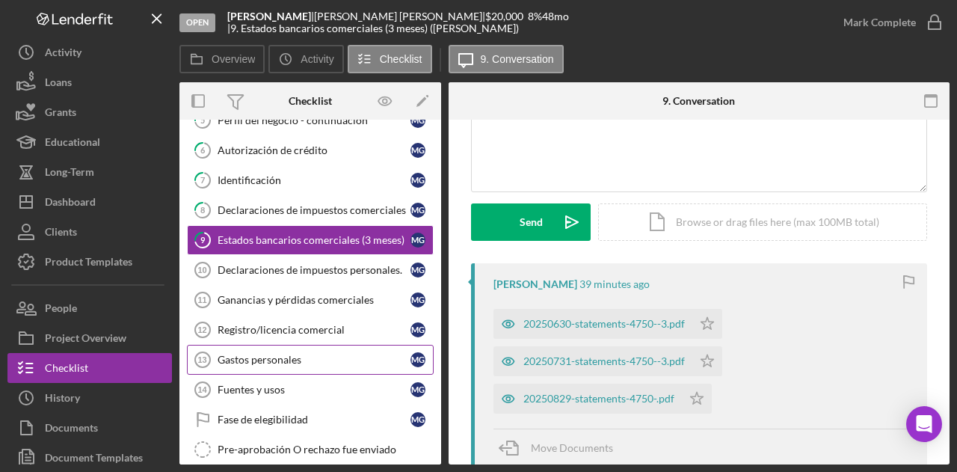
scroll to position [150, 0]
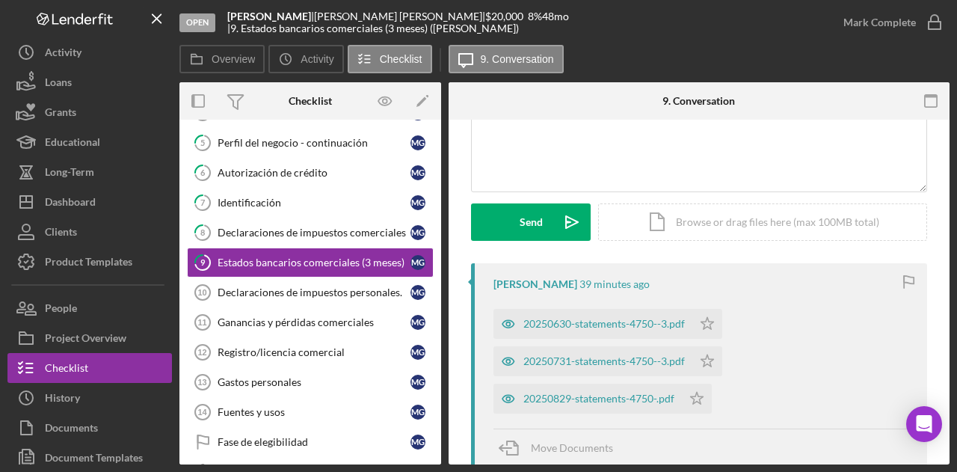
click at [901, 376] on div "20250630-statements-4750--3.pdf Icon/Star 20250731-statements-4750--3.pdf Icon/…" at bounding box center [703, 357] width 419 height 112
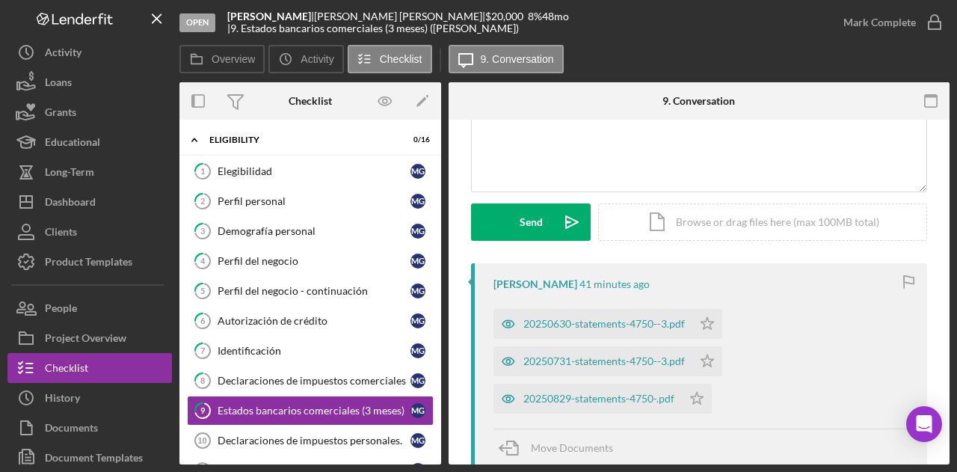
scroll to position [0, 0]
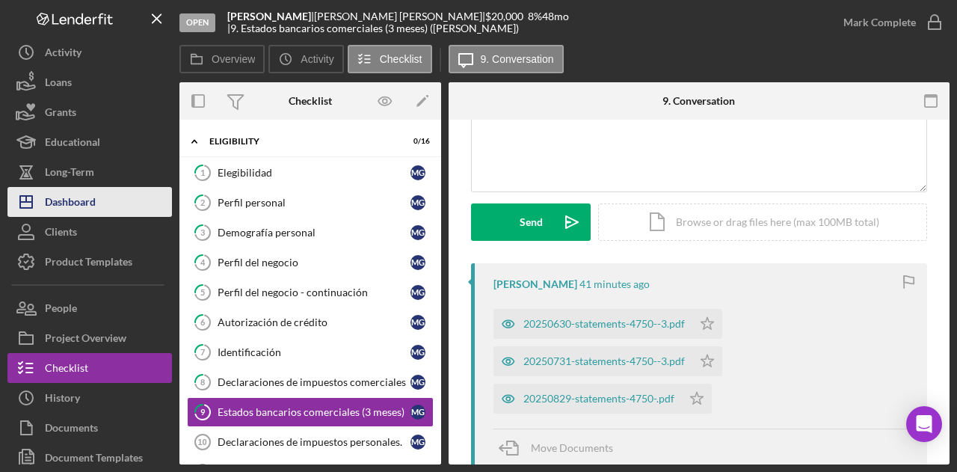
click at [109, 201] on button "Icon/Dashboard Dashboard" at bounding box center [89, 202] width 165 height 30
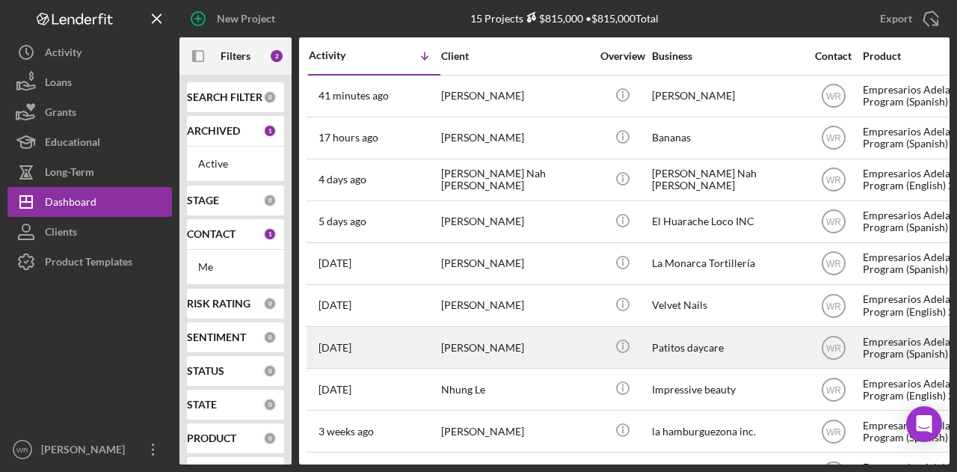
click at [483, 341] on div "[PERSON_NAME]" at bounding box center [516, 348] width 150 height 40
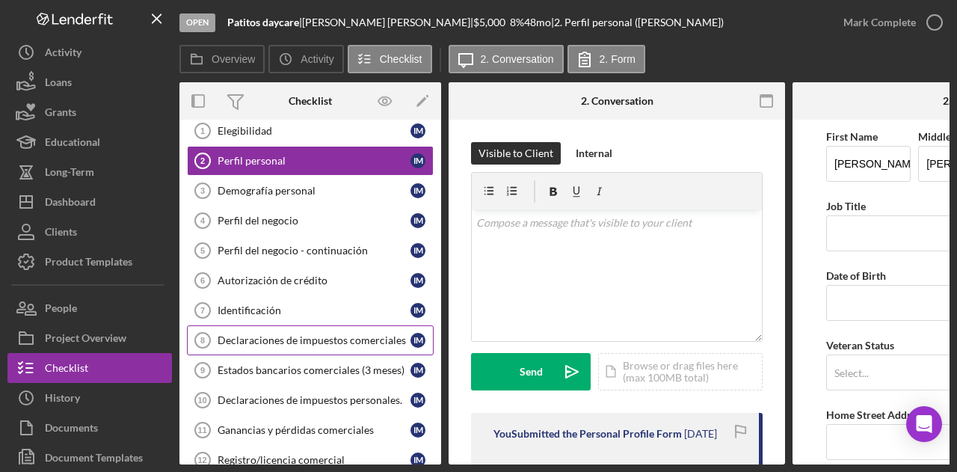
scroll to position [75, 0]
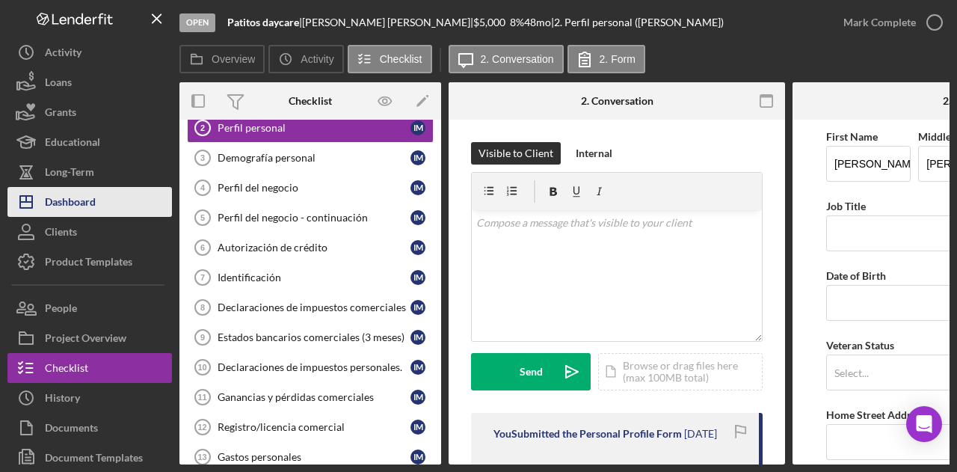
click at [107, 200] on button "Icon/Dashboard Dashboard" at bounding box center [89, 202] width 165 height 30
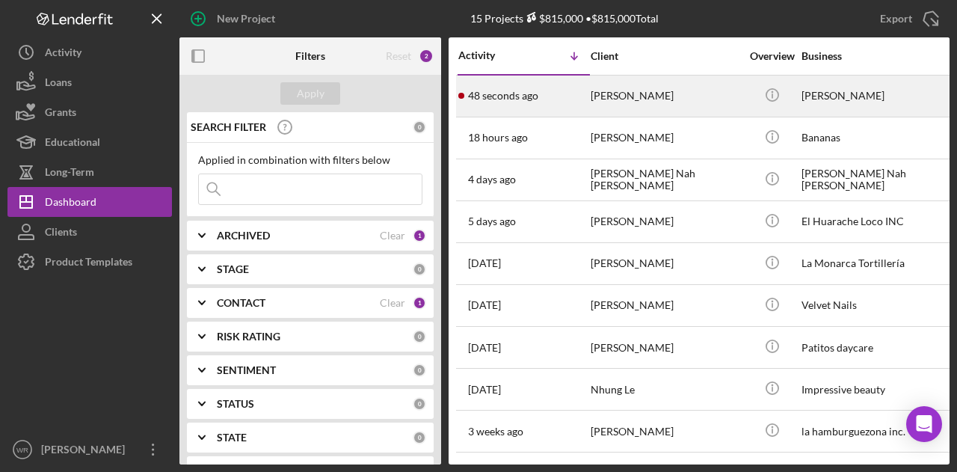
click at [647, 97] on div "[PERSON_NAME]" at bounding box center [666, 96] width 150 height 40
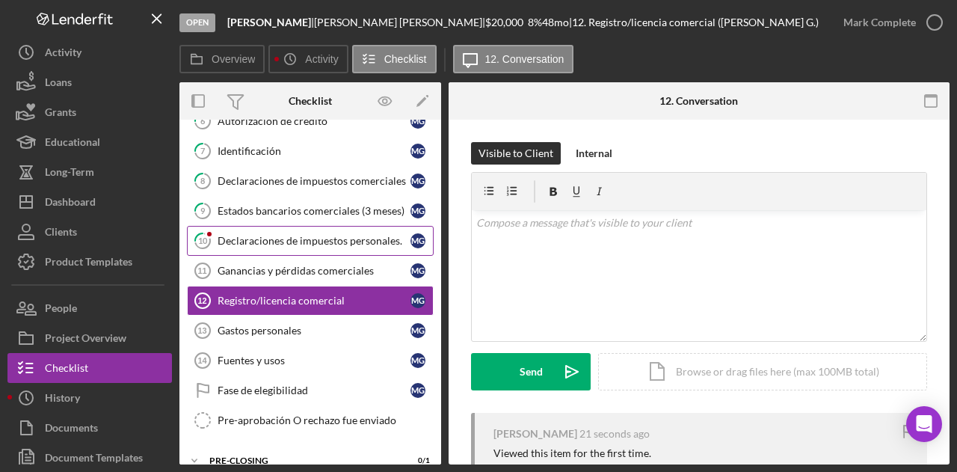
scroll to position [203, 0]
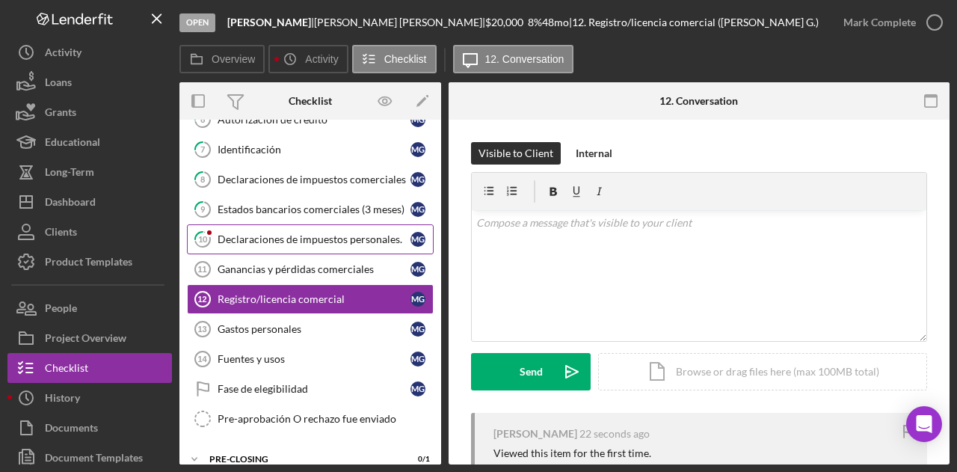
click at [308, 237] on div "Declaraciones de impuestos personales." at bounding box center [314, 239] width 193 height 12
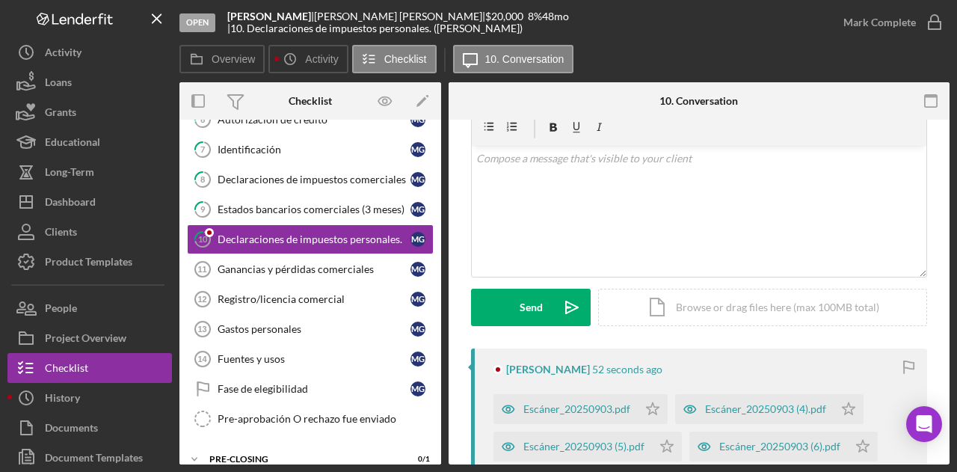
scroll to position [150, 0]
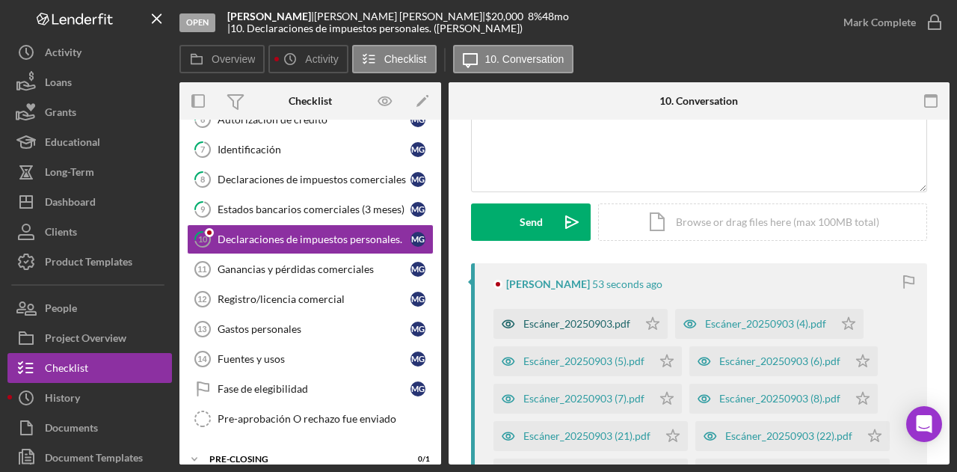
click at [594, 323] on div "Escáner_20250903.pdf" at bounding box center [577, 324] width 107 height 12
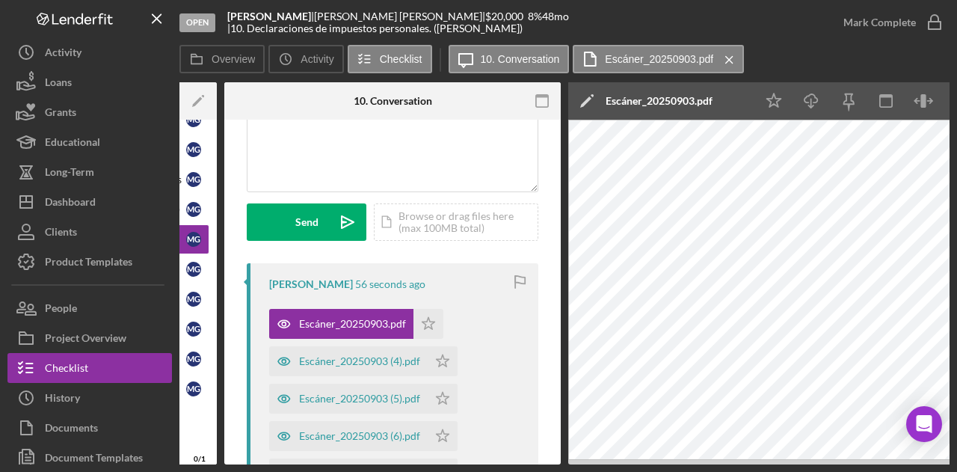
scroll to position [0, 292]
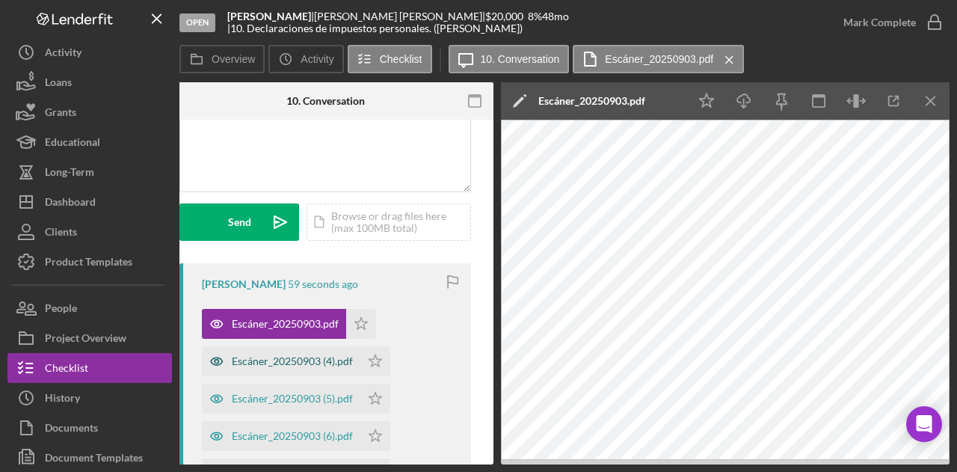
click at [289, 358] on div "Escáner_20250903 (4).pdf" at bounding box center [292, 361] width 121 height 12
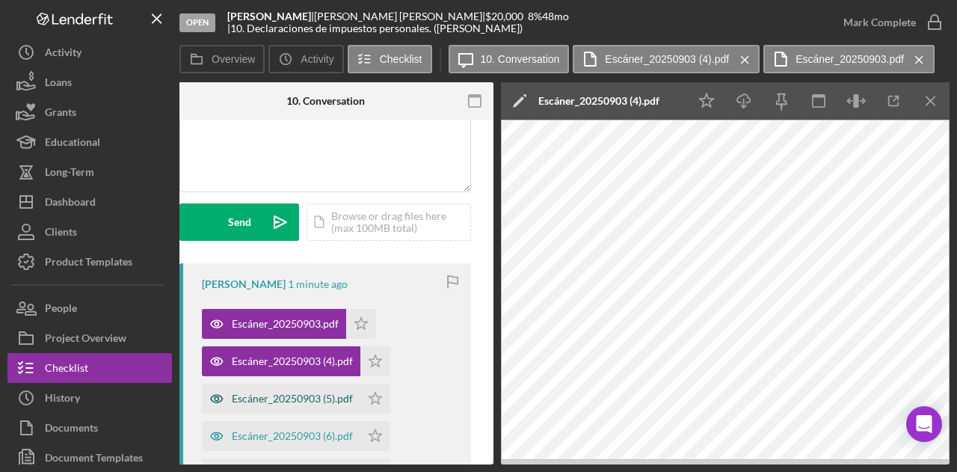
click at [302, 384] on div "Escáner_20250903 (5).pdf" at bounding box center [281, 399] width 159 height 30
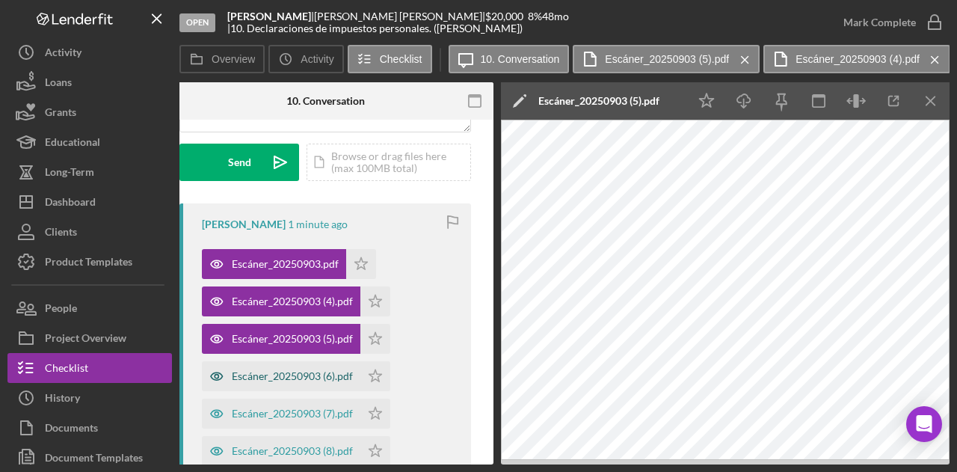
scroll to position [299, 0]
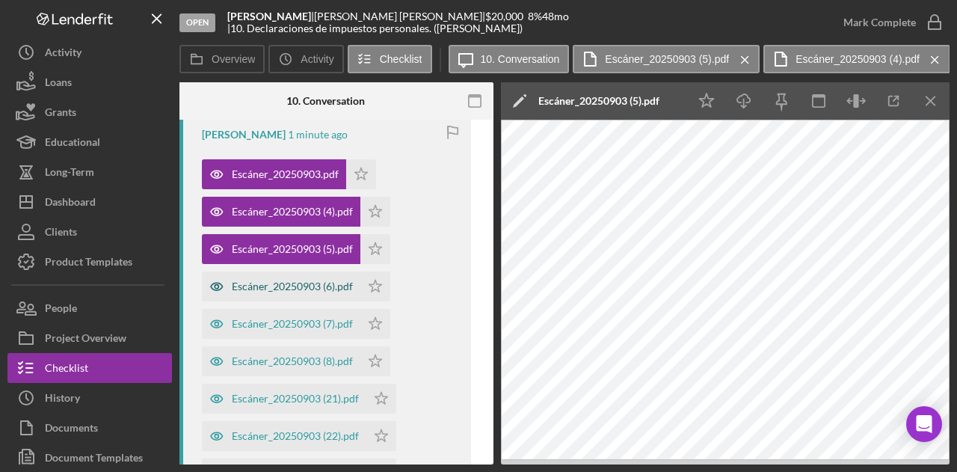
click at [308, 281] on div "Escáner_20250903 (6).pdf" at bounding box center [292, 287] width 121 height 12
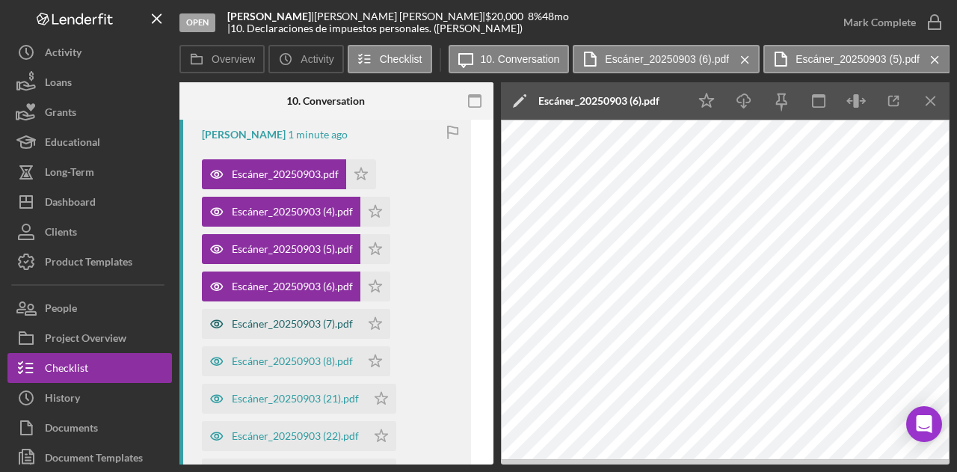
click at [292, 316] on div "Escáner_20250903 (7).pdf" at bounding box center [281, 324] width 159 height 30
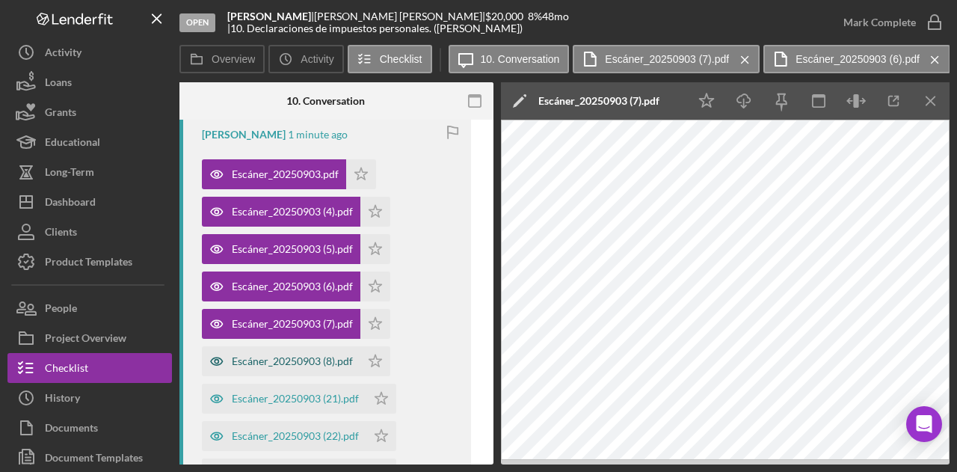
click at [294, 361] on div "Escáner_20250903 (8).pdf" at bounding box center [292, 361] width 121 height 12
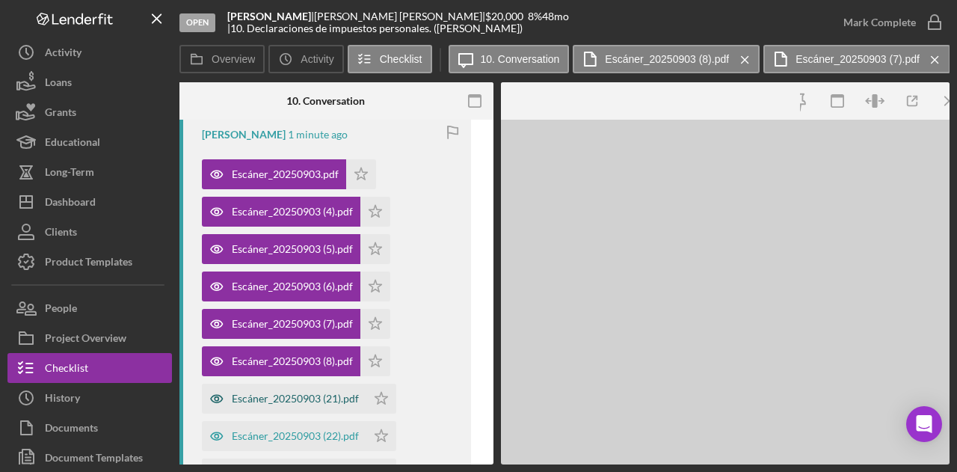
click at [300, 403] on div "Escáner_20250903 (21).pdf" at bounding box center [295, 399] width 127 height 12
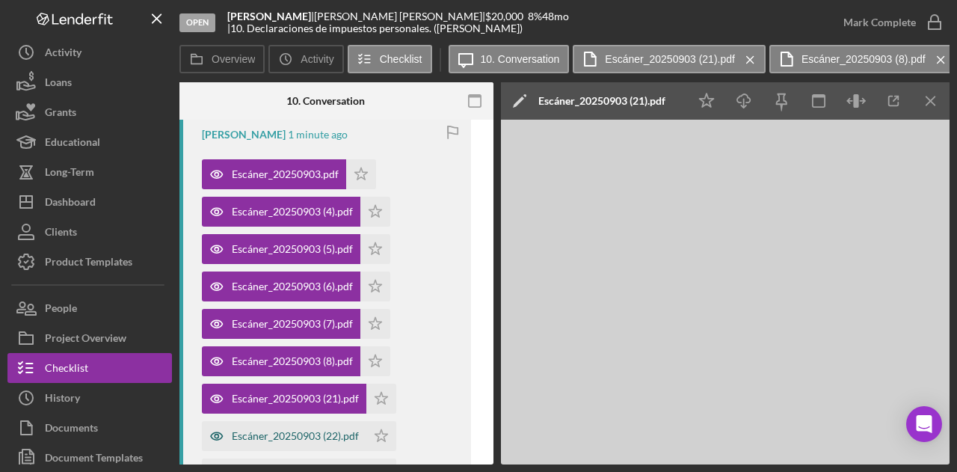
click at [300, 438] on div "Escáner_20250903 (22).pdf" at bounding box center [295, 436] width 127 height 12
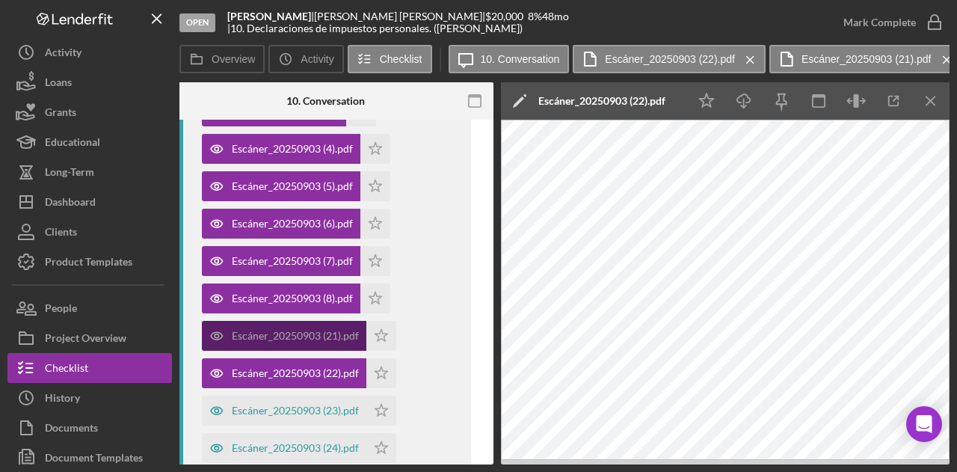
scroll to position [449, 0]
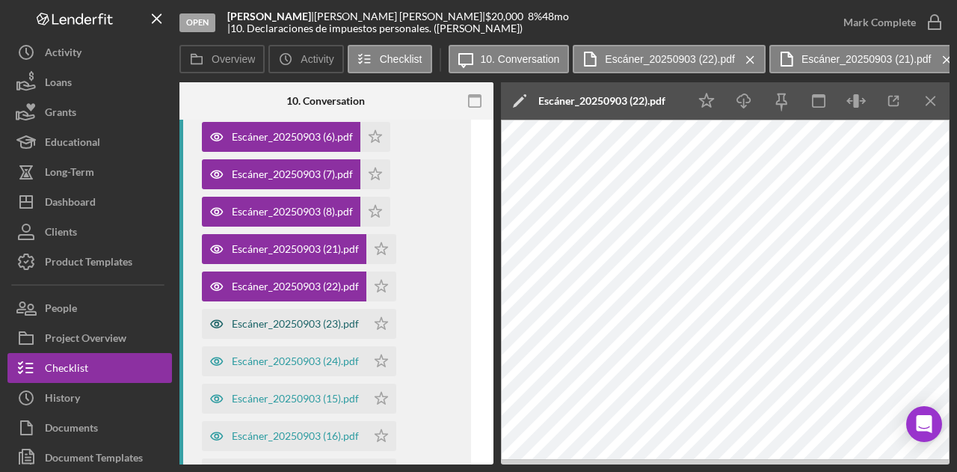
click at [329, 322] on div "Escáner_20250903 (23).pdf" at bounding box center [295, 324] width 127 height 12
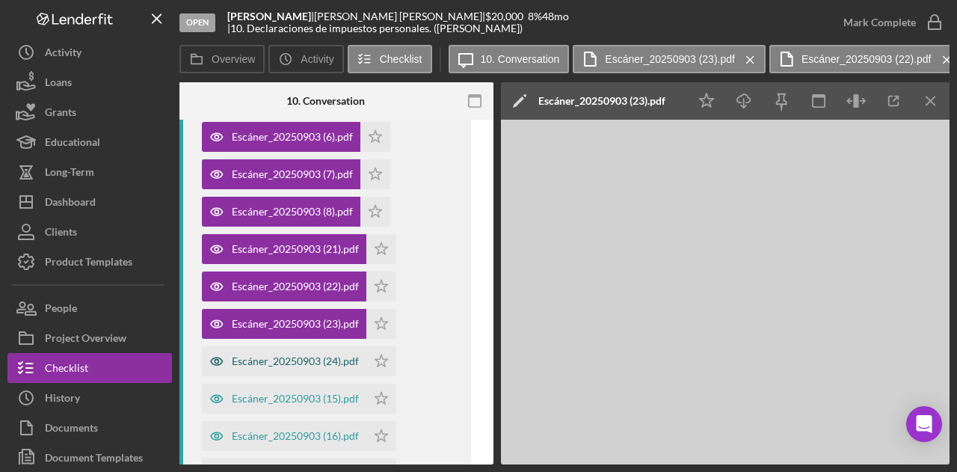
click at [316, 354] on div "Escáner_20250903 (24).pdf" at bounding box center [284, 361] width 165 height 30
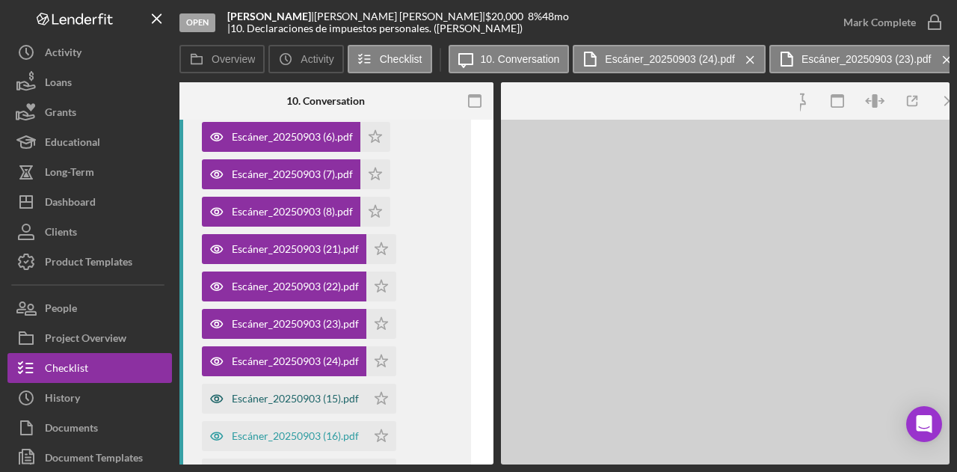
click at [313, 385] on div "Escáner_20250903 (15).pdf" at bounding box center [284, 399] width 165 height 30
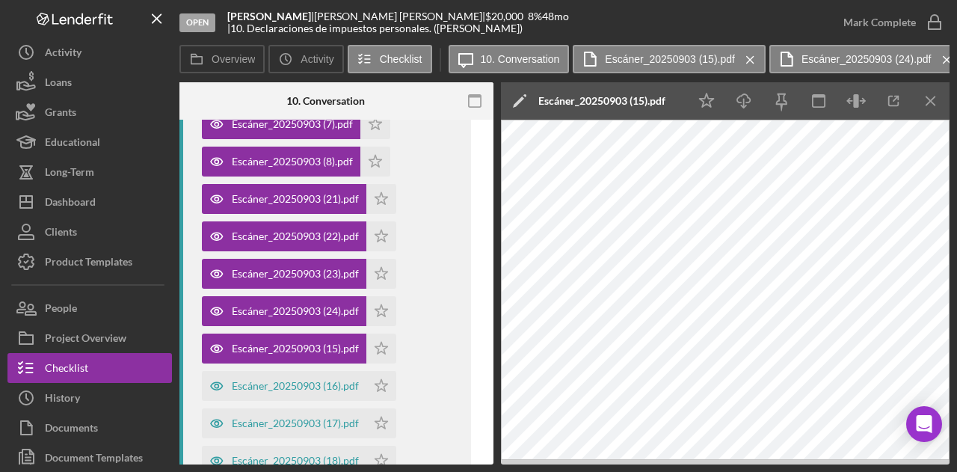
scroll to position [673, 0]
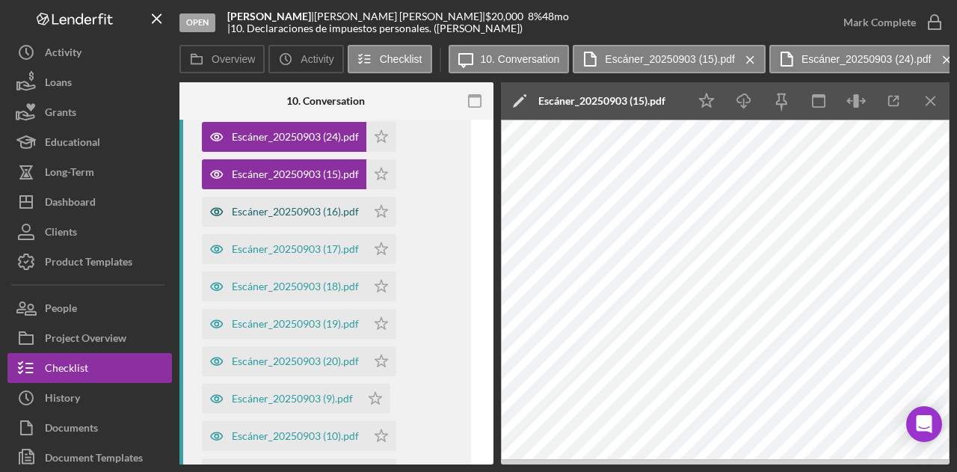
click at [329, 203] on div "Escáner_20250903 (16).pdf" at bounding box center [284, 212] width 165 height 30
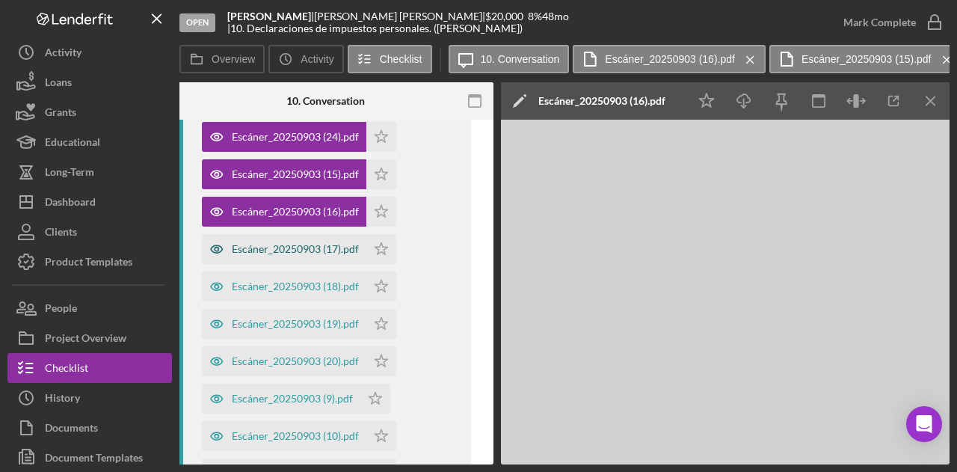
click at [295, 251] on div "Escáner_20250903 (17).pdf" at bounding box center [295, 249] width 127 height 12
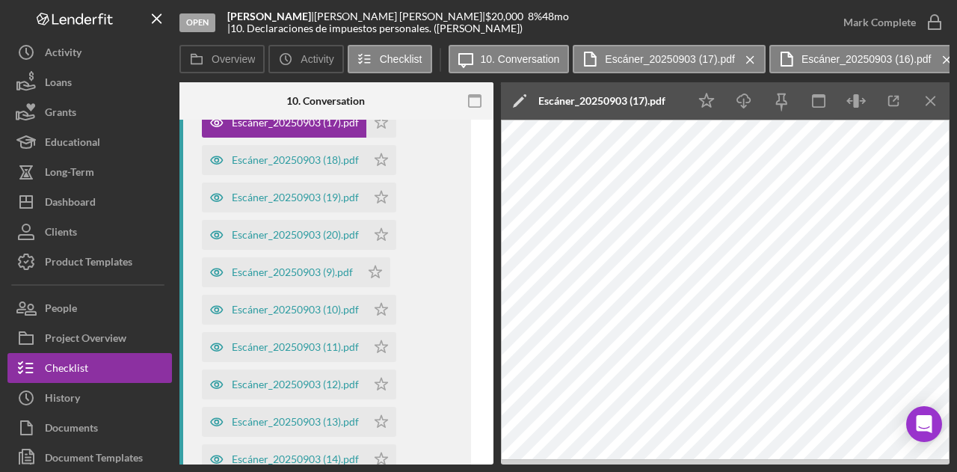
scroll to position [898, 0]
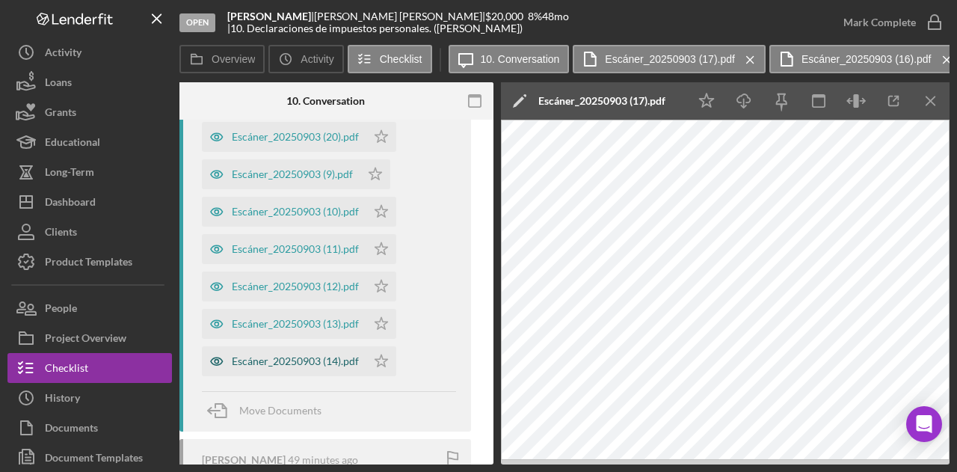
click at [308, 358] on div "Escáner_20250903 (14).pdf" at bounding box center [295, 361] width 127 height 12
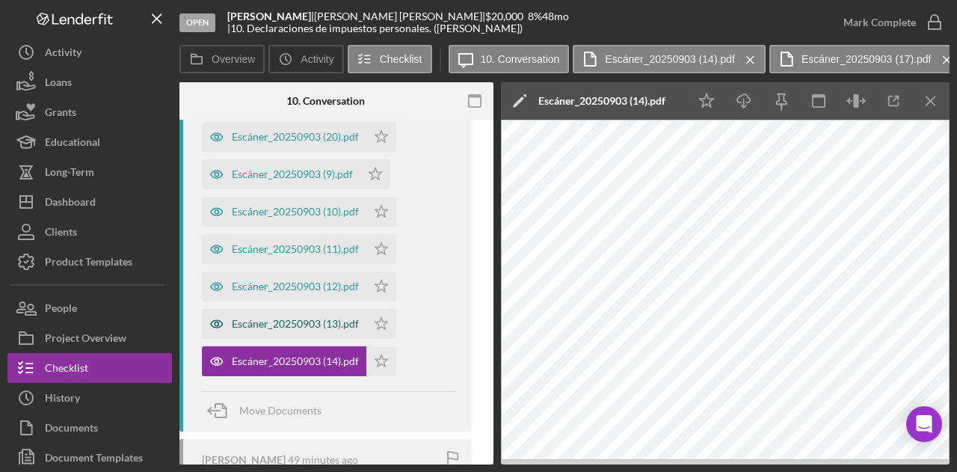
click at [307, 318] on div "Escáner_20250903 (13).pdf" at bounding box center [295, 324] width 127 height 12
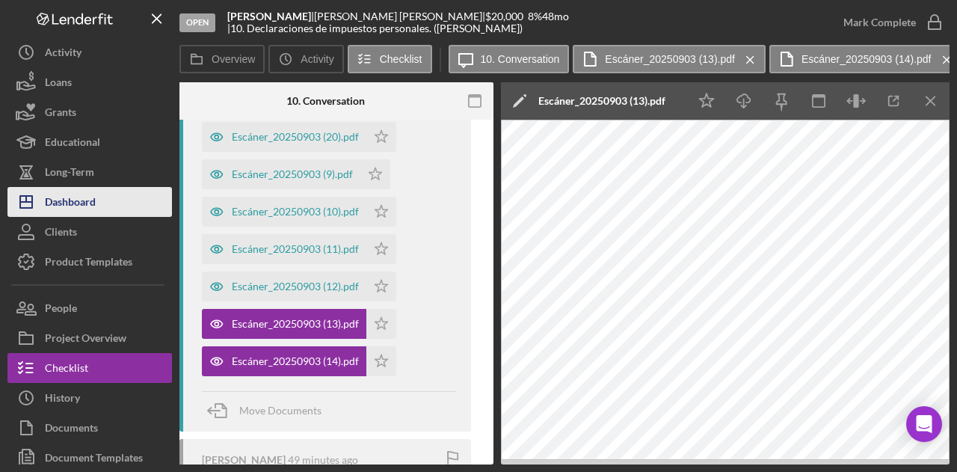
click at [70, 198] on div "Dashboard" at bounding box center [70, 204] width 51 height 34
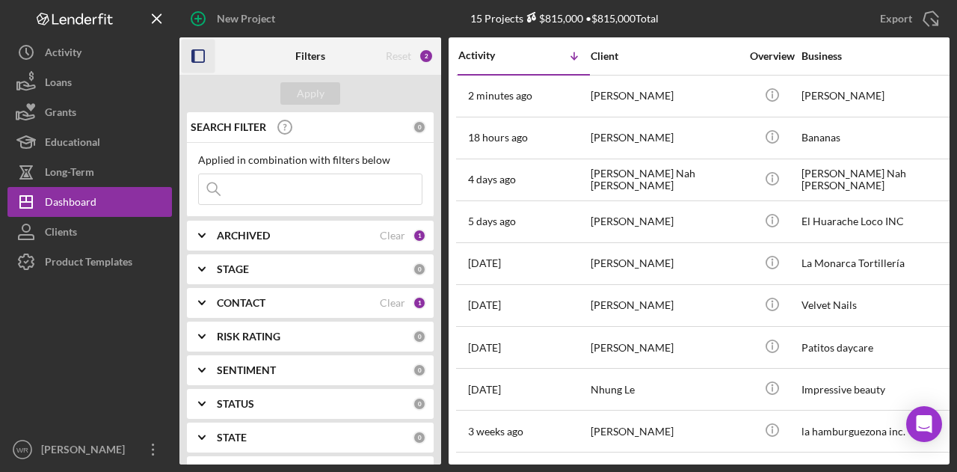
click at [194, 58] on rect "button" at bounding box center [193, 56] width 3 height 12
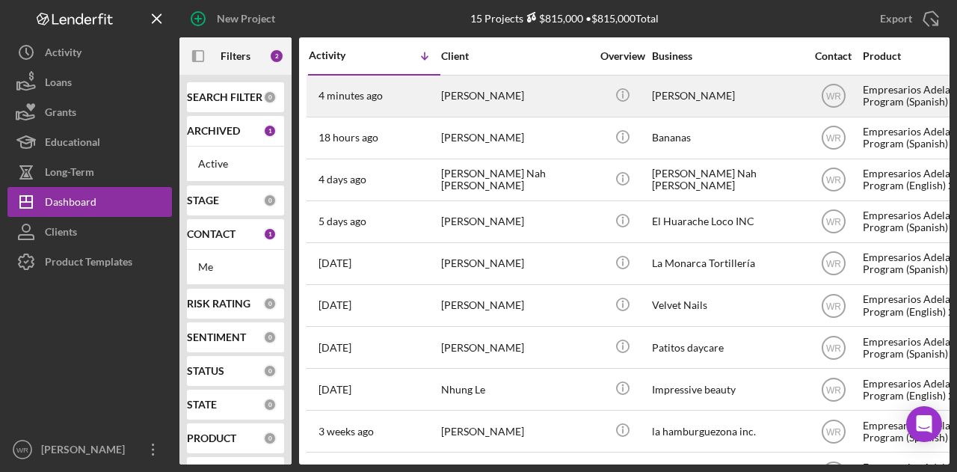
click at [497, 102] on div "[PERSON_NAME]" at bounding box center [516, 96] width 150 height 40
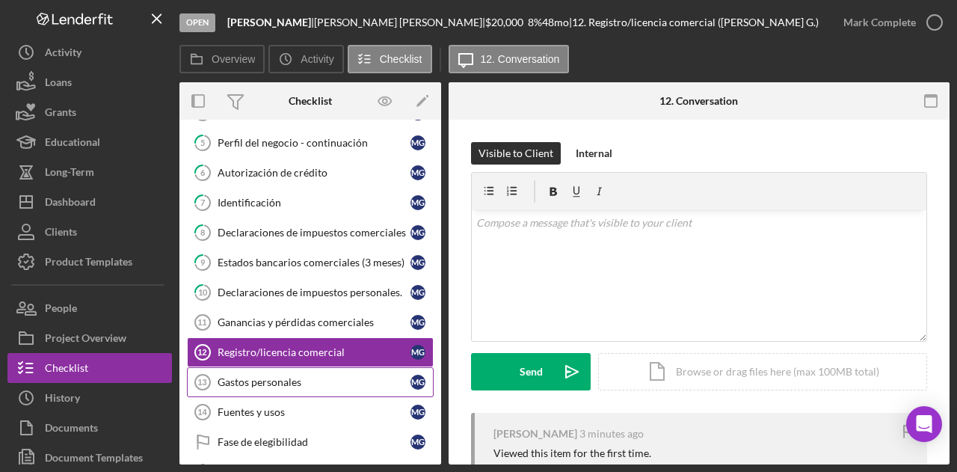
scroll to position [203, 0]
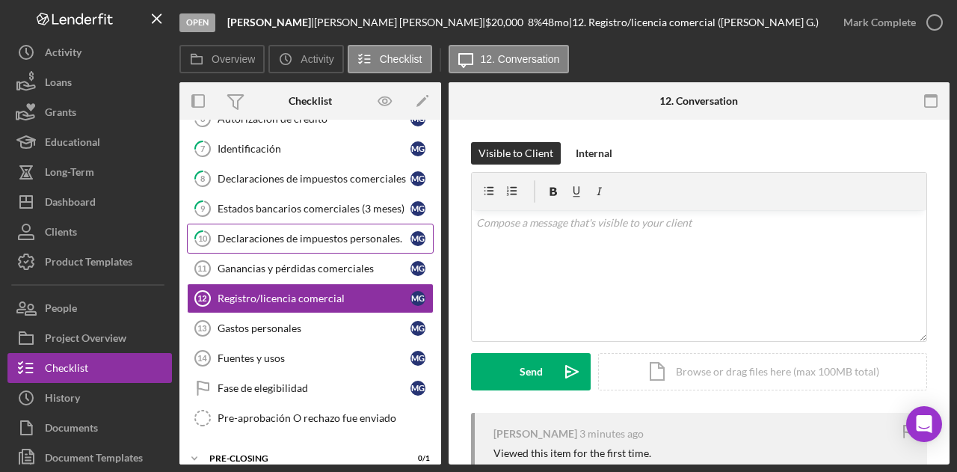
click at [319, 234] on div "Declaraciones de impuestos personales." at bounding box center [314, 239] width 193 height 12
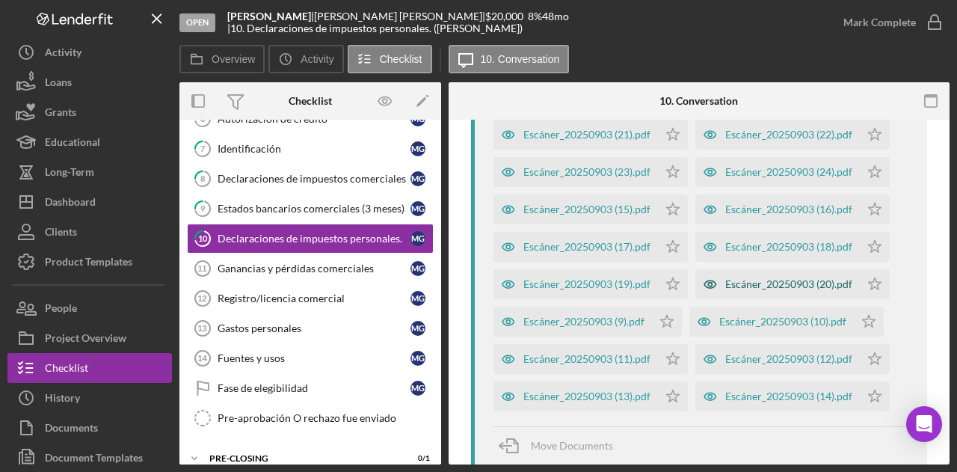
scroll to position [301, 0]
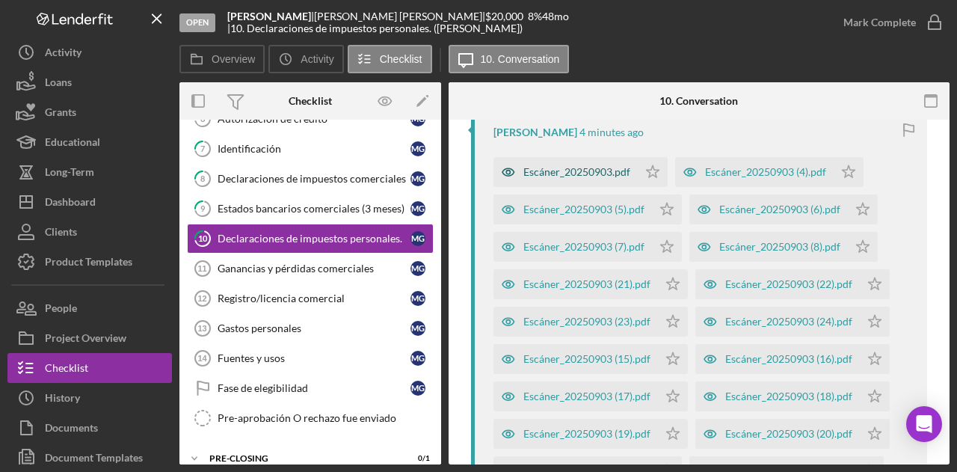
click at [615, 173] on div "Escáner_20250903.pdf" at bounding box center [577, 172] width 107 height 12
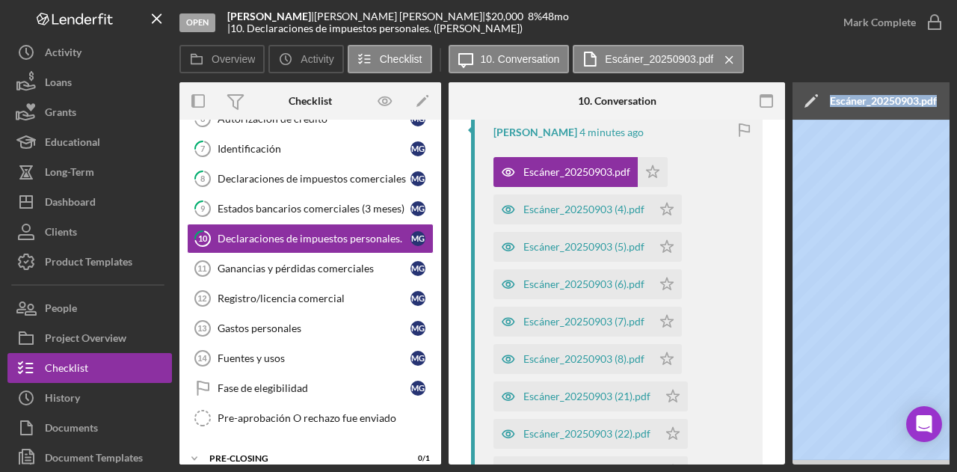
drag, startPoint x: 717, startPoint y: 459, endPoint x: 947, endPoint y: 466, distance: 229.7
click at [947, 466] on div "Open [PERSON_NAME] | [PERSON_NAME] | $20,000 $20,000 8 % 48 mo | 10. Declaracio…" at bounding box center [478, 236] width 957 height 472
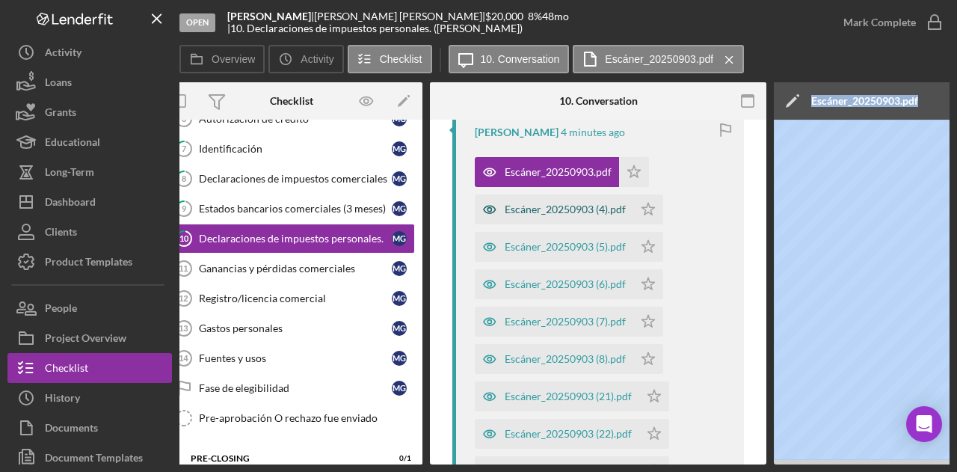
click at [588, 216] on div "Escáner_20250903 (4).pdf" at bounding box center [554, 209] width 159 height 30
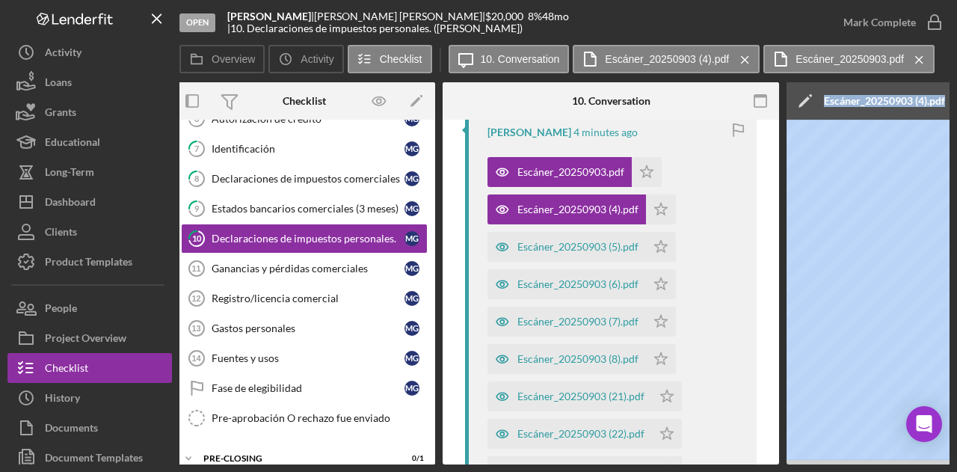
scroll to position [0, 0]
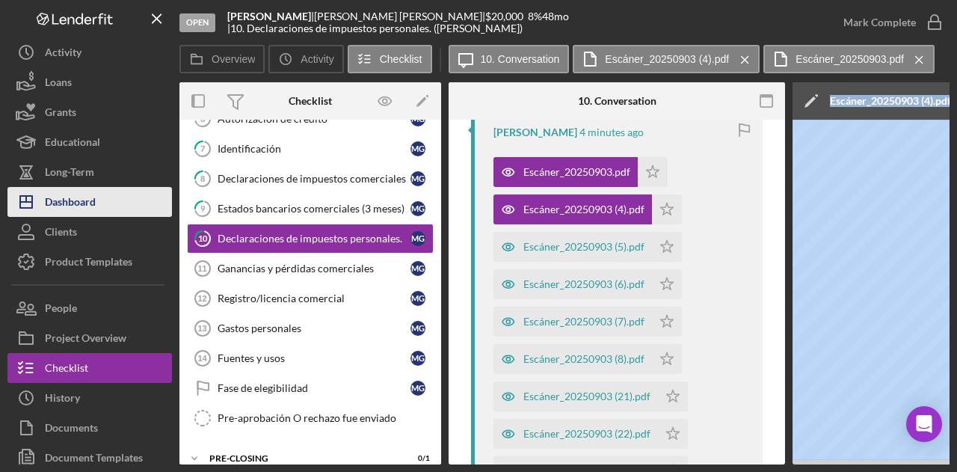
click at [101, 201] on button "Icon/Dashboard Dashboard" at bounding box center [89, 202] width 165 height 30
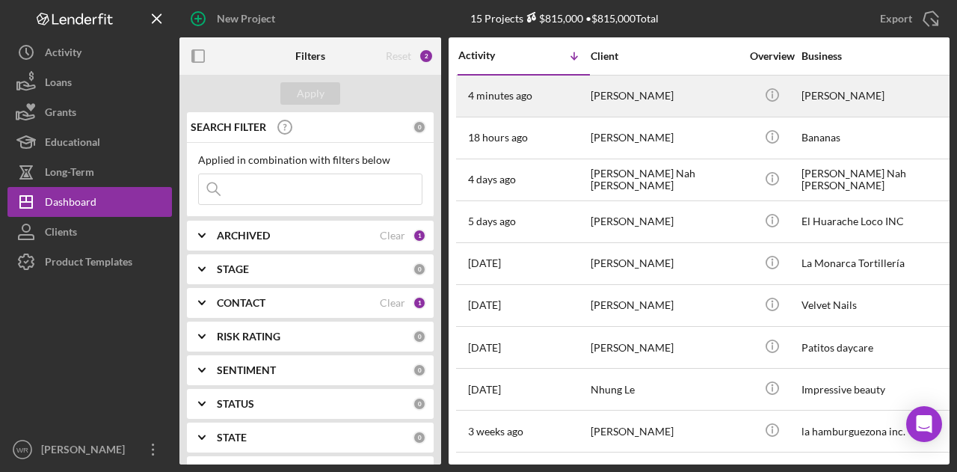
click at [592, 102] on div "[PERSON_NAME]" at bounding box center [666, 96] width 150 height 40
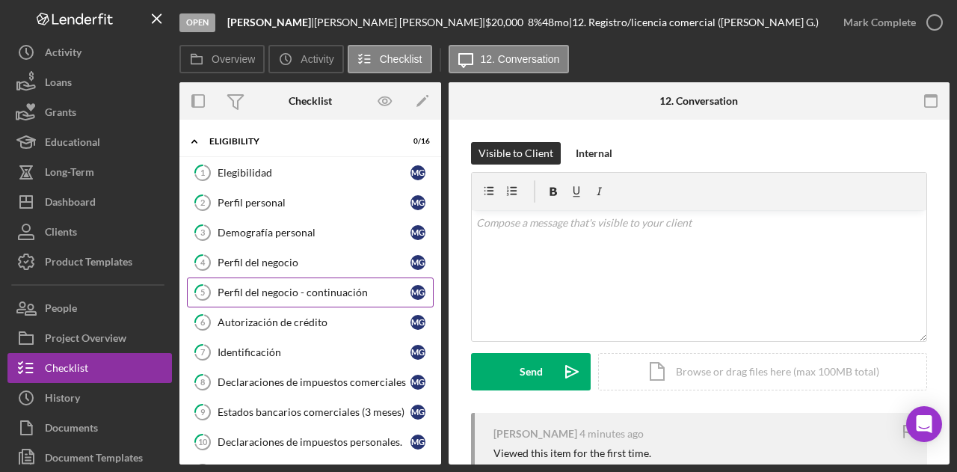
scroll to position [150, 0]
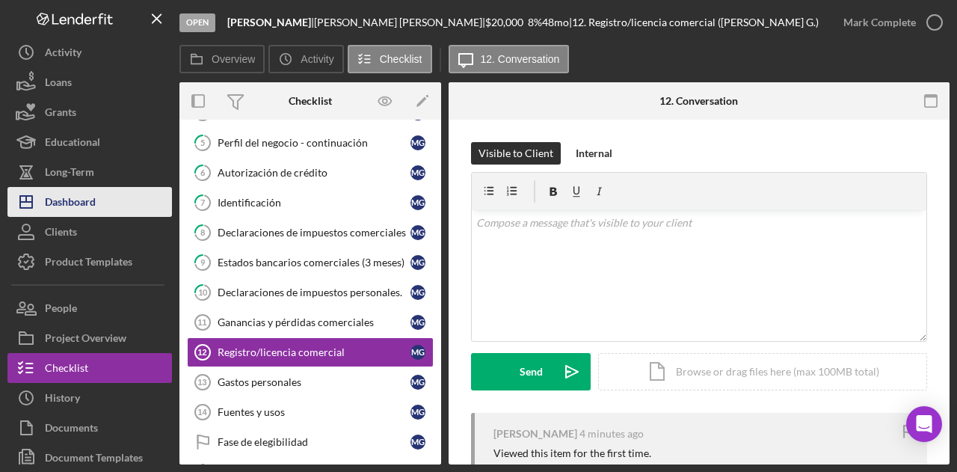
click at [98, 206] on button "Icon/Dashboard Dashboard" at bounding box center [89, 202] width 165 height 30
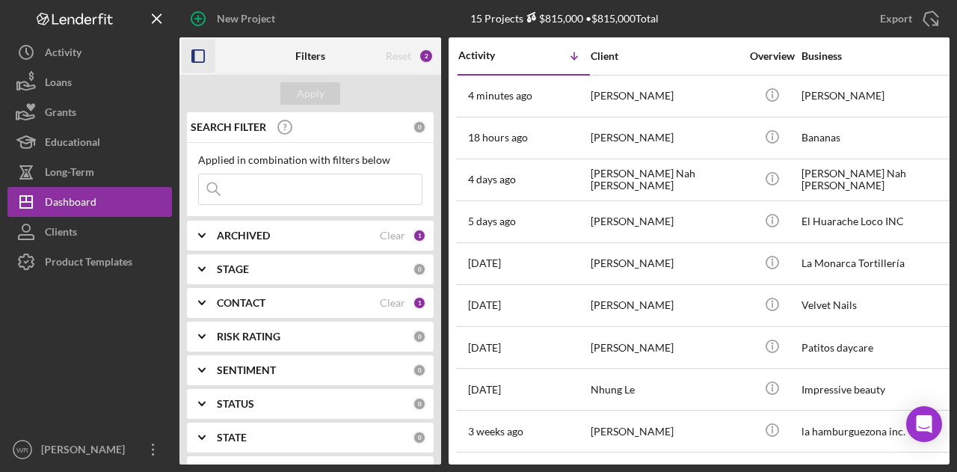
click at [200, 61] on icon "button" at bounding box center [199, 57] width 34 height 34
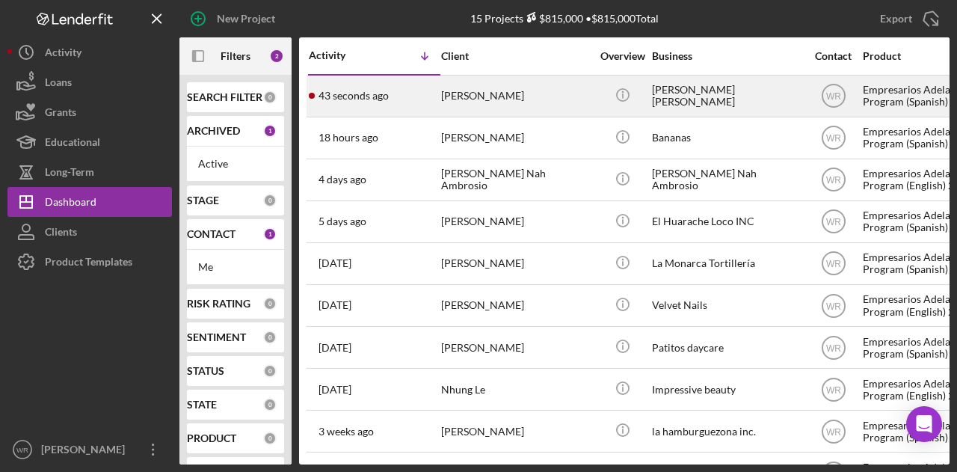
click at [525, 91] on div "[PERSON_NAME]" at bounding box center [516, 96] width 150 height 40
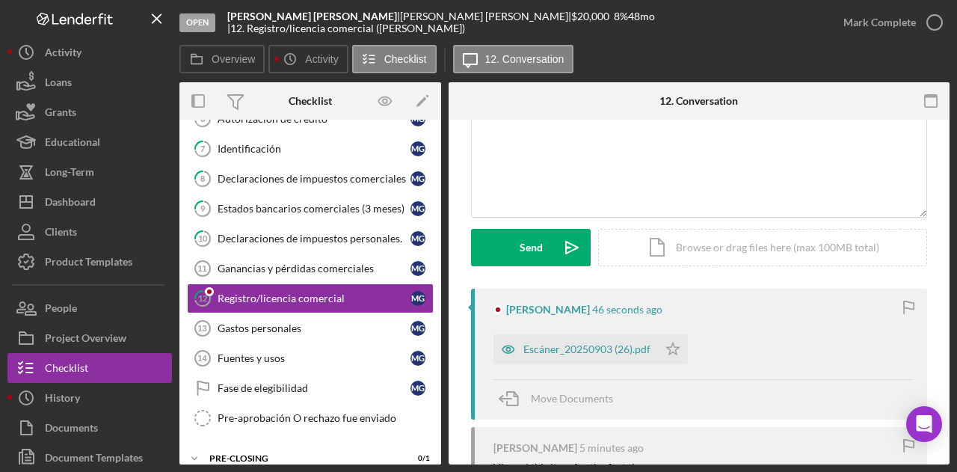
scroll to position [299, 0]
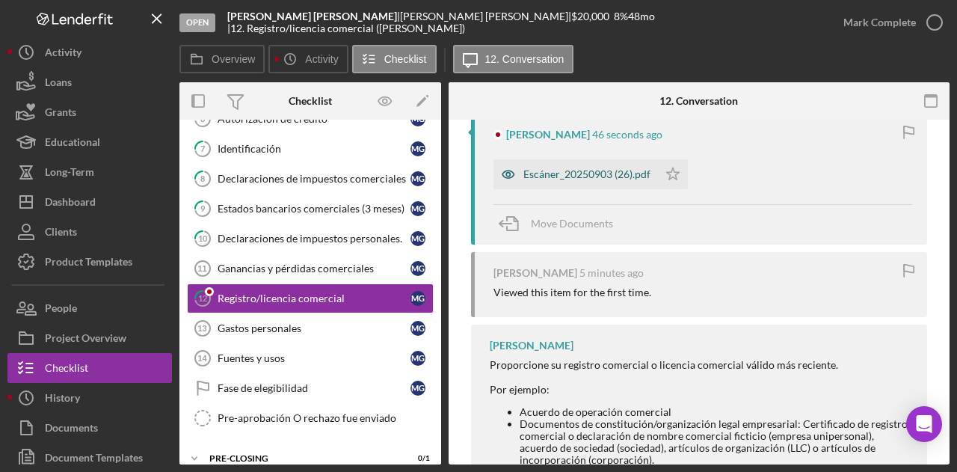
drag, startPoint x: 598, startPoint y: 175, endPoint x: 595, endPoint y: 185, distance: 10.0
click at [601, 182] on div "Escáner_20250903 (26).pdf" at bounding box center [576, 174] width 165 height 30
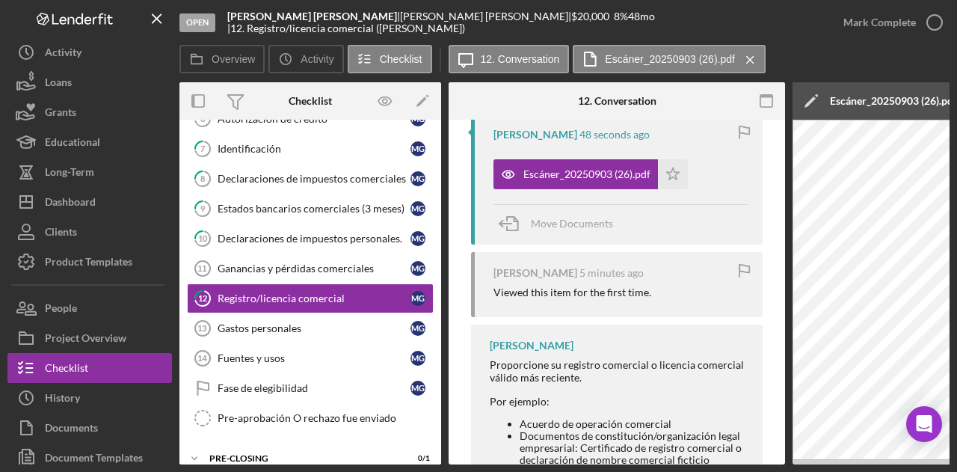
scroll to position [0, 292]
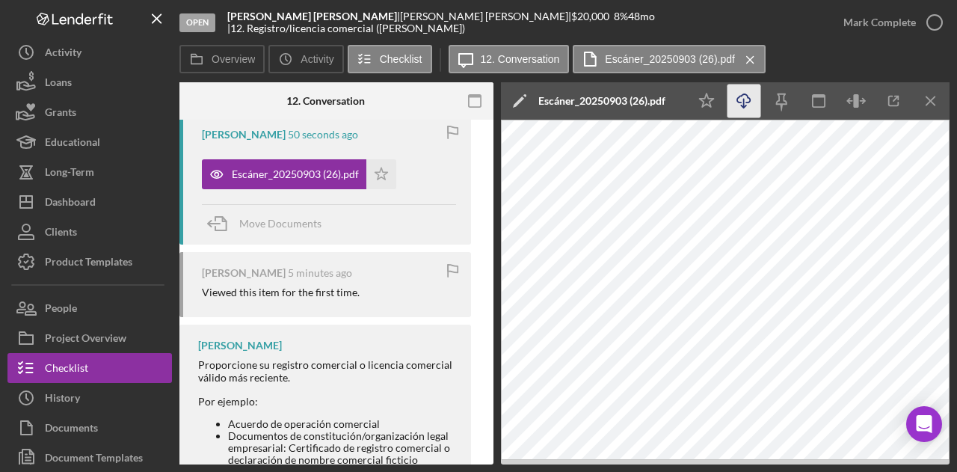
click at [752, 104] on icon "Icon/Download" at bounding box center [745, 102] width 34 height 34
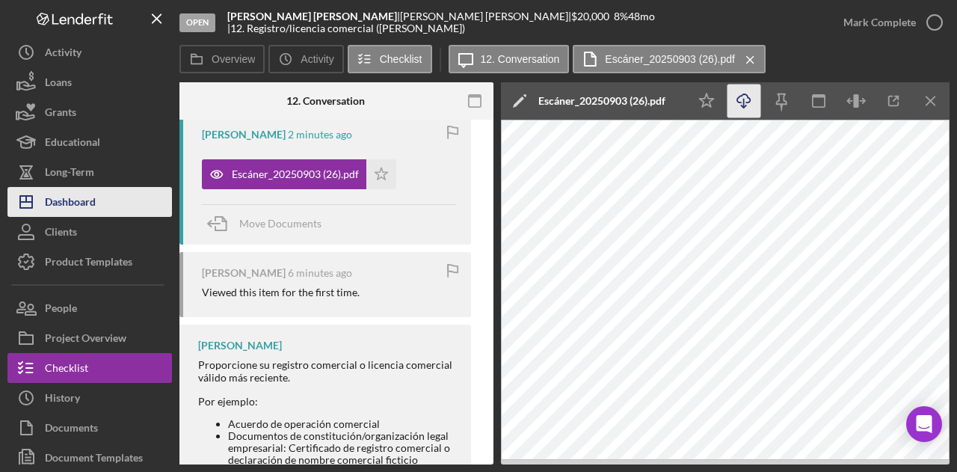
click at [82, 203] on div "Dashboard" at bounding box center [70, 204] width 51 height 34
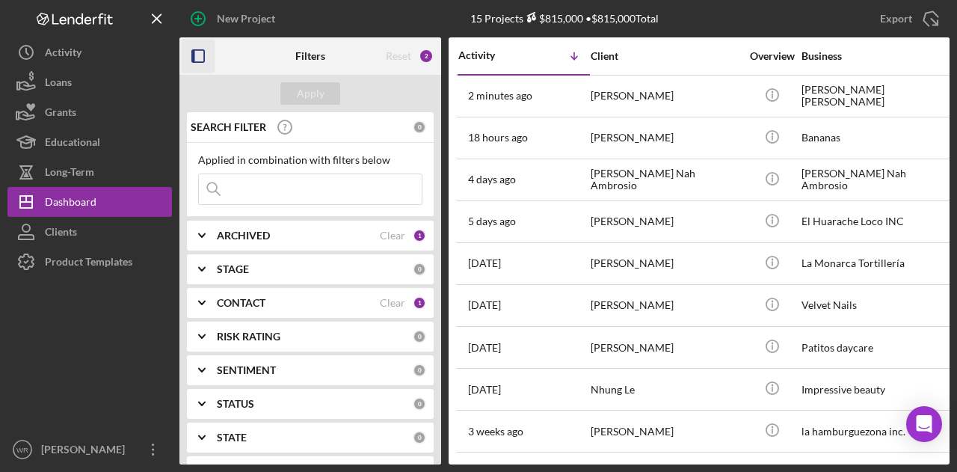
click at [206, 55] on icon "button" at bounding box center [199, 57] width 34 height 34
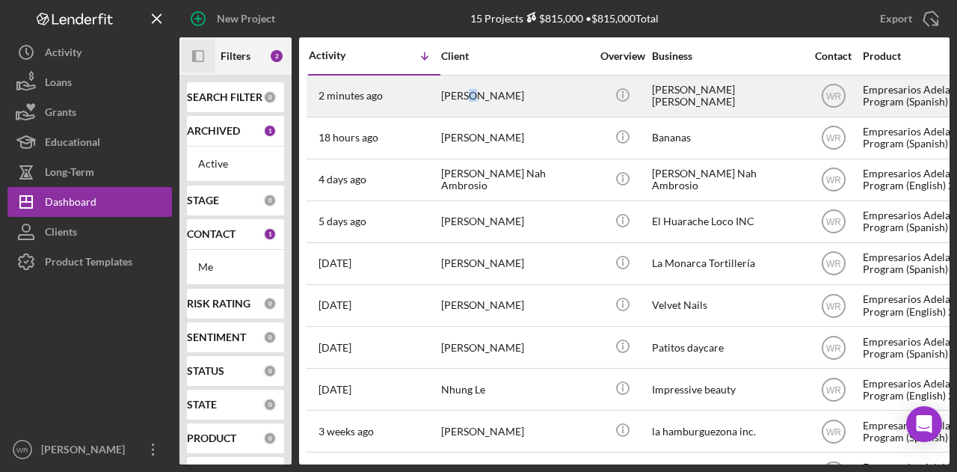
click at [476, 86] on div "[PERSON_NAME]" at bounding box center [516, 96] width 150 height 40
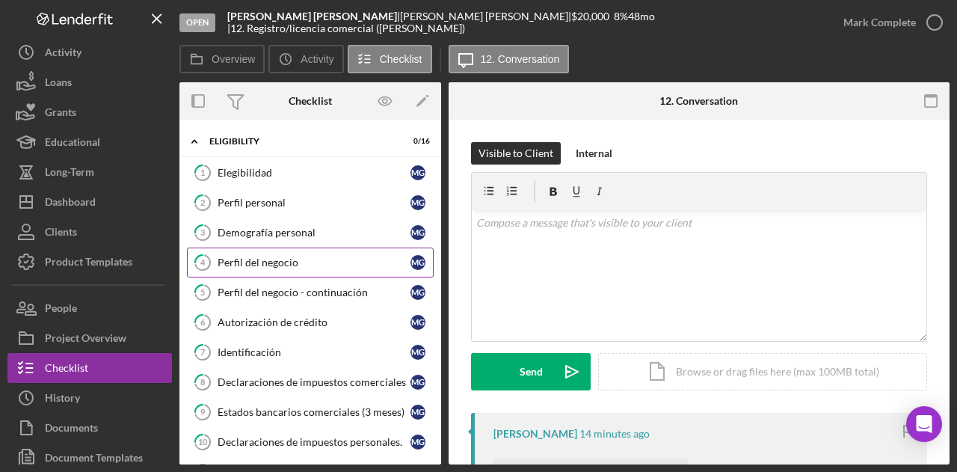
click at [292, 252] on link "4 Perfil del negocio M G" at bounding box center [310, 263] width 247 height 30
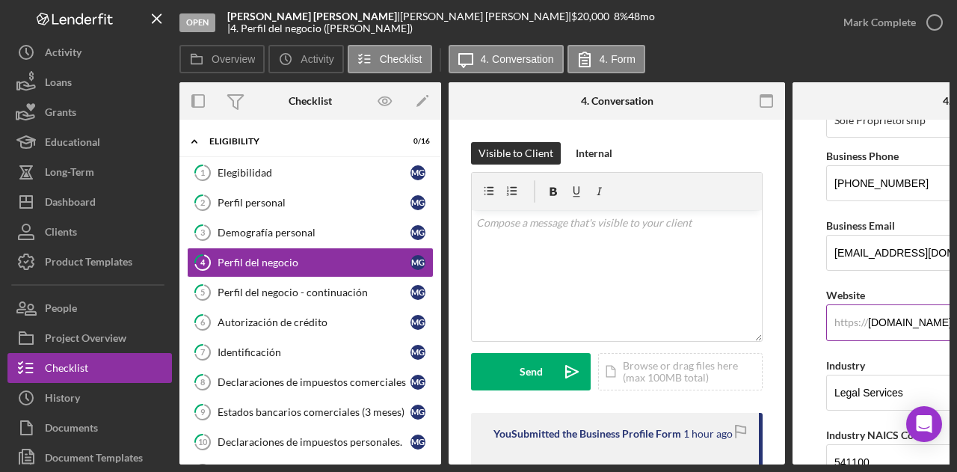
scroll to position [299, 0]
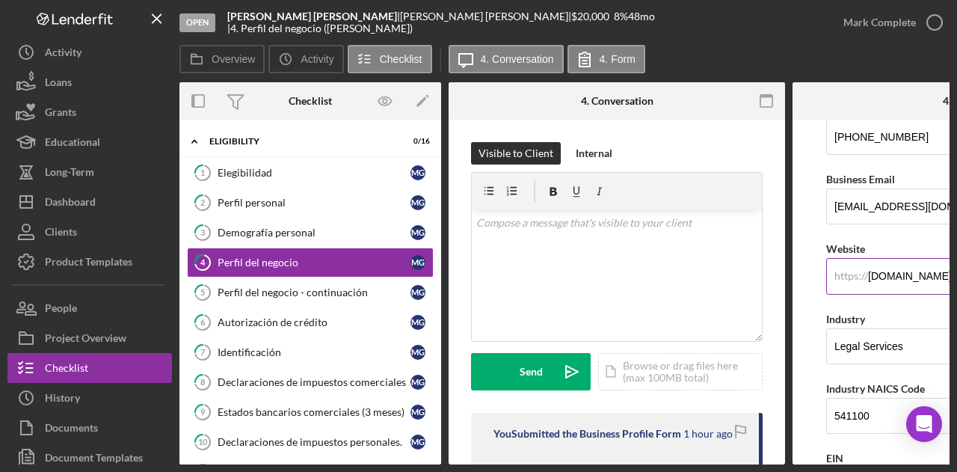
click at [919, 273] on input "[DOMAIN_NAME]" at bounding box center [961, 276] width 269 height 36
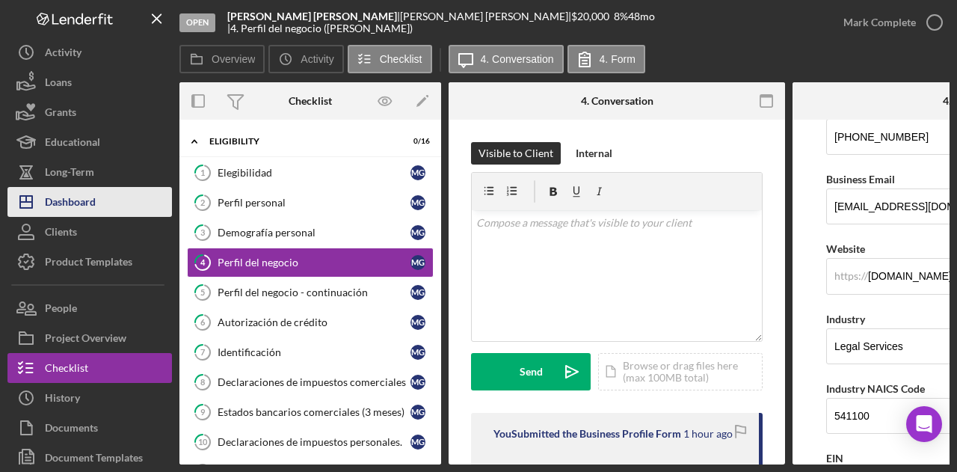
click at [102, 198] on button "Icon/Dashboard Dashboard" at bounding box center [89, 202] width 165 height 30
